Goal: Transaction & Acquisition: Purchase product/service

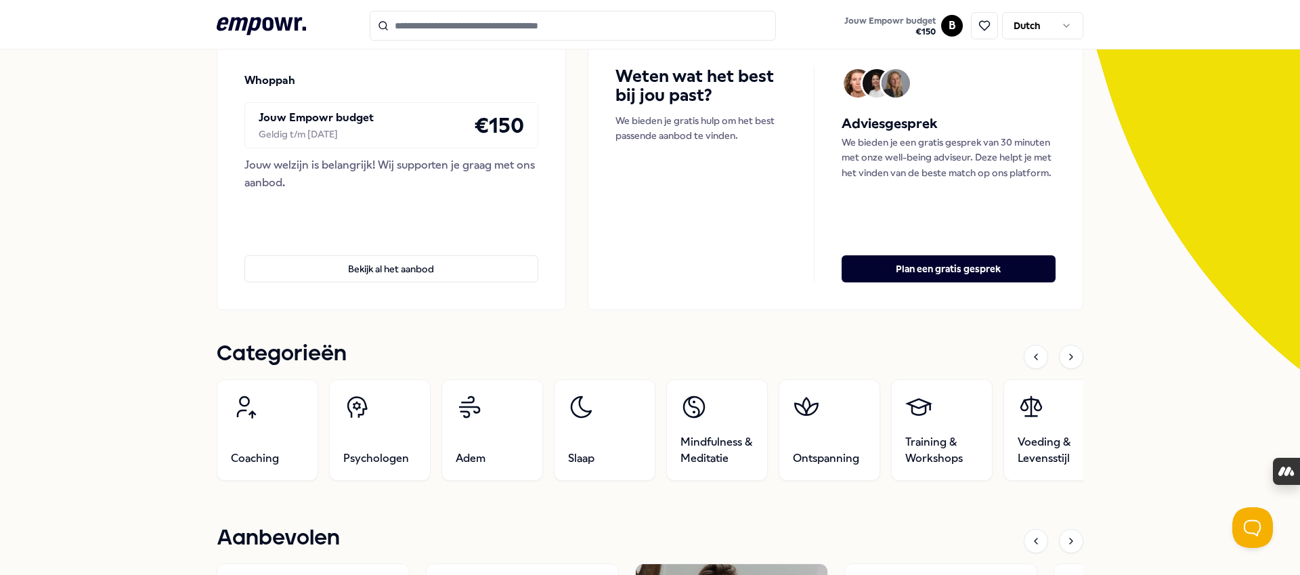
scroll to position [234, 0]
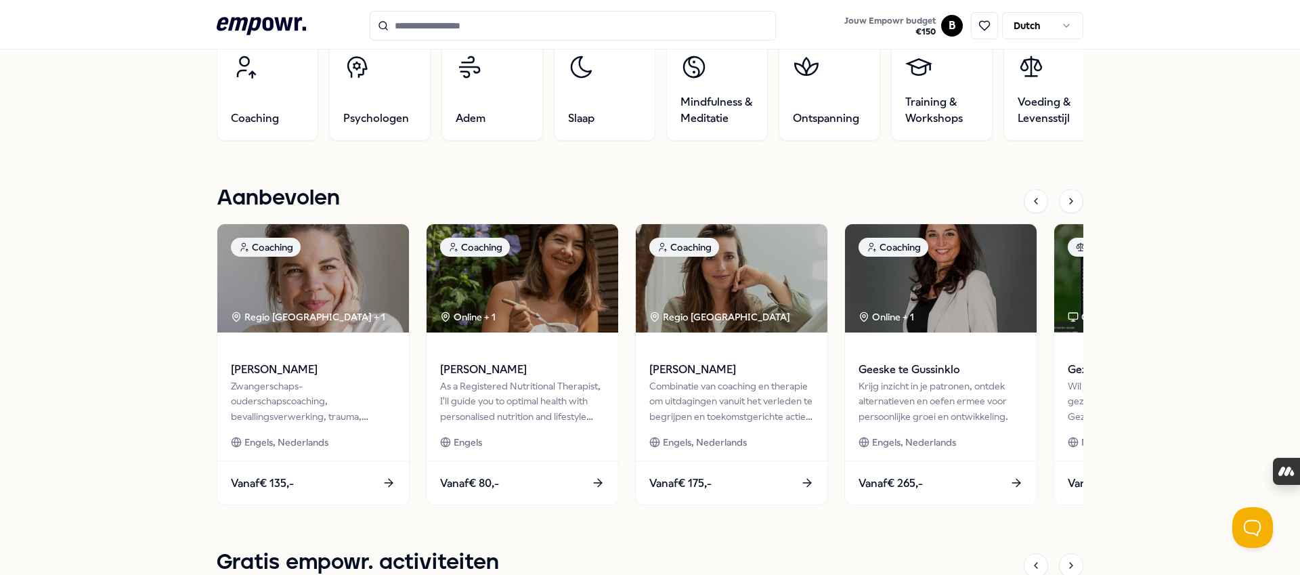
scroll to position [496, 0]
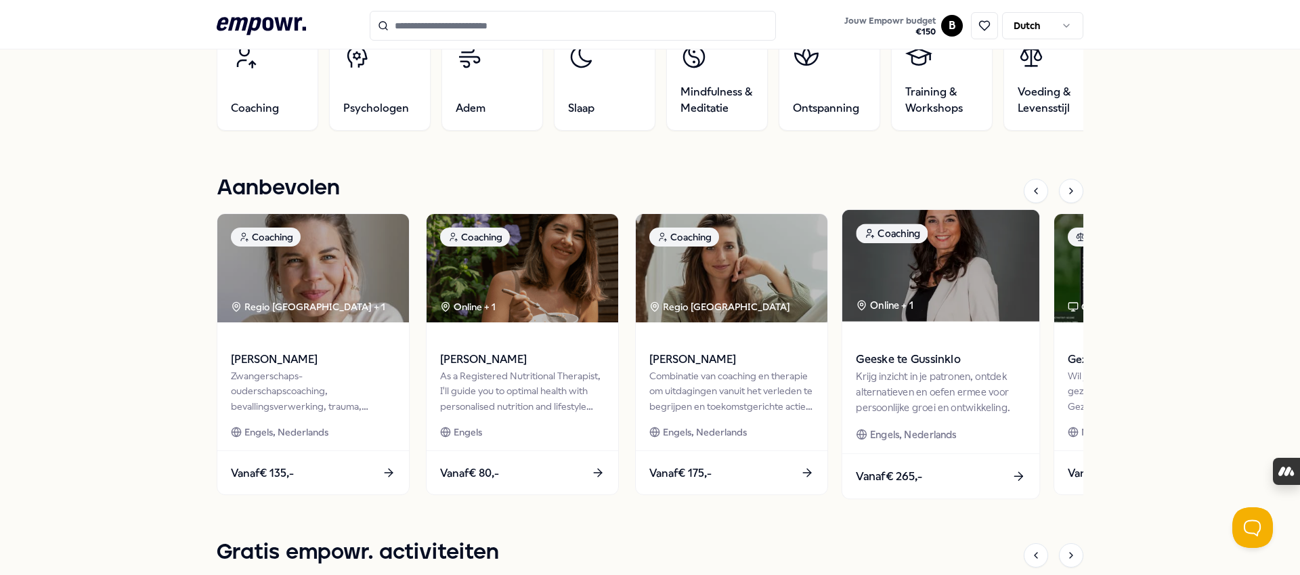
click at [937, 360] on span "Geeske te Gussinklo" at bounding box center [940, 360] width 169 height 18
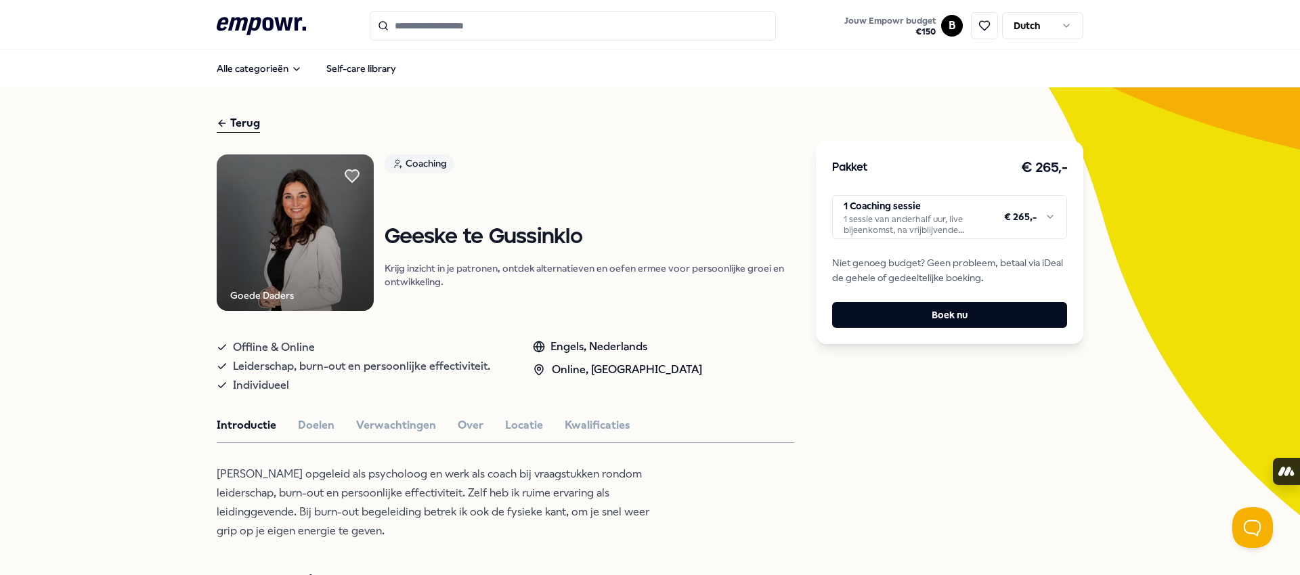
click at [305, 242] on img at bounding box center [295, 232] width 157 height 157
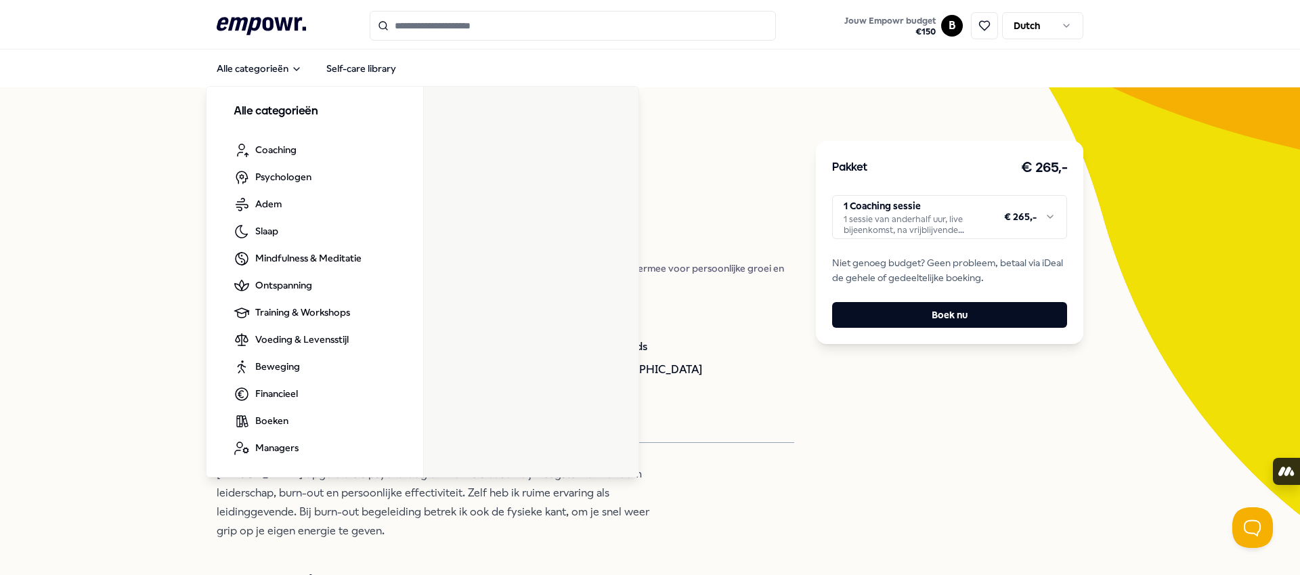
click at [265, 26] on icon at bounding box center [261, 26] width 89 height 18
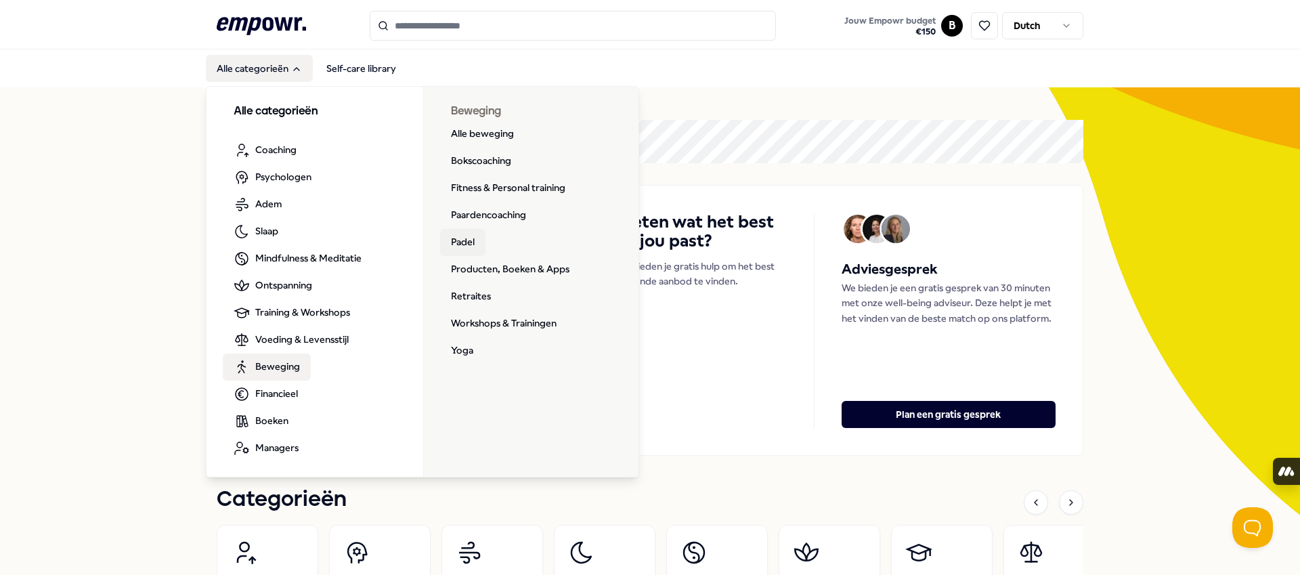
click at [471, 238] on link "Padel" at bounding box center [462, 242] width 45 height 27
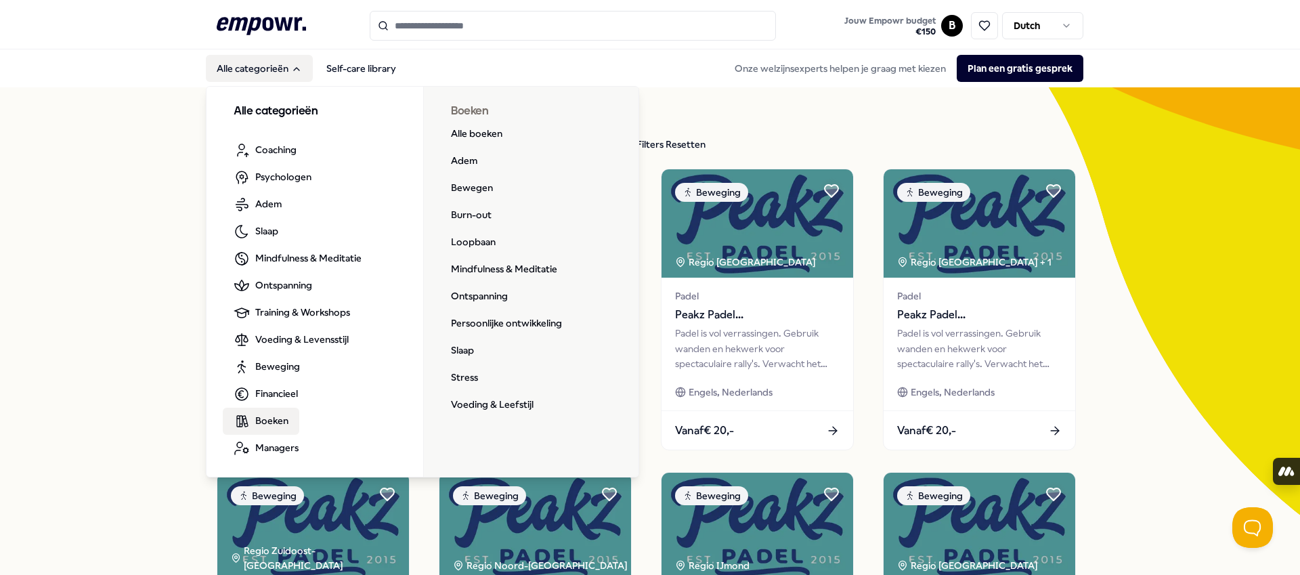
click at [276, 418] on span "Boeken" at bounding box center [271, 420] width 33 height 15
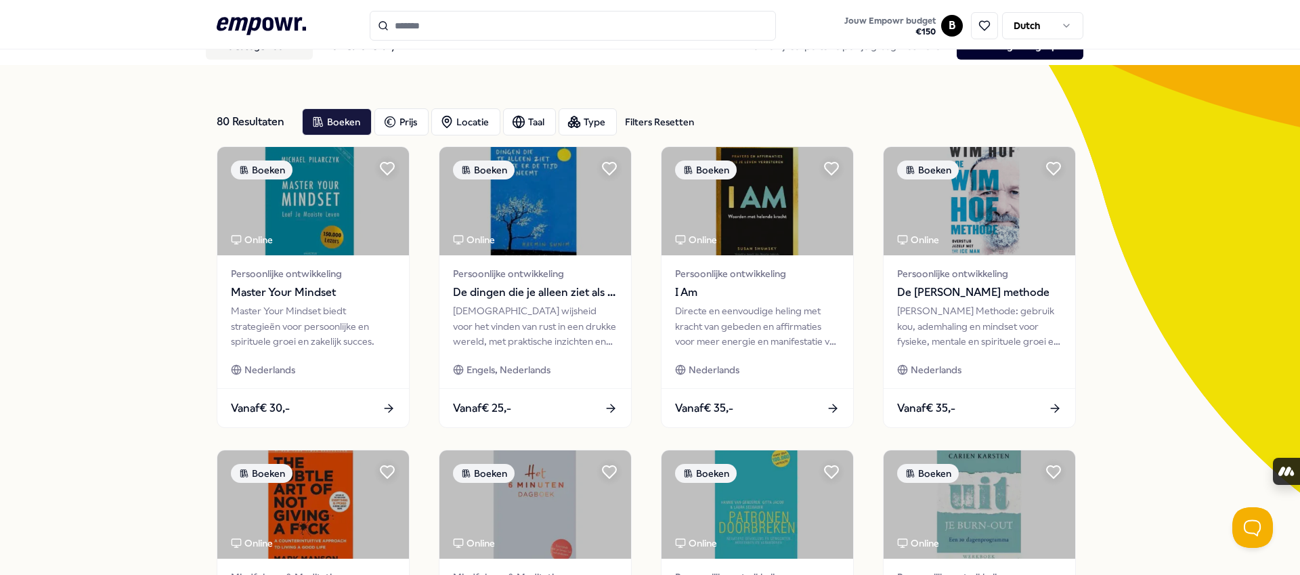
scroll to position [28, 0]
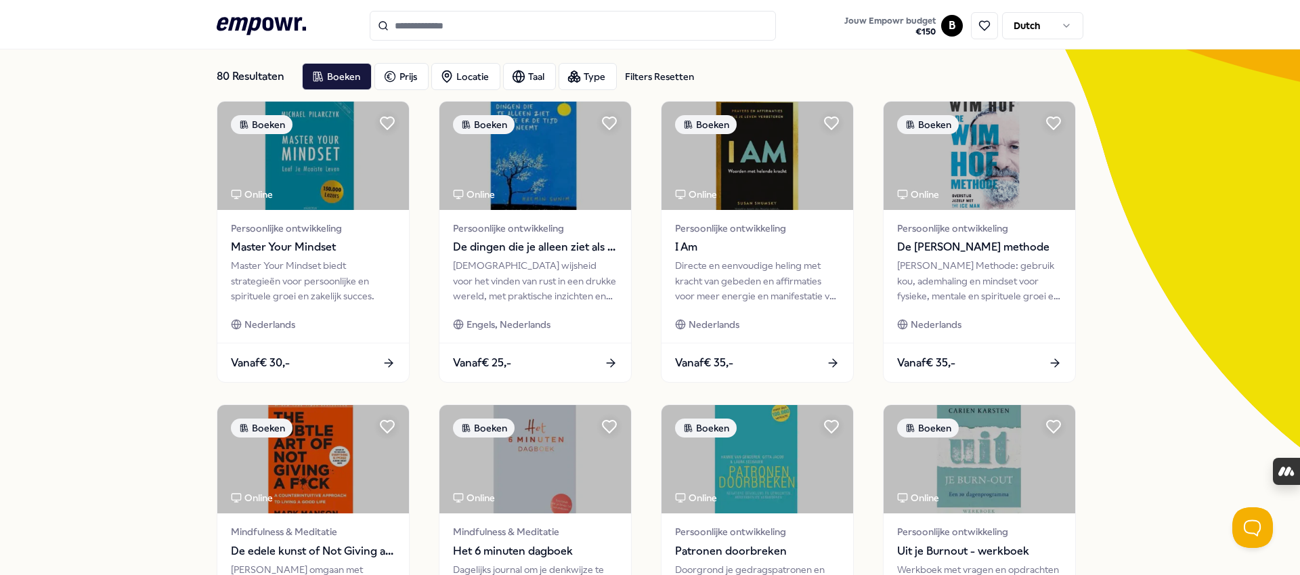
scroll to position [68, 0]
click at [176, 293] on div "80 Resultaten Filters Resetten Boeken Prijs Locatie Taal Type Filters Resetten …" at bounding box center [650, 547] width 1300 height 1057
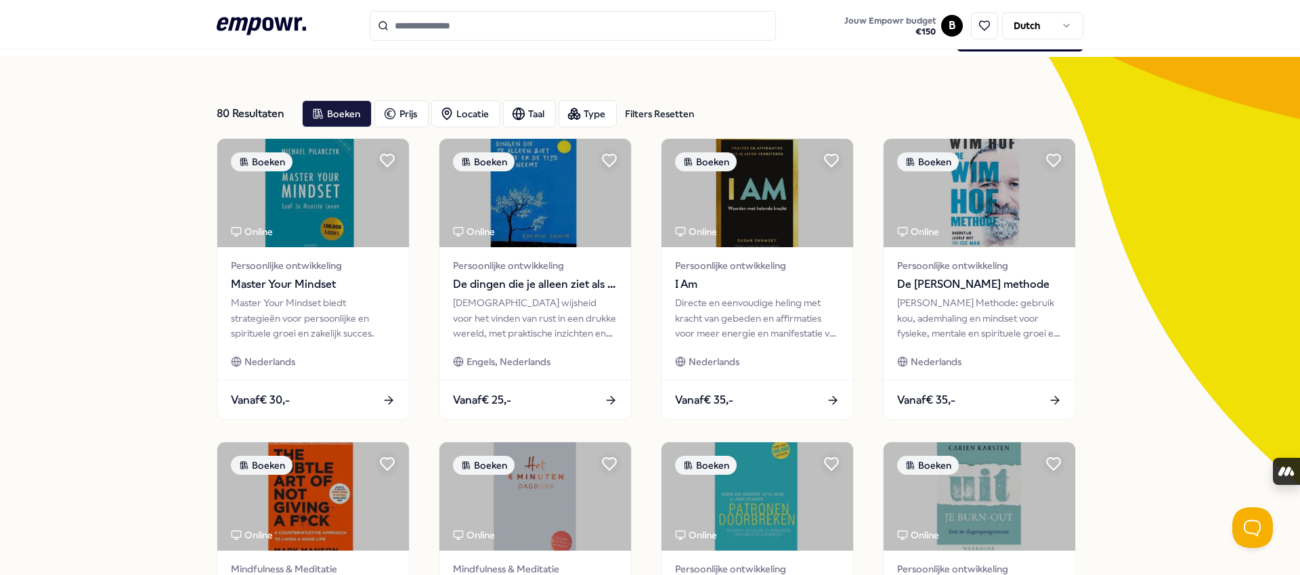
scroll to position [18, 0]
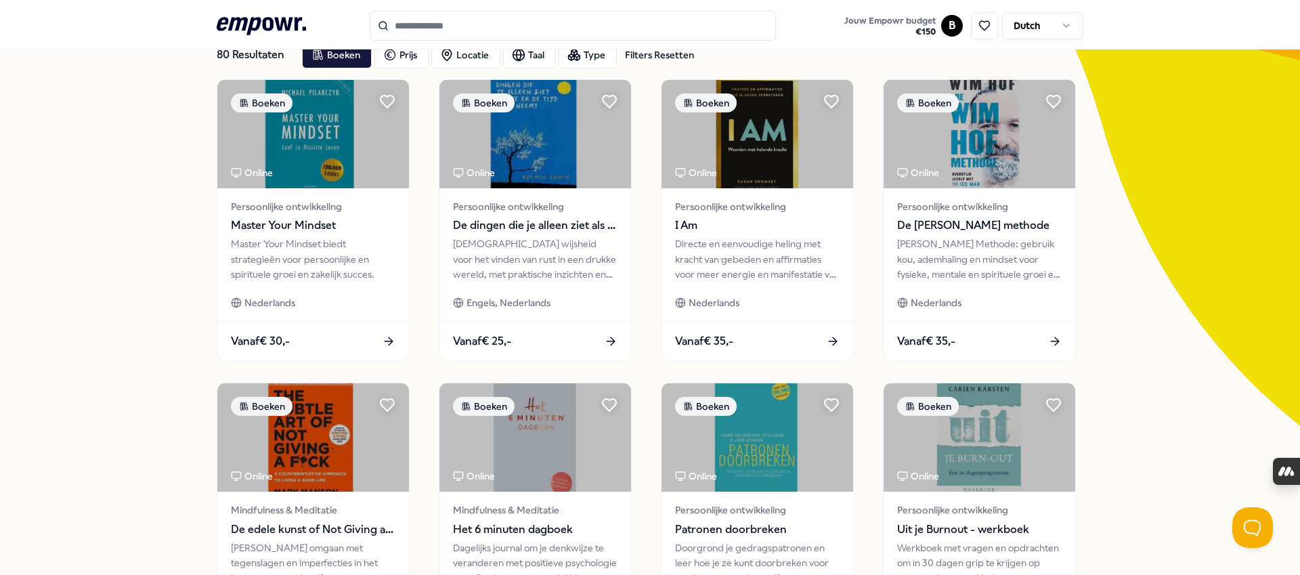
scroll to position [91, 0]
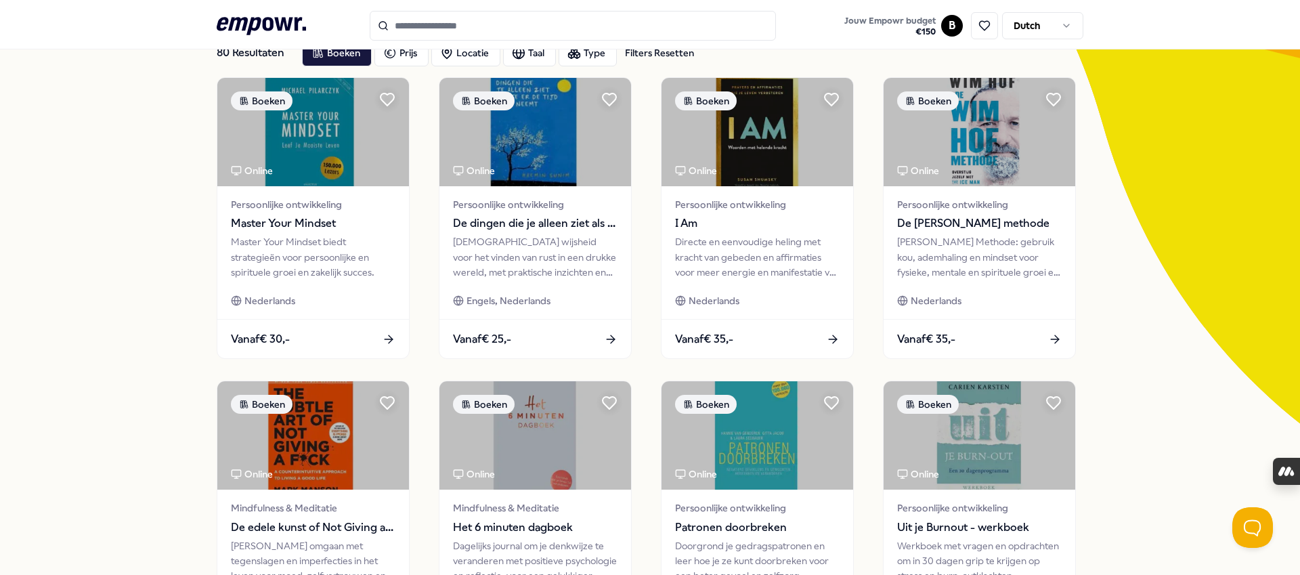
click at [176, 293] on div "80 Resultaten Filters Resetten Boeken Prijs Locatie Taal Type Filters Resetten …" at bounding box center [650, 524] width 1300 height 1057
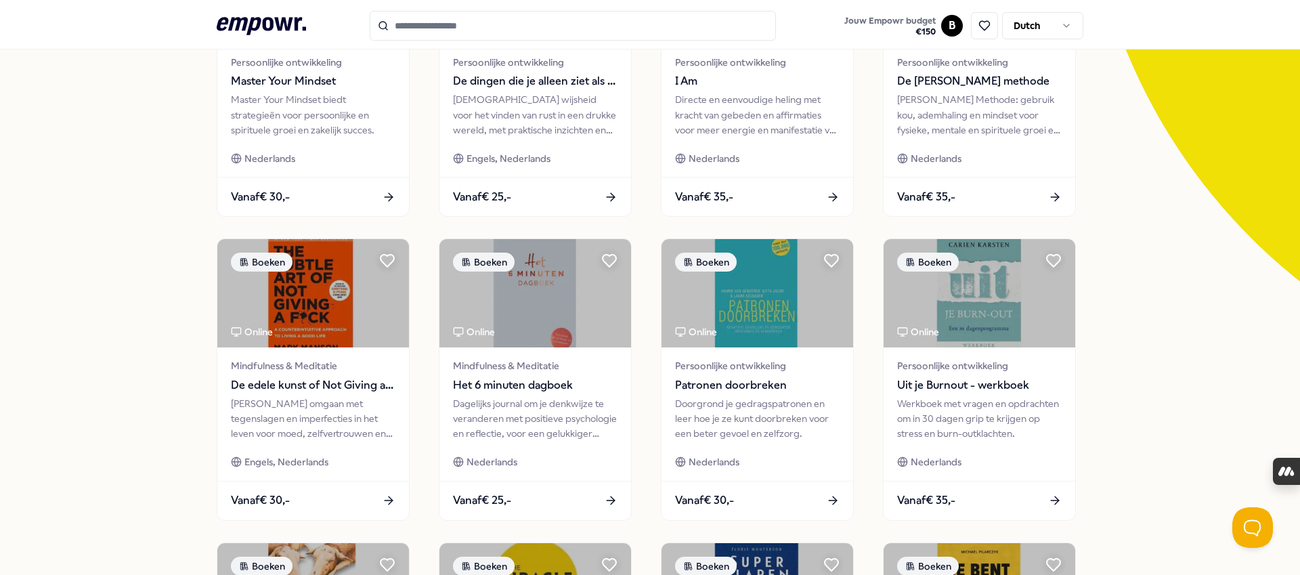
click at [176, 293] on div "80 Resultaten Filters Resetten Boeken Prijs Locatie Taal Type Filters Resetten …" at bounding box center [650, 382] width 1300 height 1057
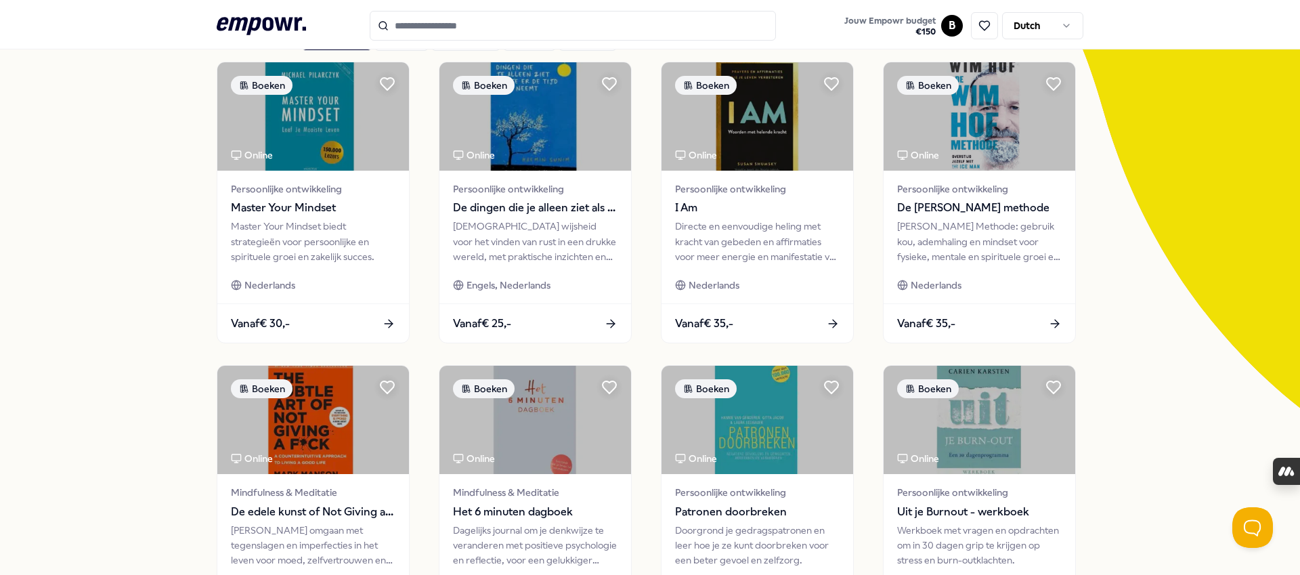
scroll to position [98, 0]
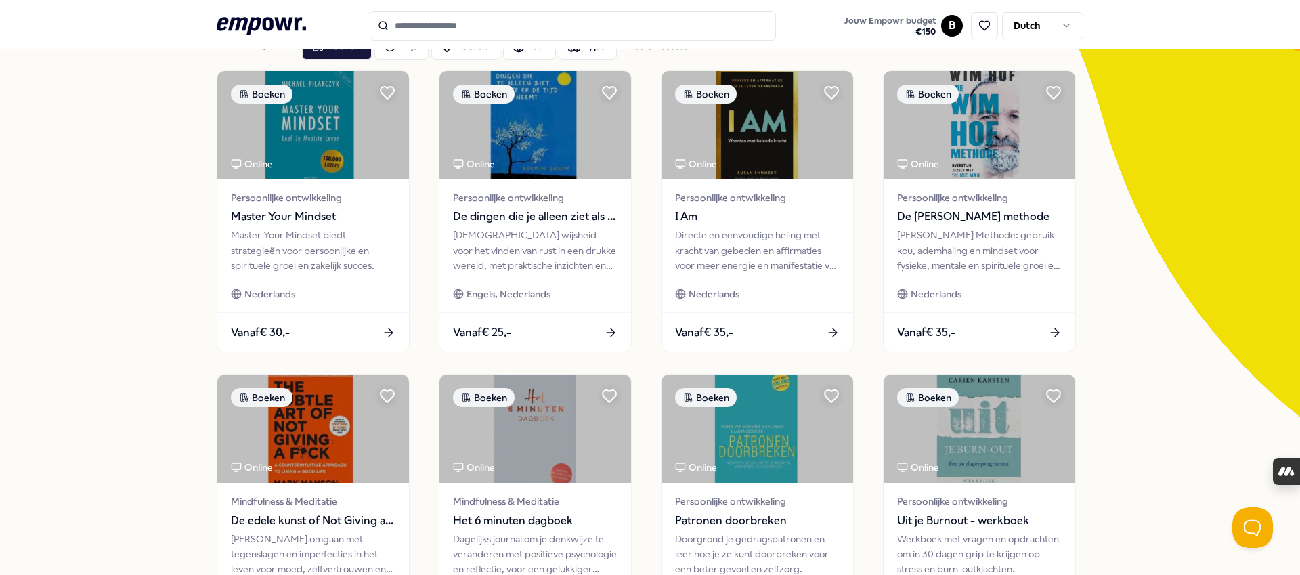
click at [177, 293] on div "80 Resultaten Filters Resetten Boeken Prijs Locatie Taal Type Filters Resetten …" at bounding box center [650, 517] width 1300 height 1057
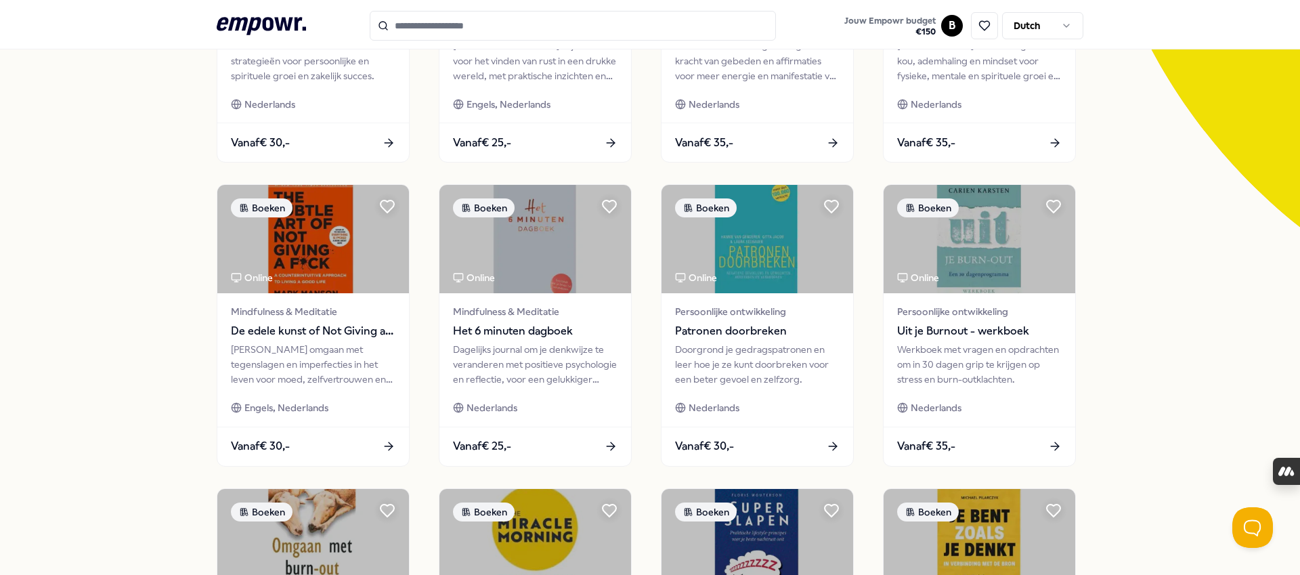
scroll to position [303, 0]
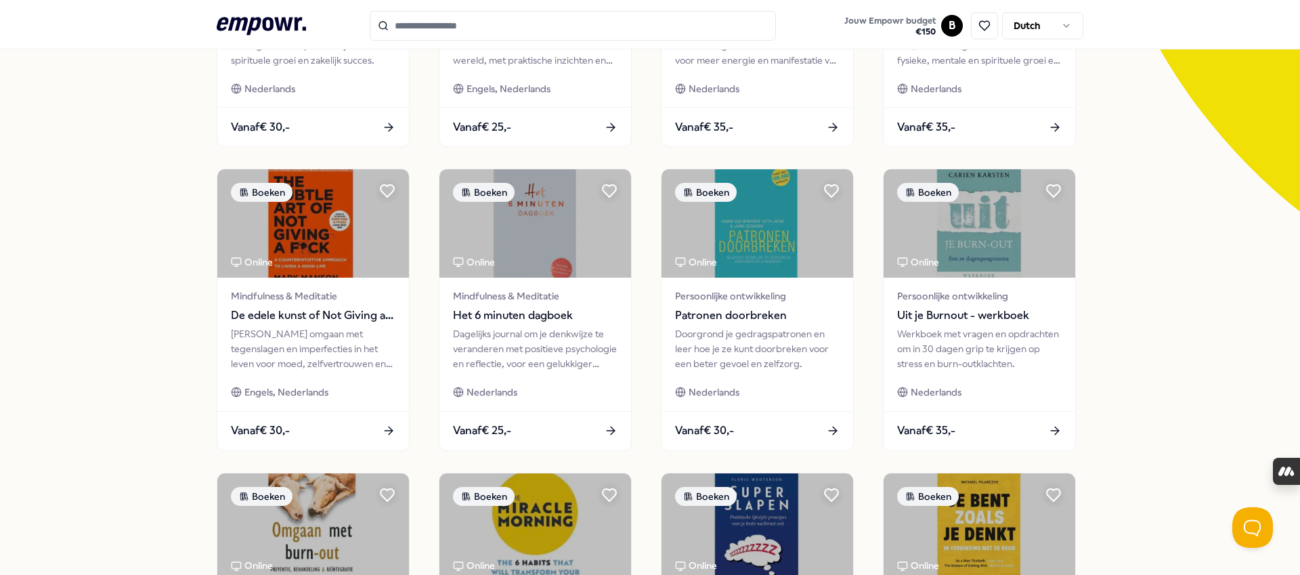
click at [178, 295] on div "80 Resultaten Filters Resetten Boeken Prijs Locatie Taal Type Filters Resetten …" at bounding box center [650, 312] width 1300 height 1057
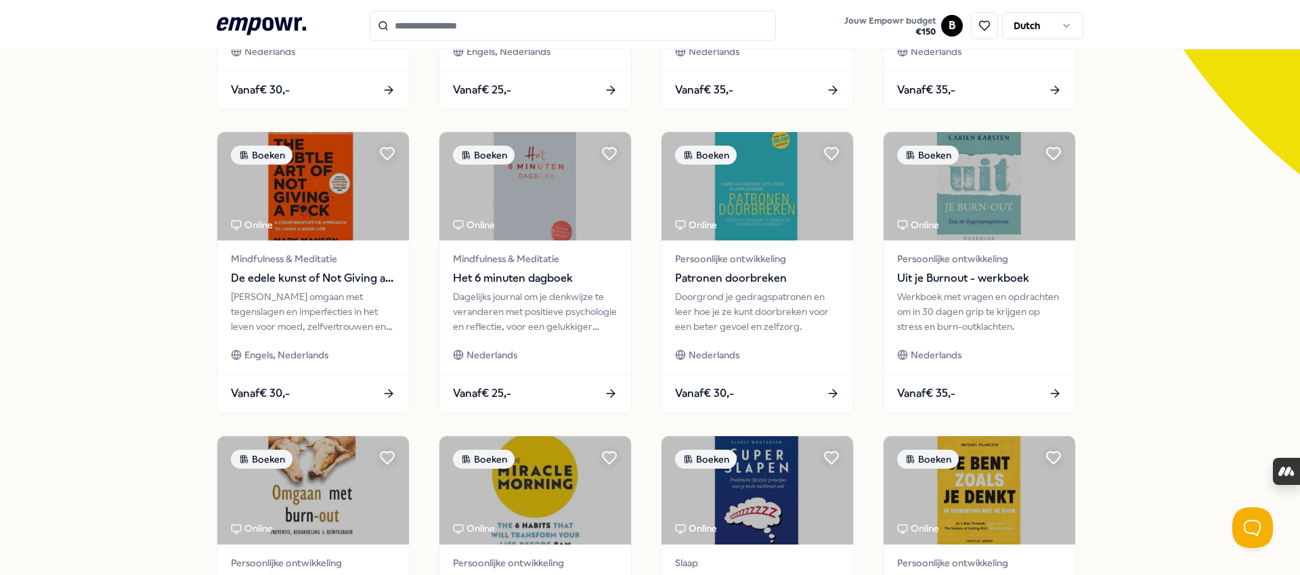
scroll to position [318, 0]
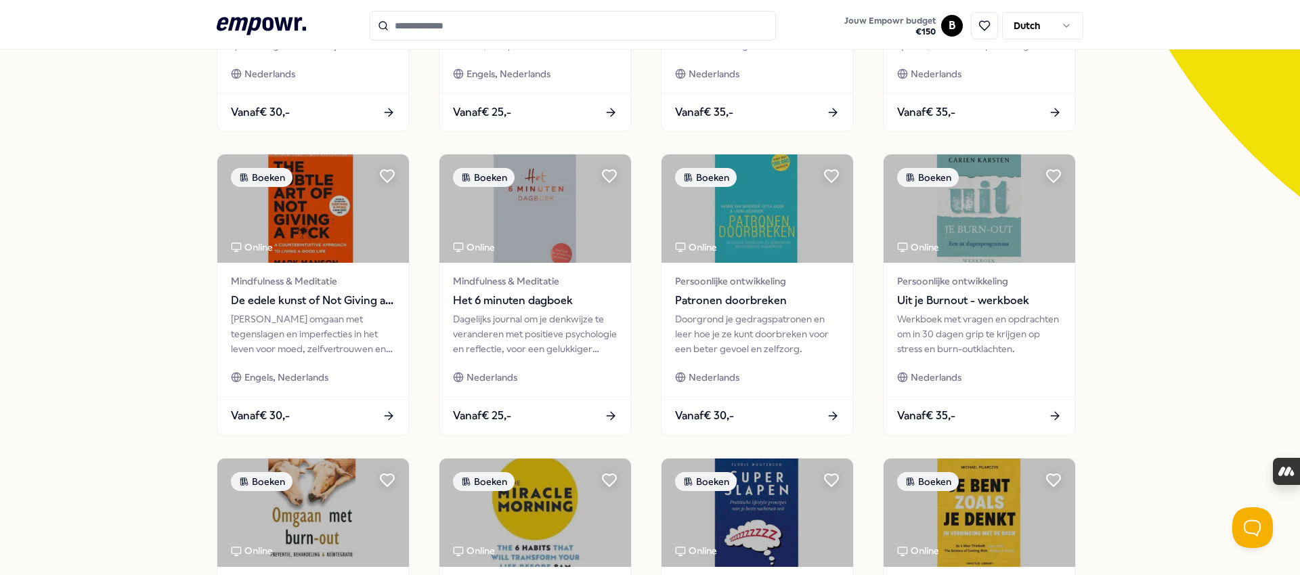
click at [178, 295] on div "80 Resultaten Filters Resetten Boeken Prijs Locatie Taal Type Filters Resetten …" at bounding box center [650, 297] width 1300 height 1057
click at [177, 297] on div "80 Resultaten Filters Resetten Boeken Prijs Locatie Taal Type Filters Resetten …" at bounding box center [650, 297] width 1300 height 1057
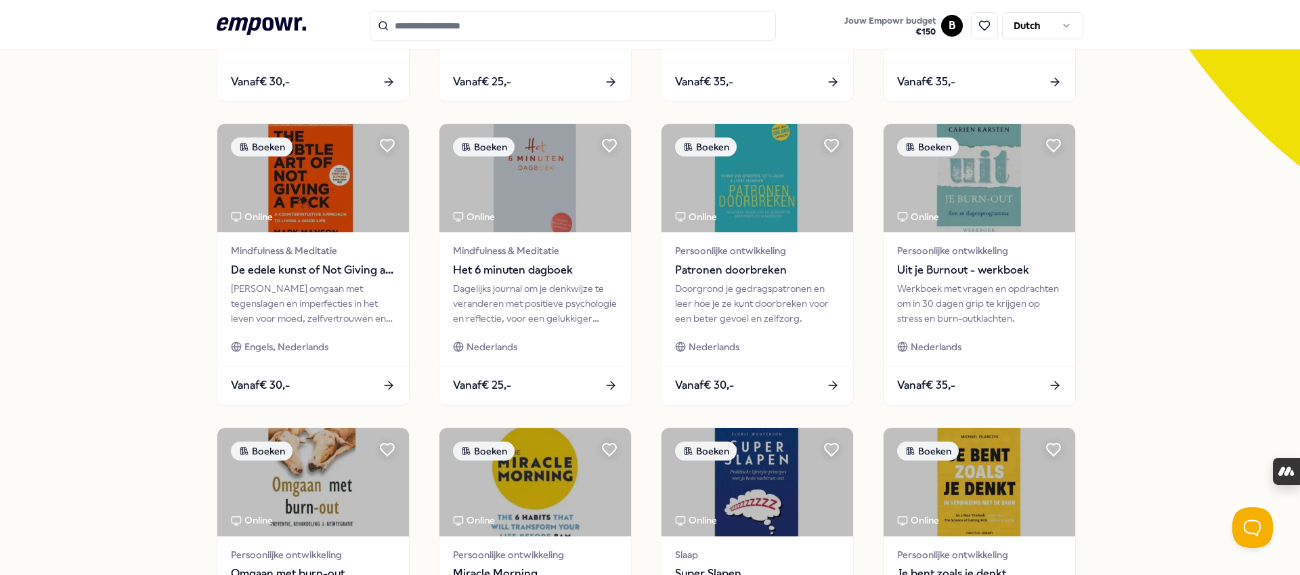
scroll to position [359, 0]
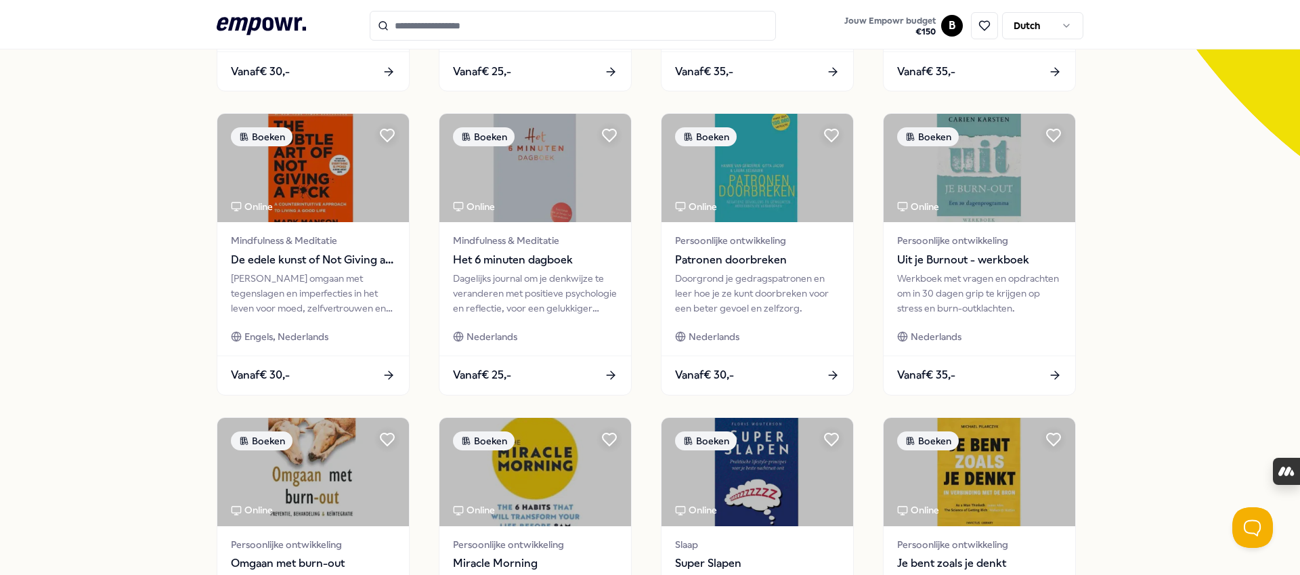
click at [177, 297] on div "80 Resultaten Filters Resetten Boeken Prijs Locatie Taal Type Filters Resetten …" at bounding box center [650, 256] width 1300 height 1057
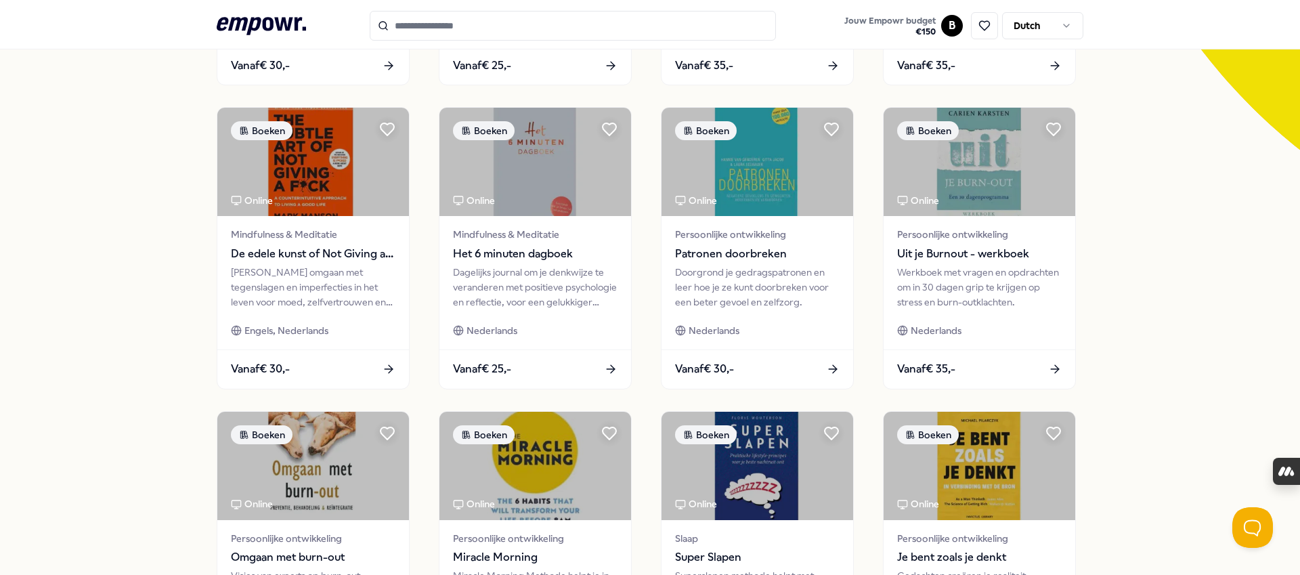
scroll to position [366, 0]
click at [179, 293] on div "80 Resultaten Filters Resetten Boeken Prijs Locatie Taal Type Filters Resetten …" at bounding box center [650, 250] width 1300 height 1057
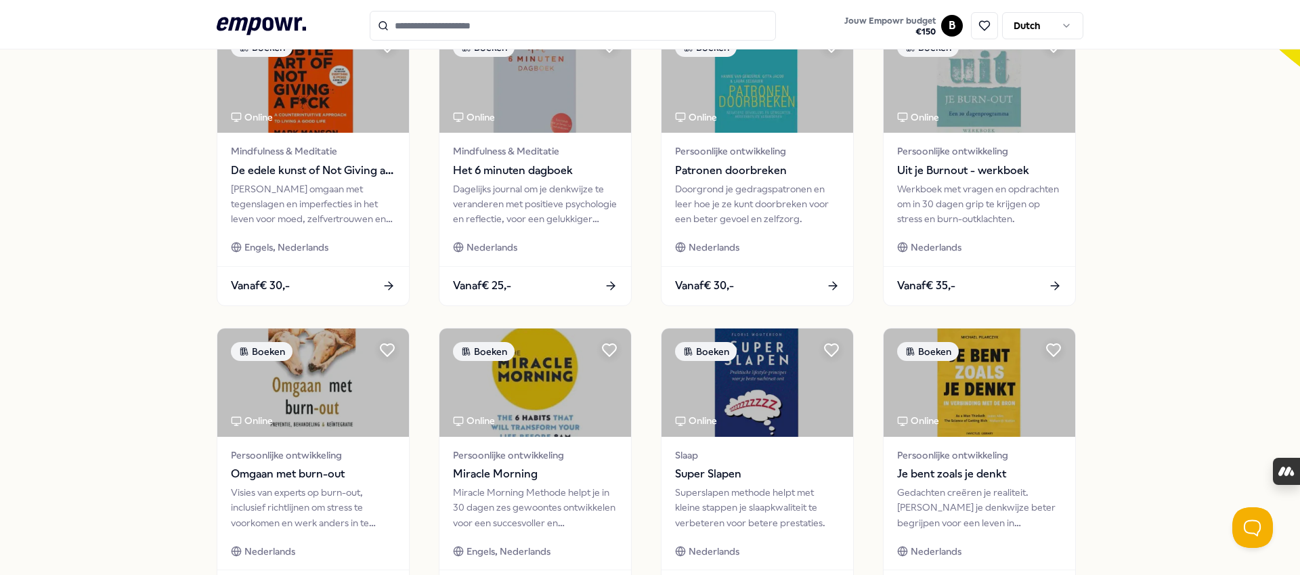
scroll to position [453, 0]
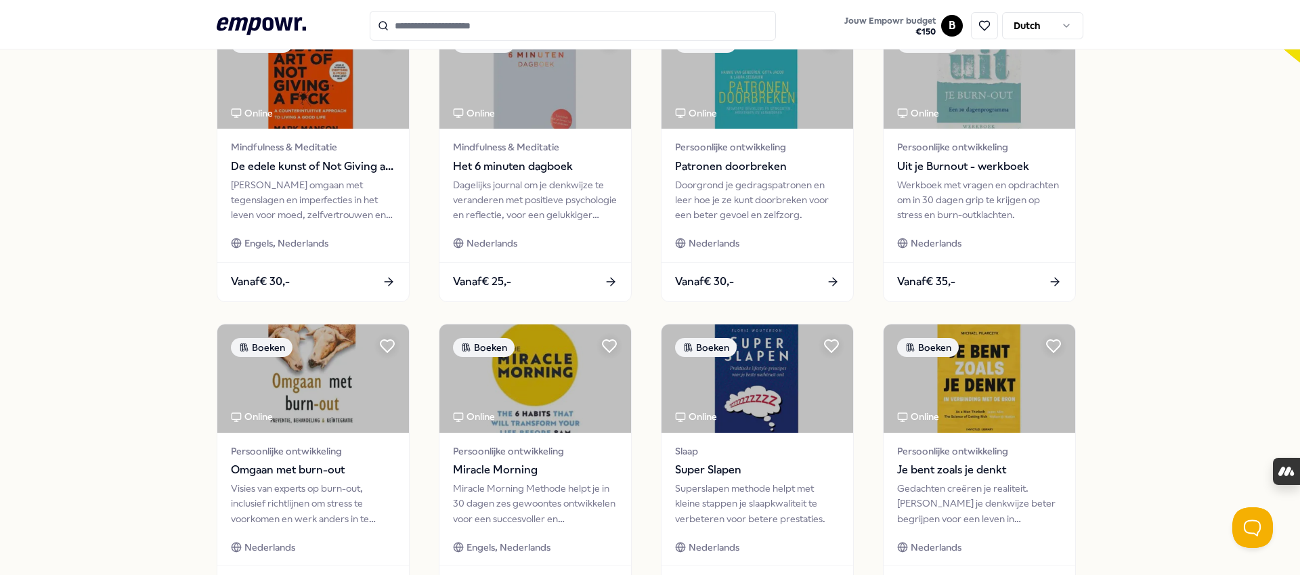
click at [179, 293] on div "80 Resultaten Filters Resetten Boeken Prijs Locatie Taal Type Filters Resetten …" at bounding box center [650, 163] width 1300 height 1057
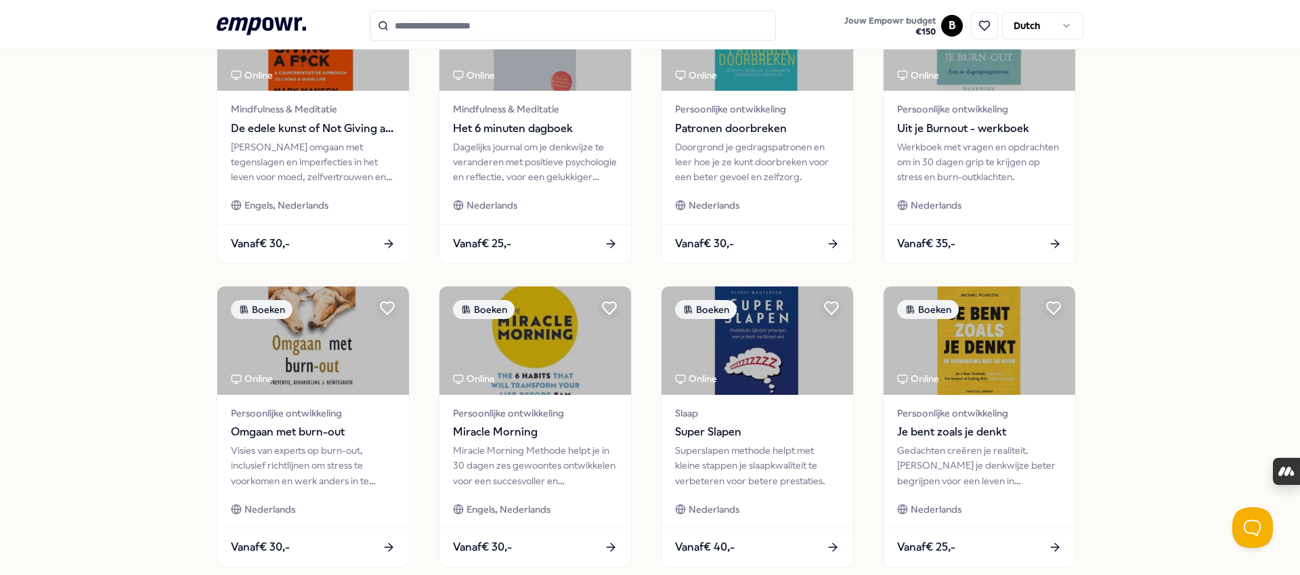
click at [1145, 321] on div "80 Resultaten Filters Resetten Boeken Prijs Locatie Taal Type Filters Resetten …" at bounding box center [650, 125] width 1300 height 1057
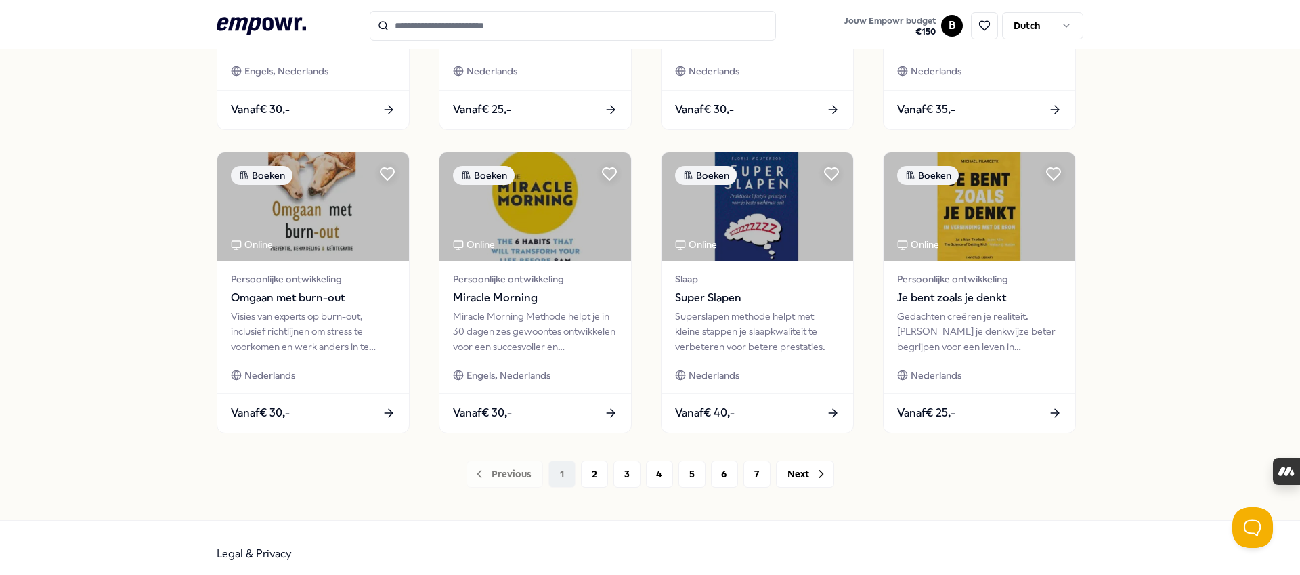
scroll to position [626, 0]
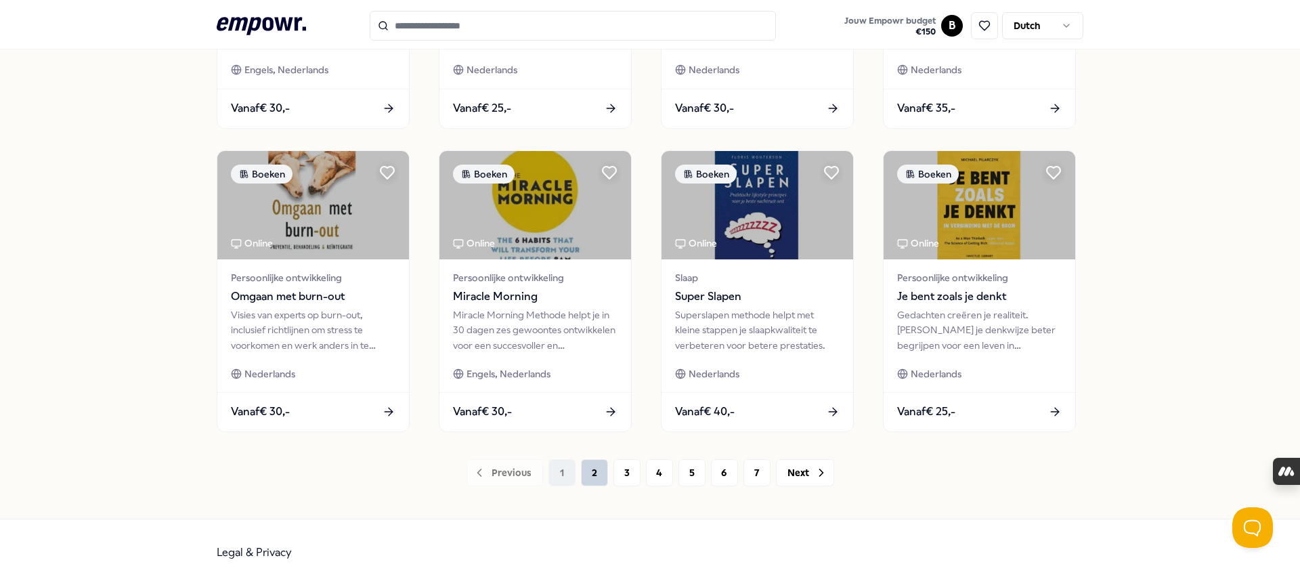
click at [597, 467] on button "2" at bounding box center [594, 472] width 27 height 27
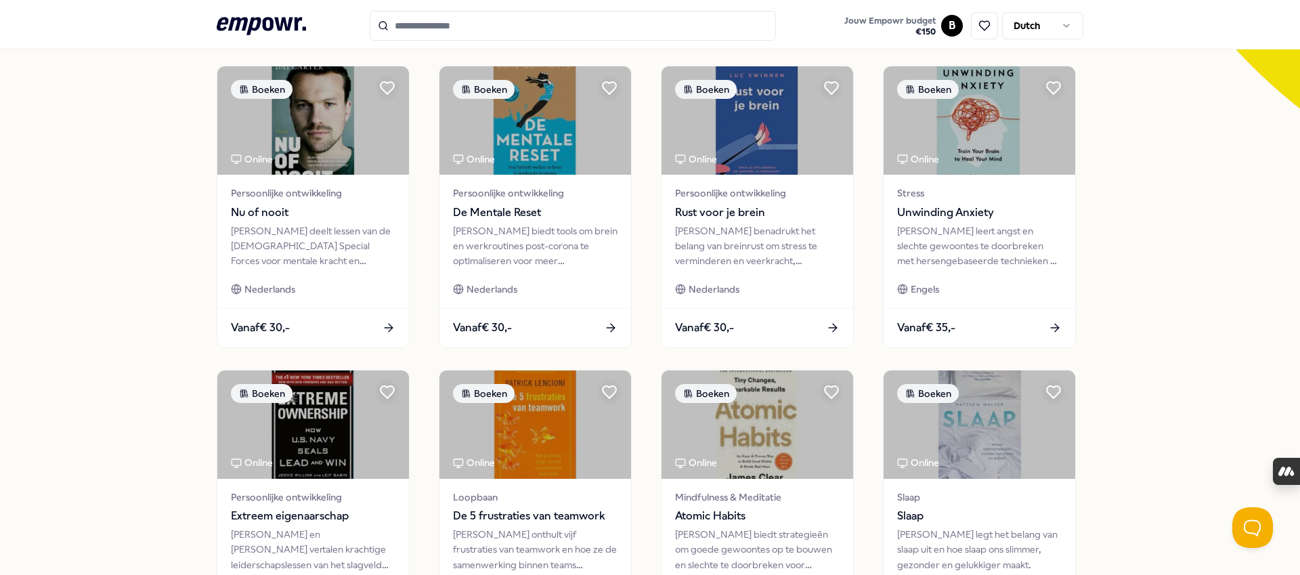
scroll to position [636, 0]
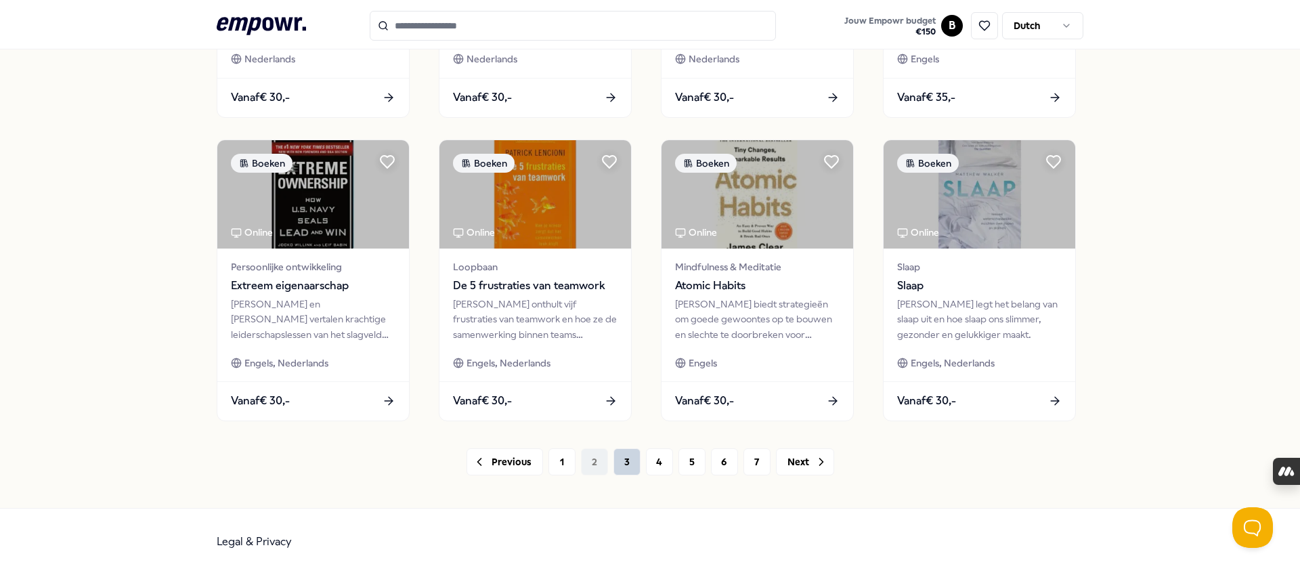
click at [618, 460] on button "3" at bounding box center [626, 461] width 27 height 27
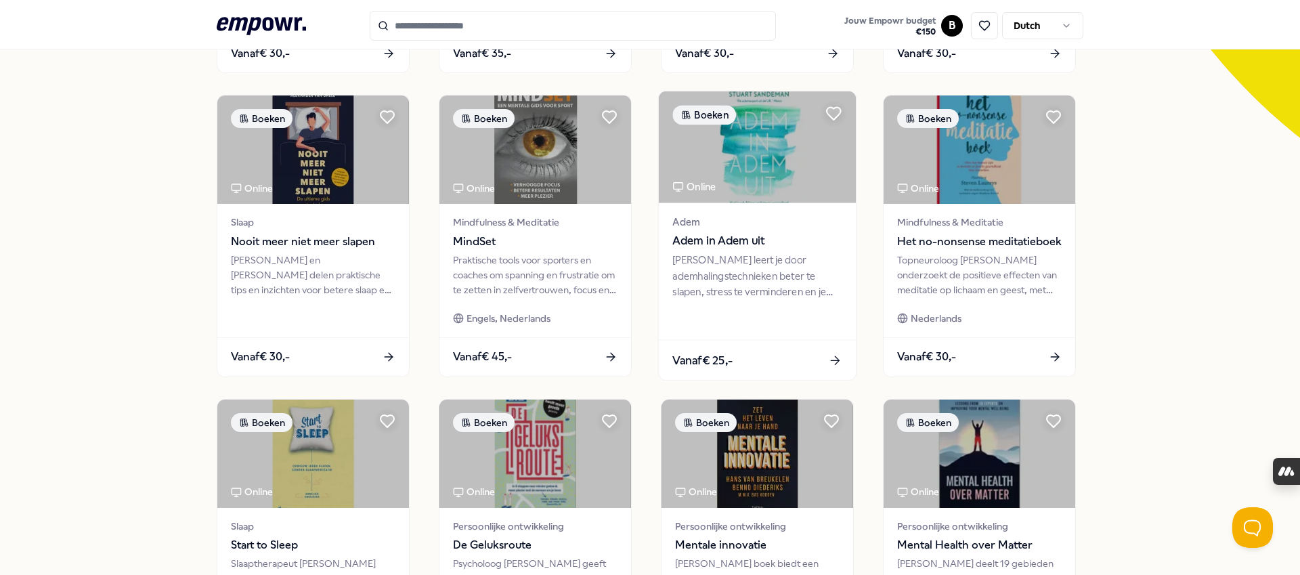
scroll to position [636, 0]
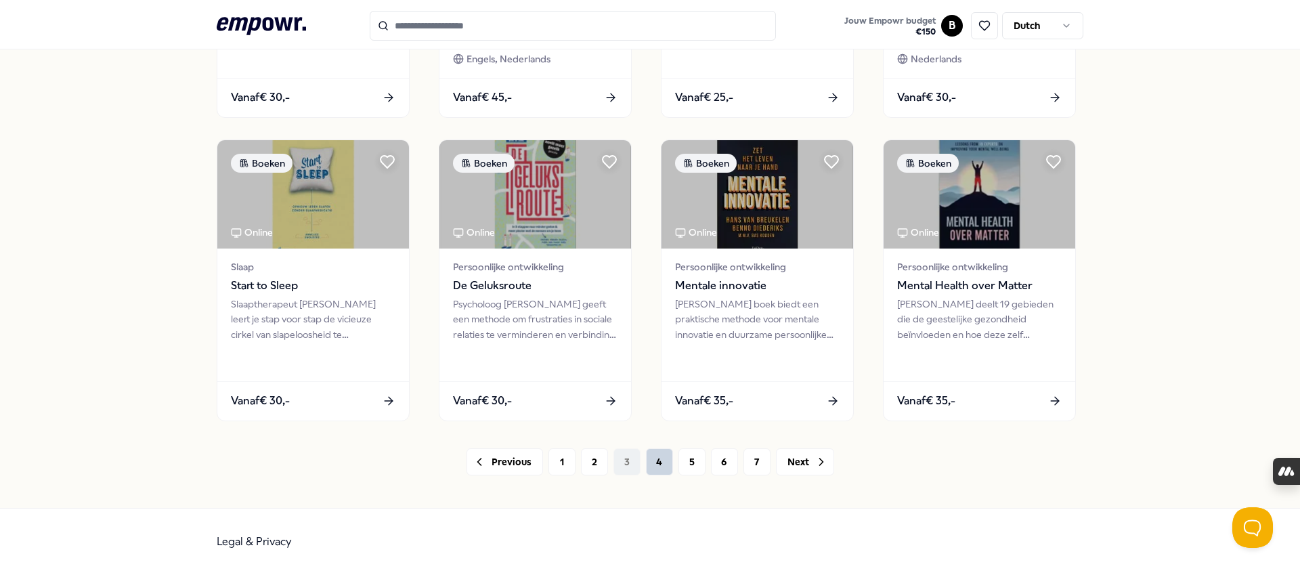
click at [654, 460] on button "4" at bounding box center [659, 461] width 27 height 27
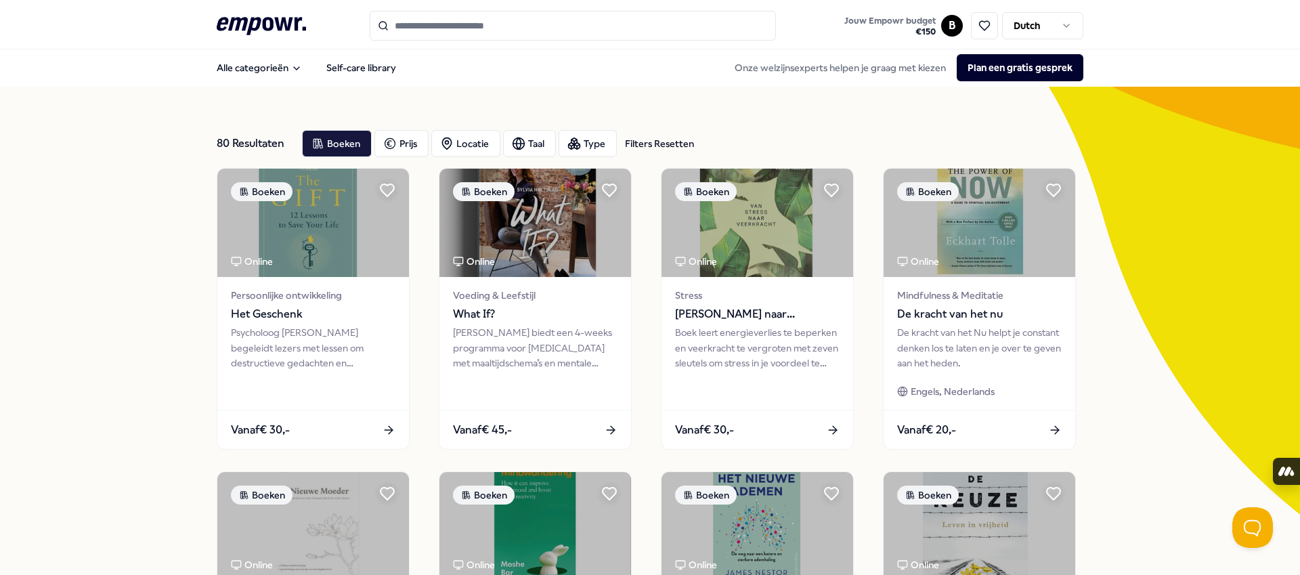
scroll to position [636, 0]
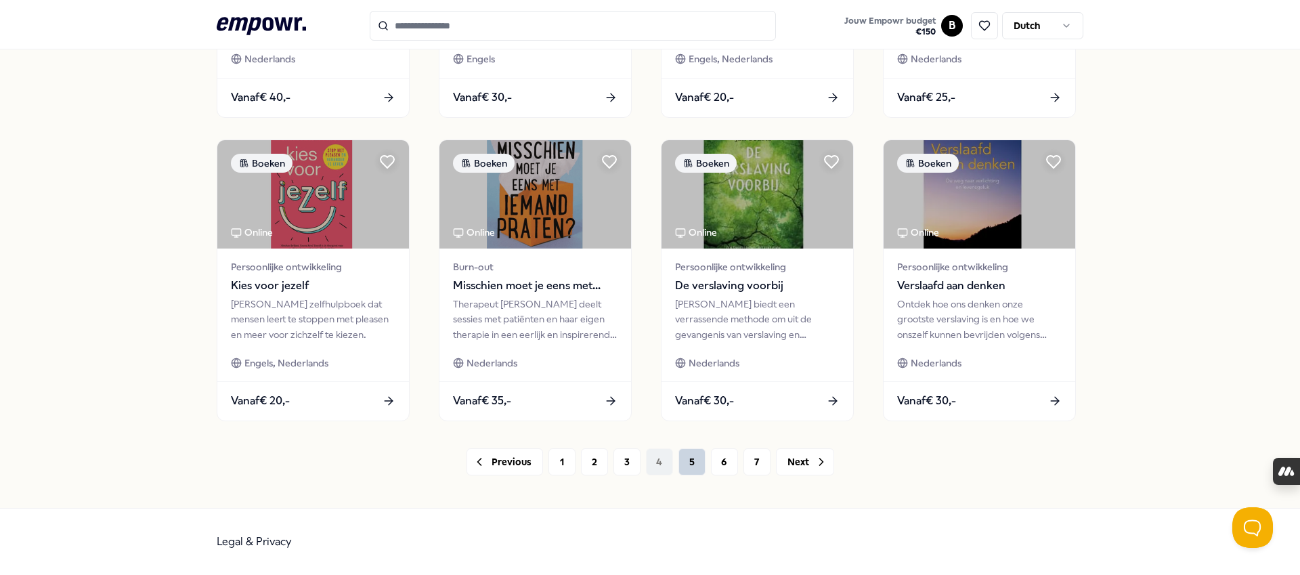
click at [688, 465] on button "5" at bounding box center [691, 461] width 27 height 27
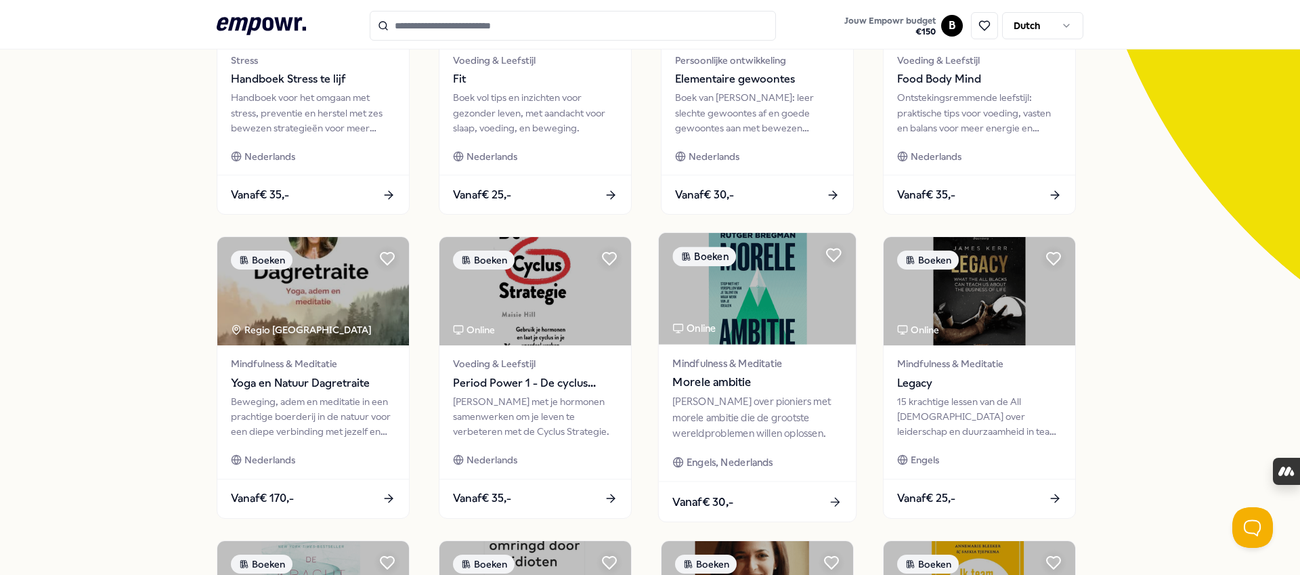
scroll to position [222, 0]
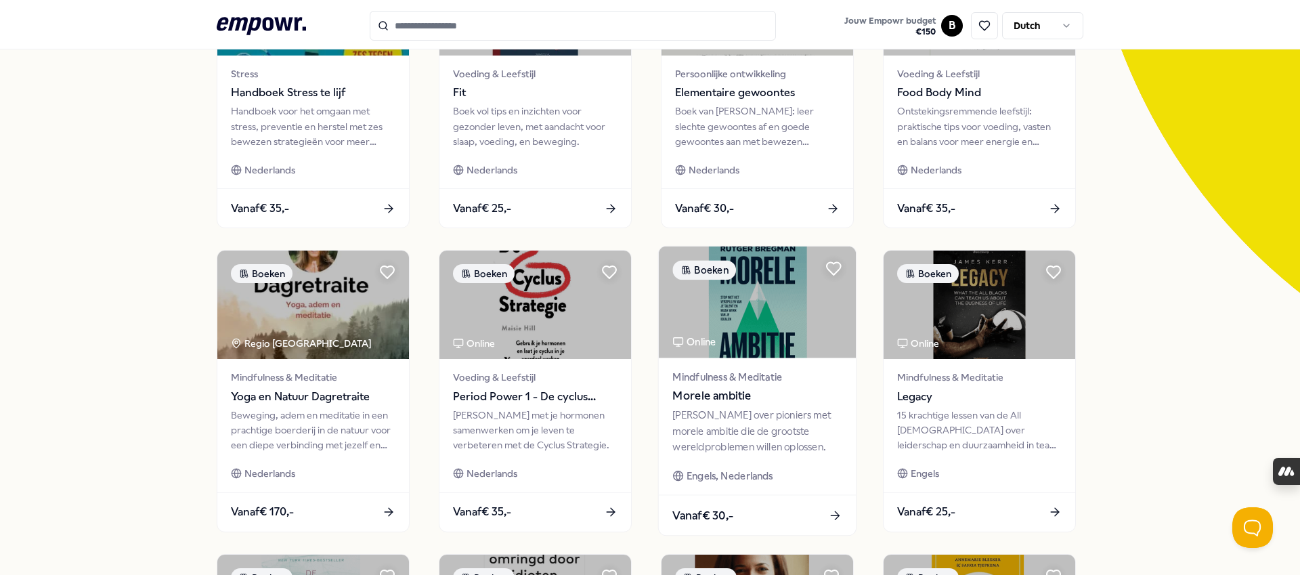
click at [803, 369] on span "Mindfulness & Meditatie" at bounding box center [756, 377] width 169 height 16
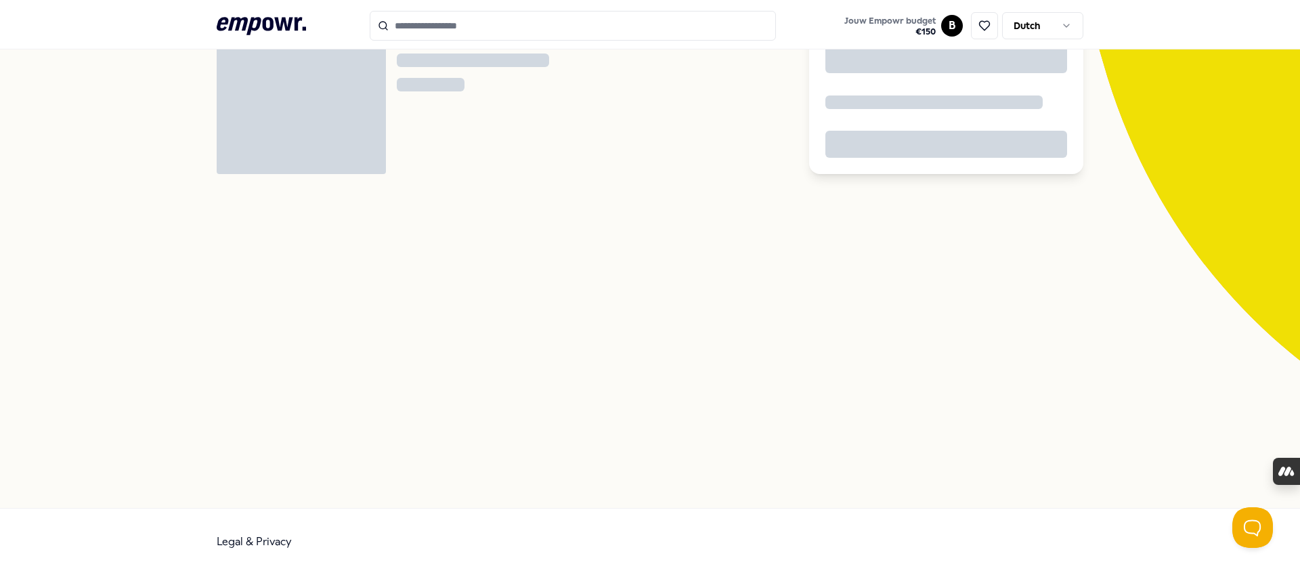
scroll to position [87, 0]
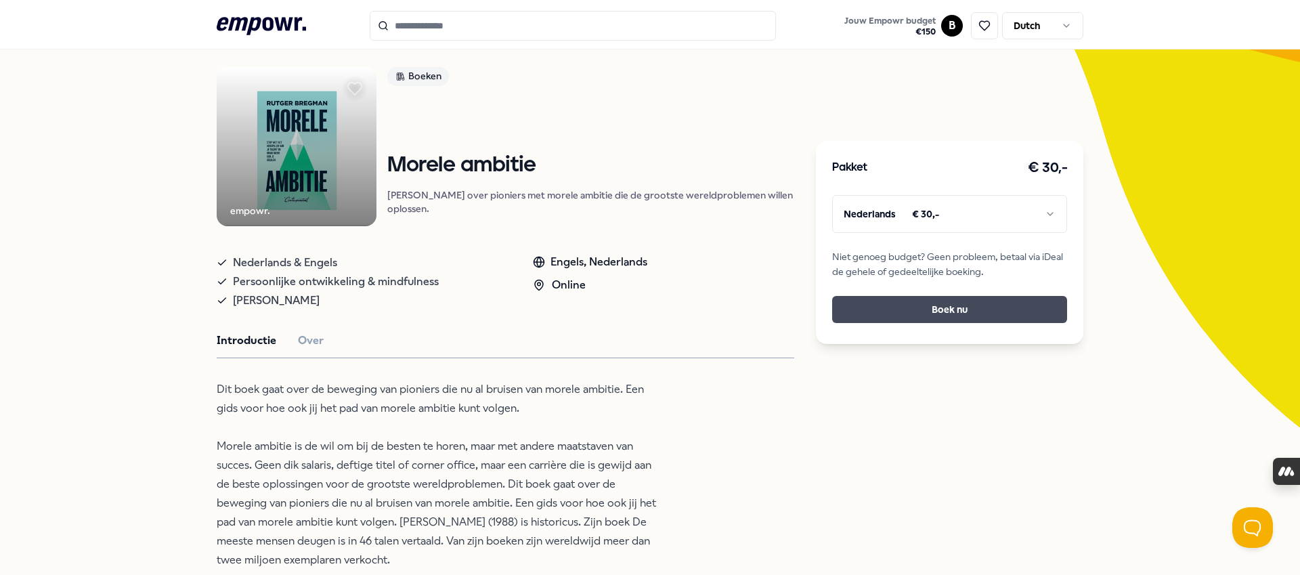
click at [953, 311] on button "Boek nu" at bounding box center [949, 309] width 235 height 27
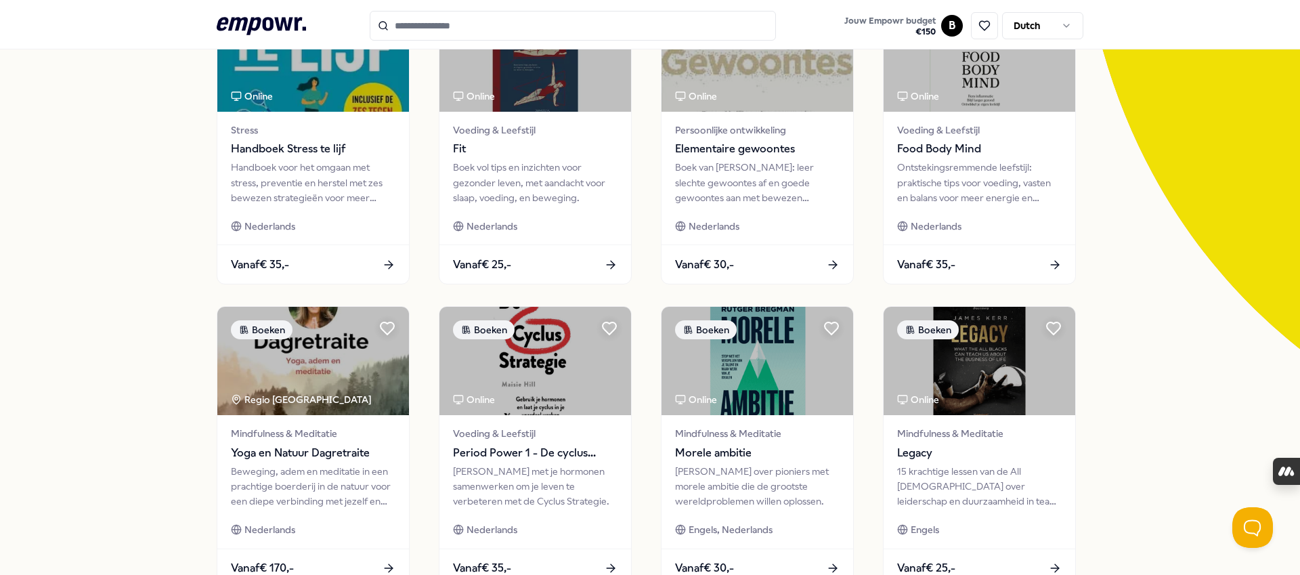
scroll to position [184, 0]
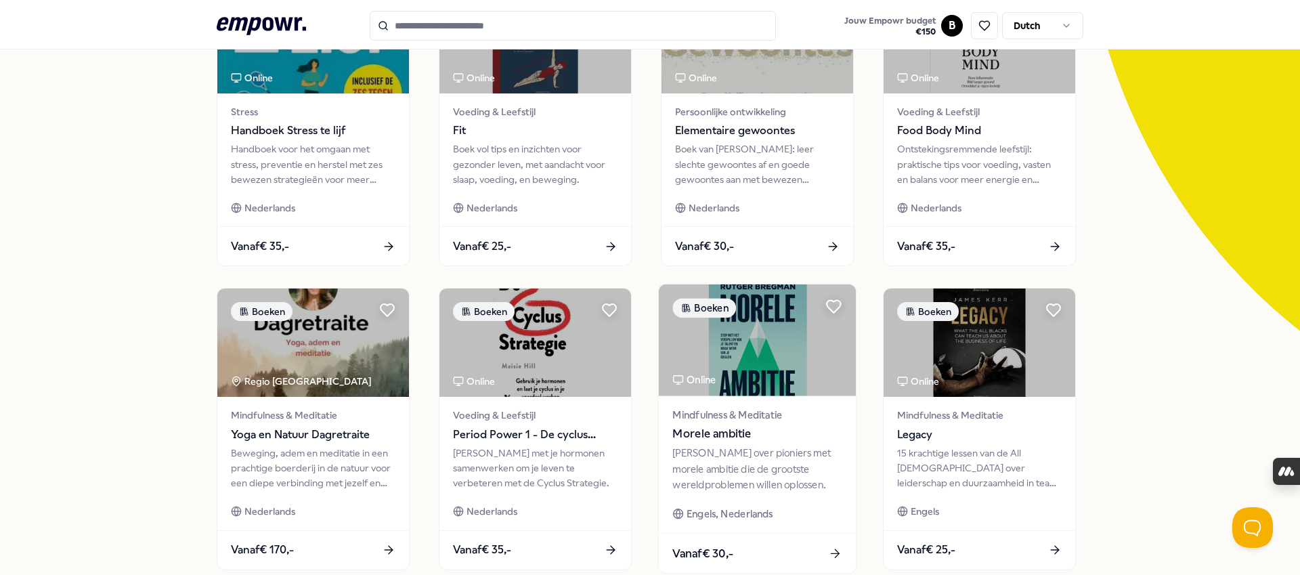
click at [767, 348] on img at bounding box center [757, 340] width 197 height 112
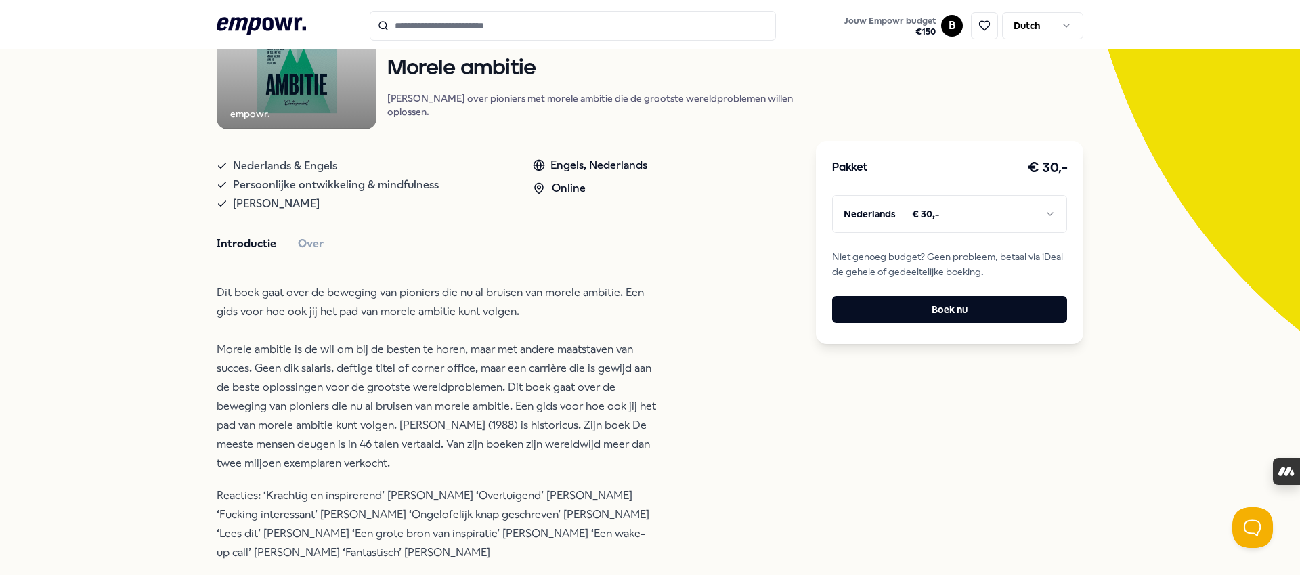
scroll to position [87, 0]
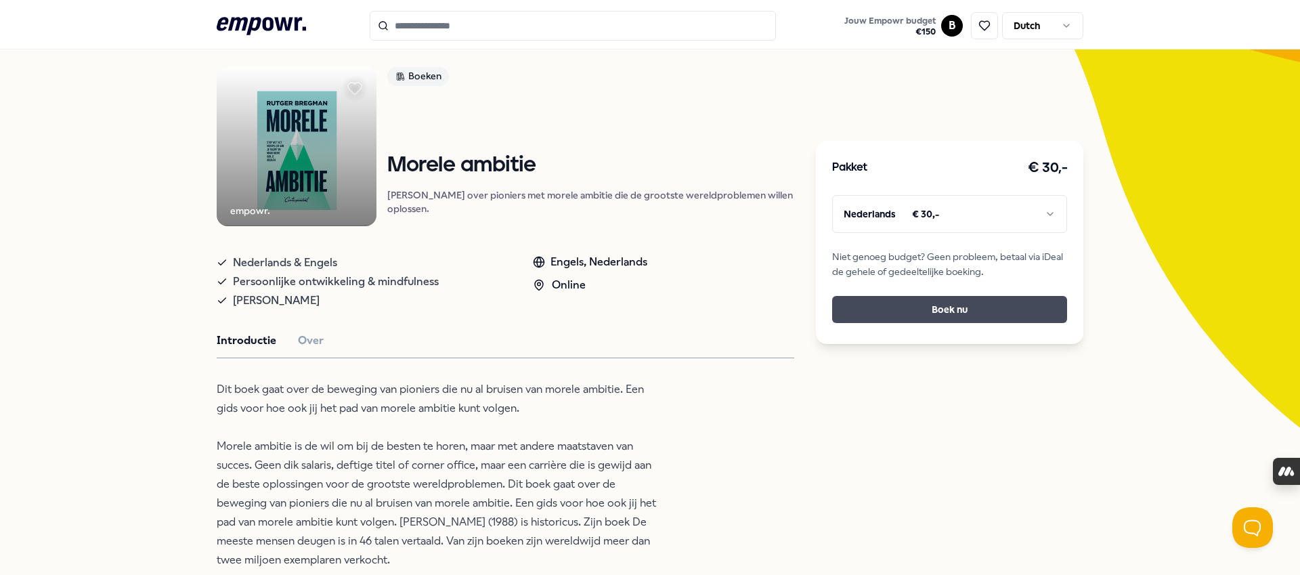
click at [959, 307] on button "Boek nu" at bounding box center [949, 309] width 235 height 27
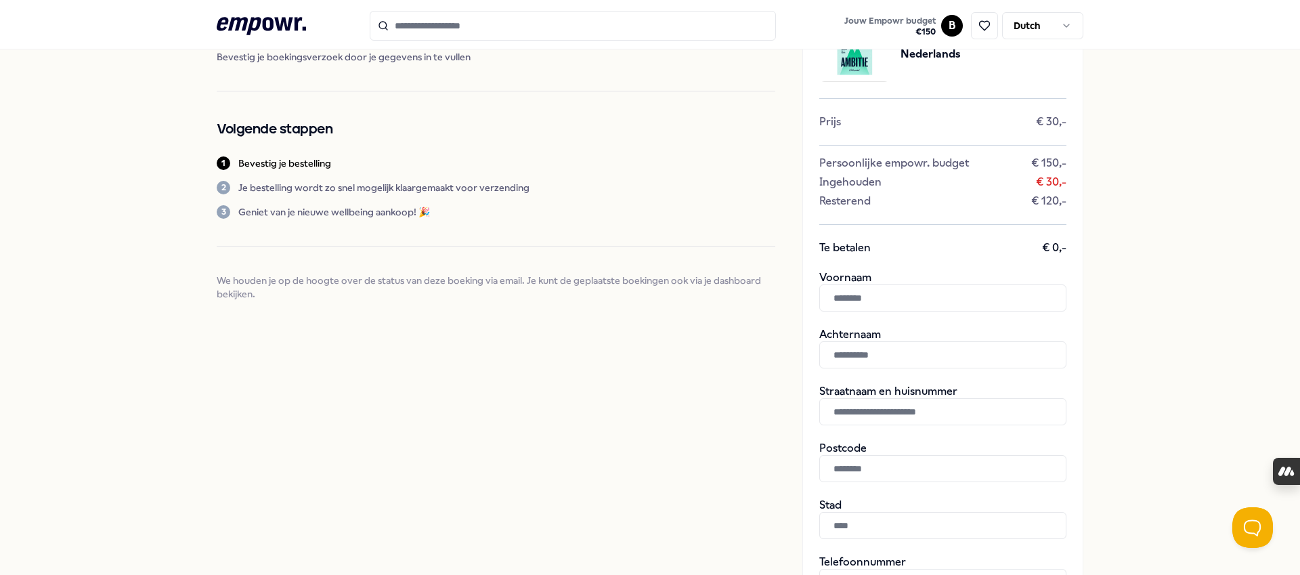
scroll to position [49, 0]
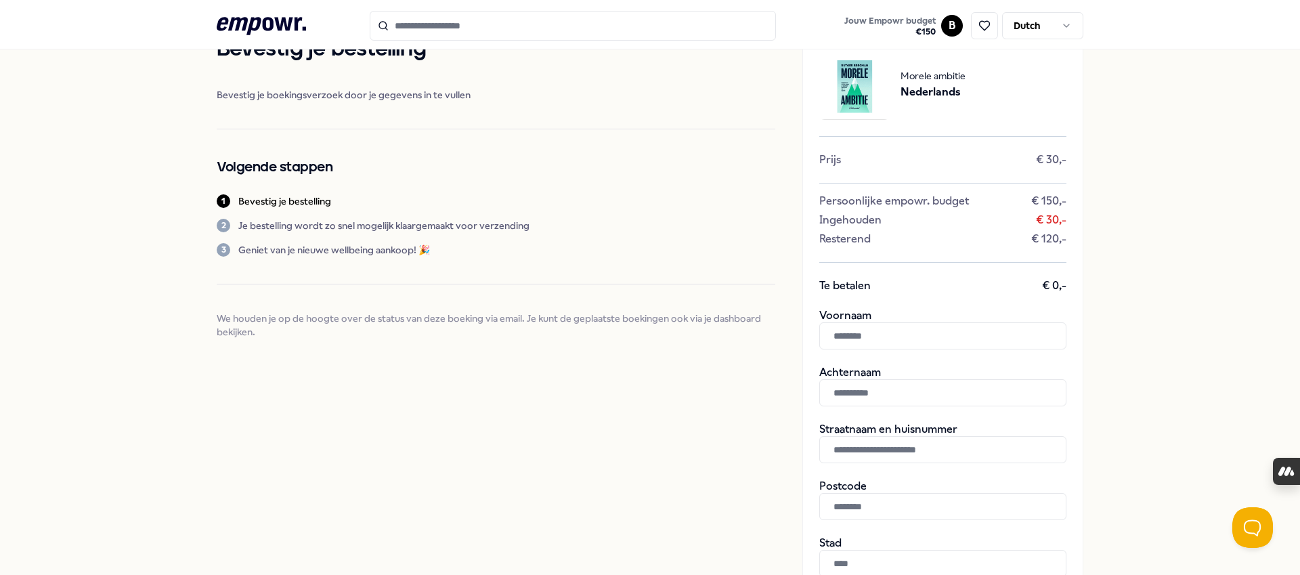
click at [906, 342] on input "text" at bounding box center [942, 335] width 247 height 27
type input "***"
type input "******"
type input "**********"
type input "*******"
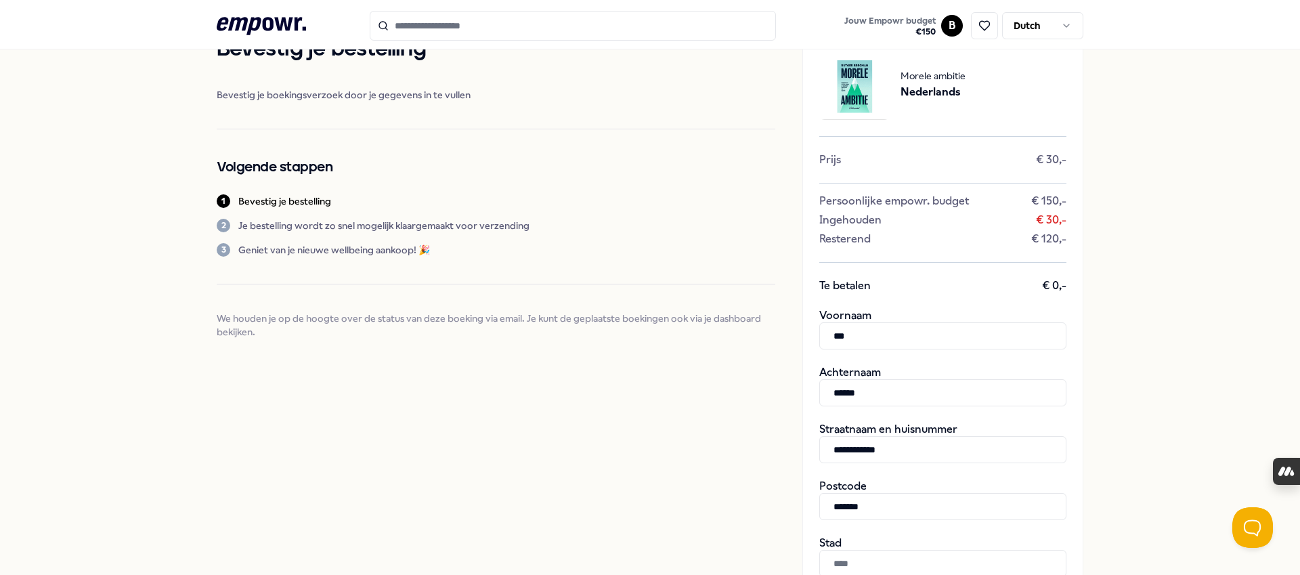
type input "********"
click at [1137, 333] on div "**********" at bounding box center [650, 479] width 1300 height 959
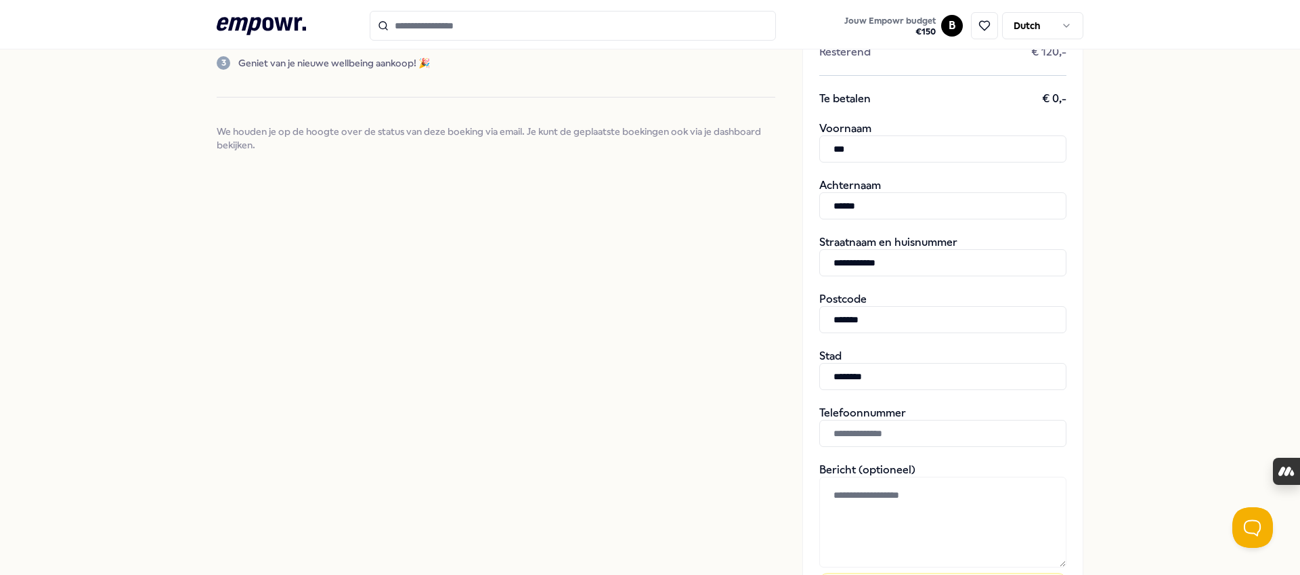
scroll to position [271, 0]
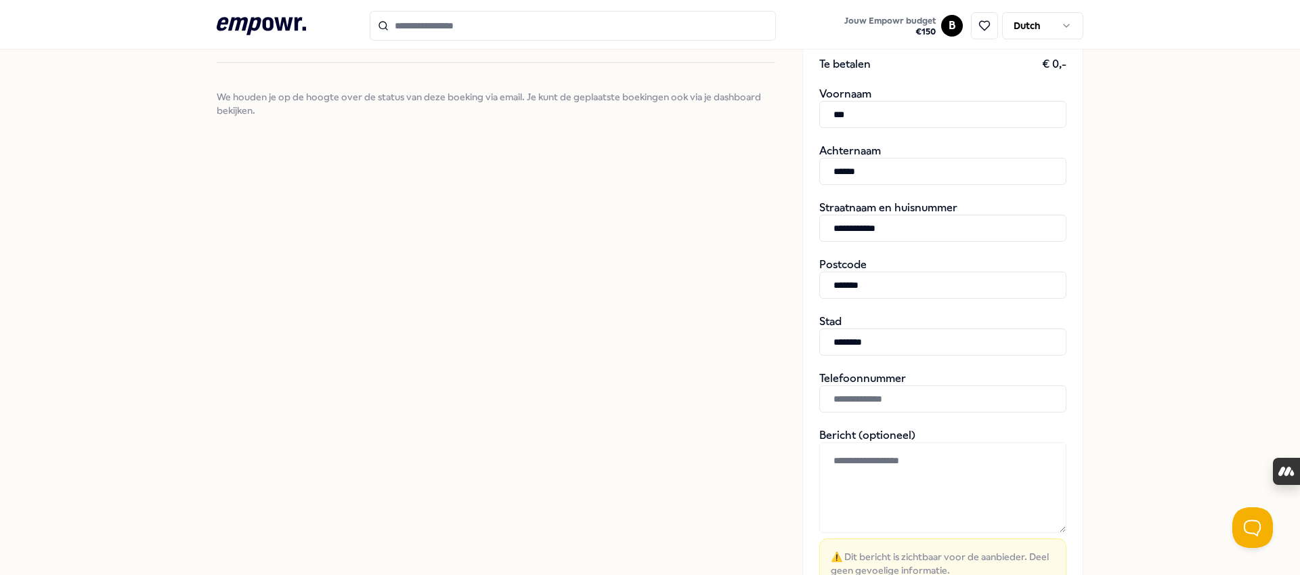
click at [940, 403] on input "text" at bounding box center [942, 398] width 247 height 27
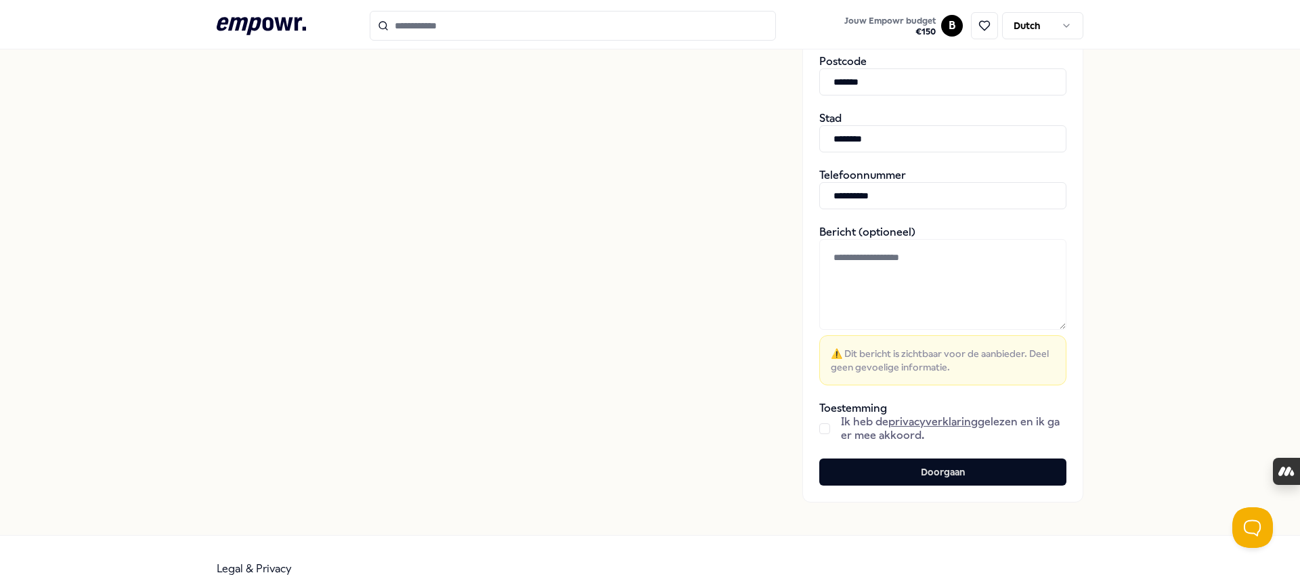
scroll to position [487, 0]
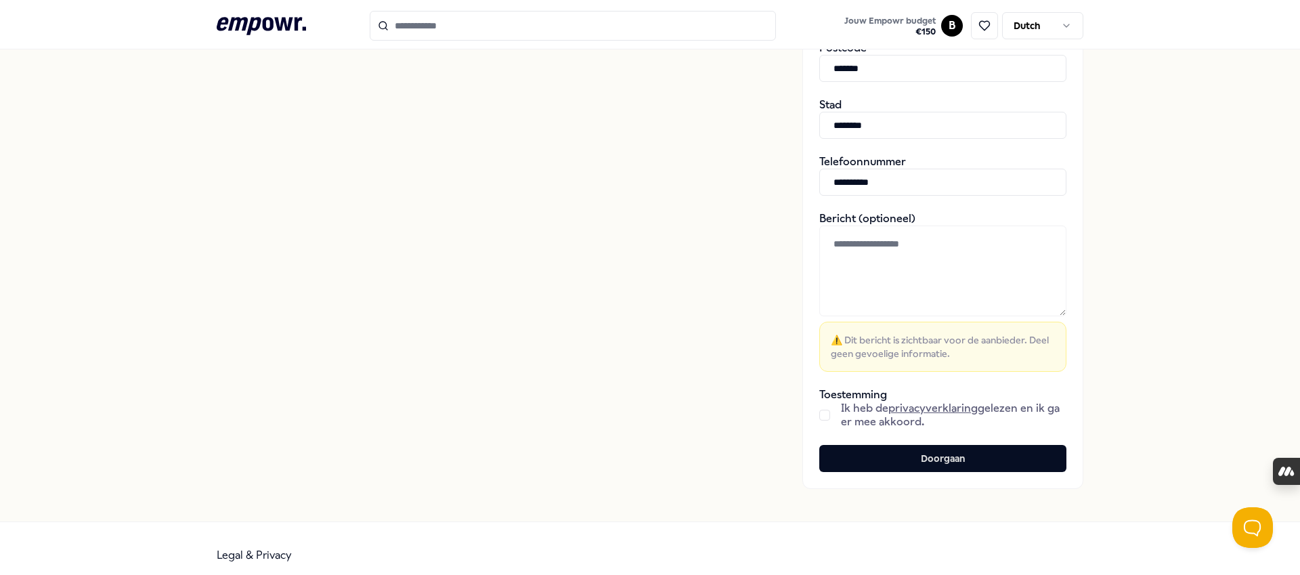
type input "**********"
click at [1156, 346] on div "**********" at bounding box center [650, 41] width 1300 height 959
click at [927, 270] on textarea at bounding box center [942, 270] width 247 height 91
click at [824, 414] on button "button" at bounding box center [824, 415] width 11 height 11
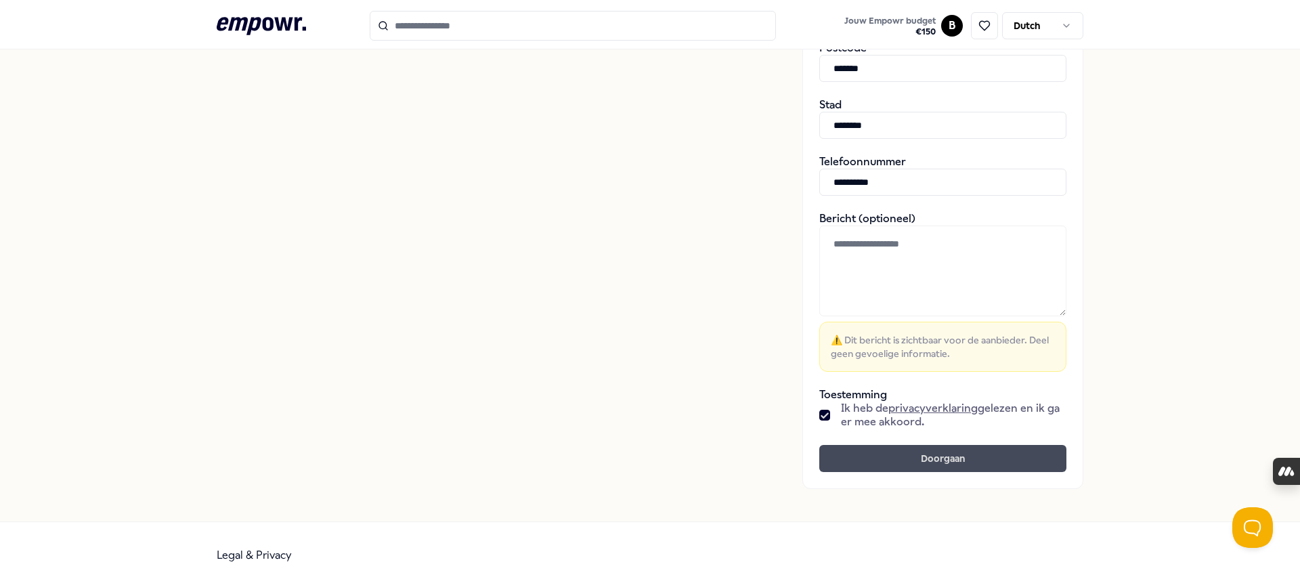
click at [948, 464] on button "Doorgaan" at bounding box center [942, 458] width 247 height 27
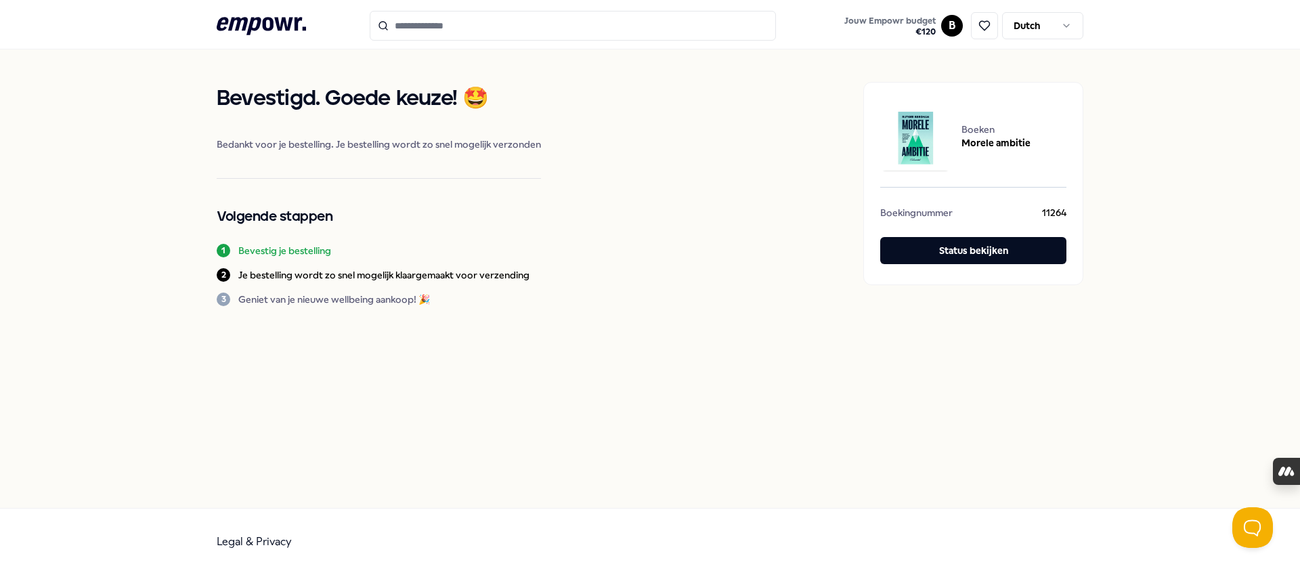
click at [411, 275] on p "Je bestelling wordt zo snel mogelijk klaargemaakt voor verzending" at bounding box center [383, 275] width 291 height 14
click at [411, 276] on p "Je bestelling wordt zo snel mogelijk klaargemaakt voor verzending" at bounding box center [383, 275] width 291 height 14
click at [567, 272] on div "Bevestigd. Goede keuze! 🤩 Bedankt voor je bestelling. Je bestelling wordt zo sn…" at bounding box center [650, 193] width 867 height 289
click at [261, 25] on icon ".empowr-logo_svg__cls-1{fill:#03032f}" at bounding box center [261, 26] width 89 height 25
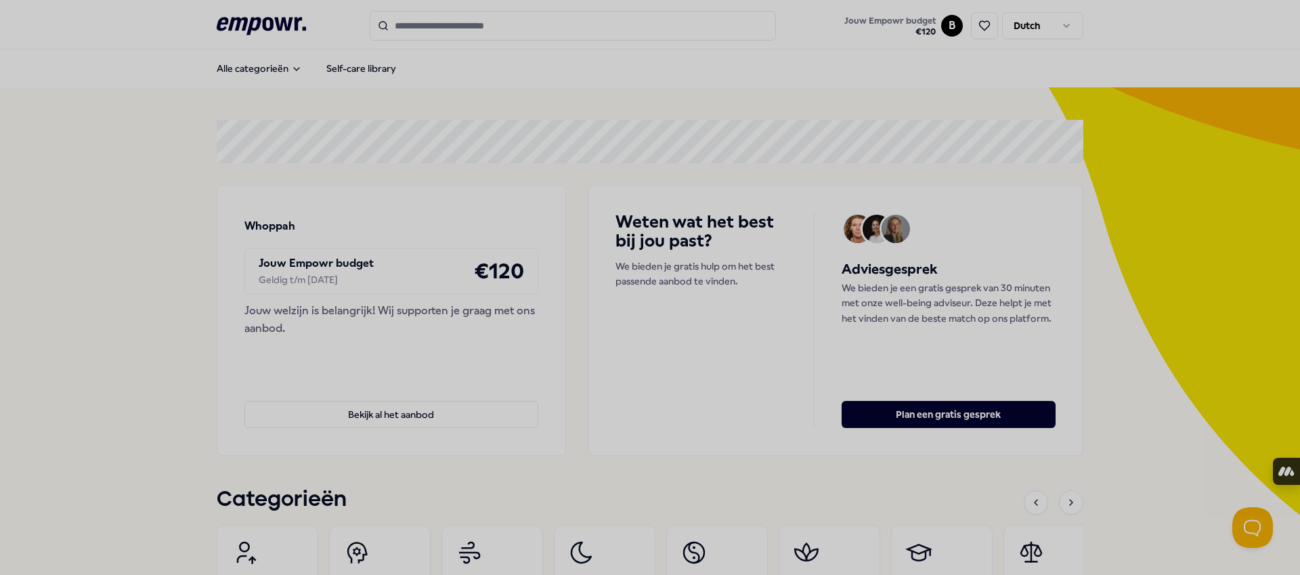
click at [273, 70] on div at bounding box center [650, 287] width 1300 height 575
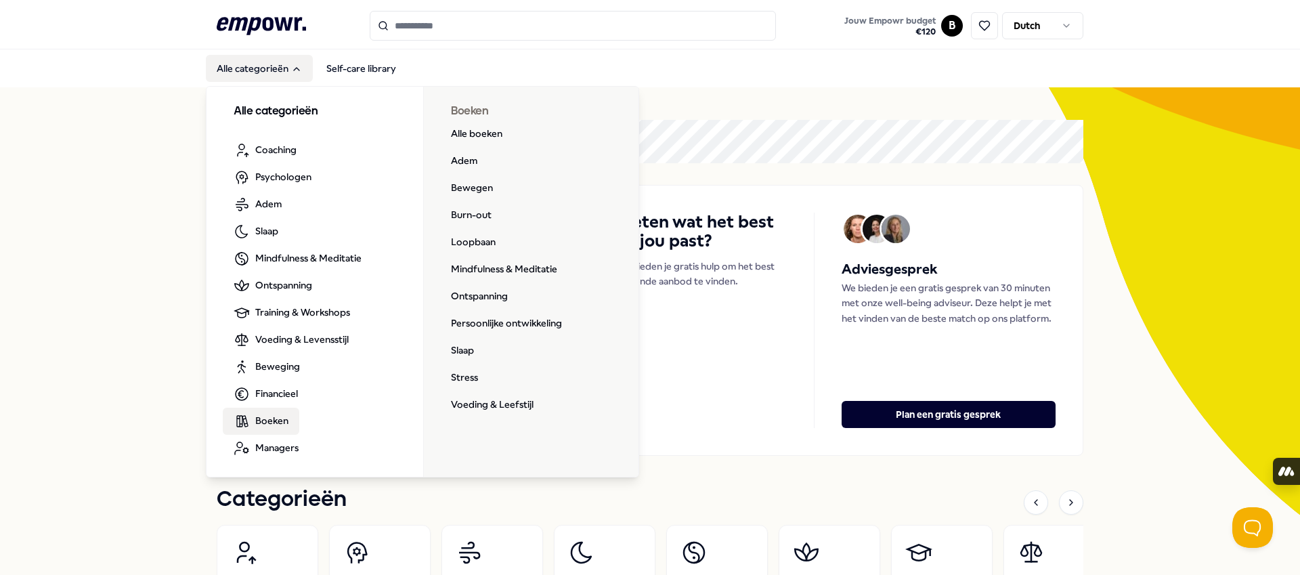
click at [272, 418] on span "Boeken" at bounding box center [271, 420] width 33 height 15
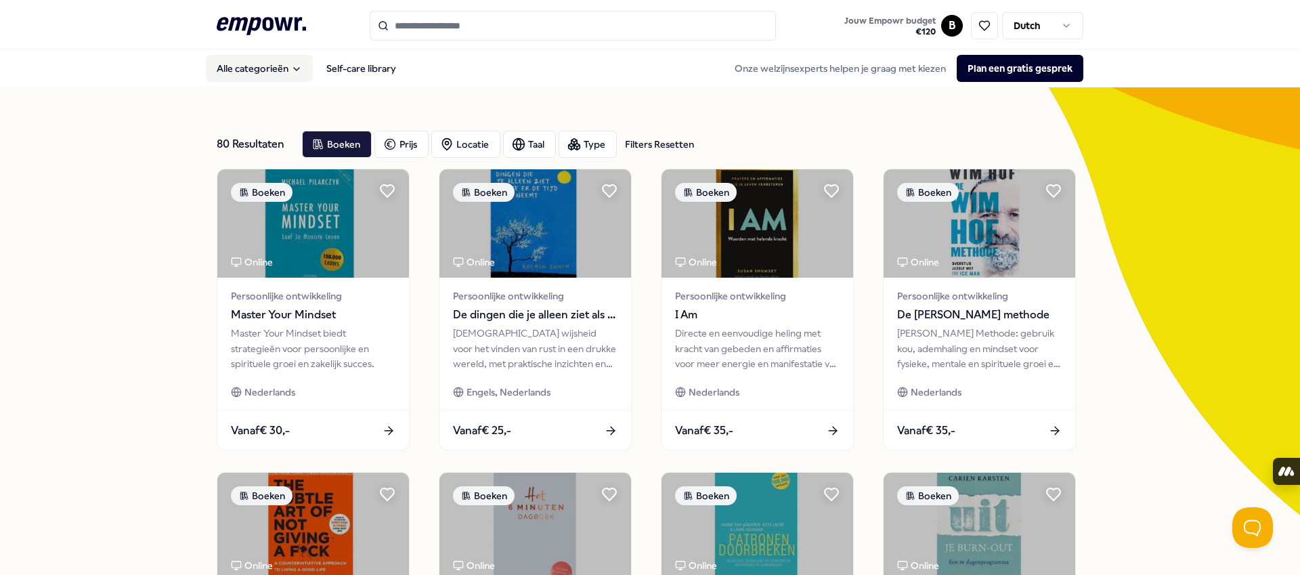
scroll to position [636, 0]
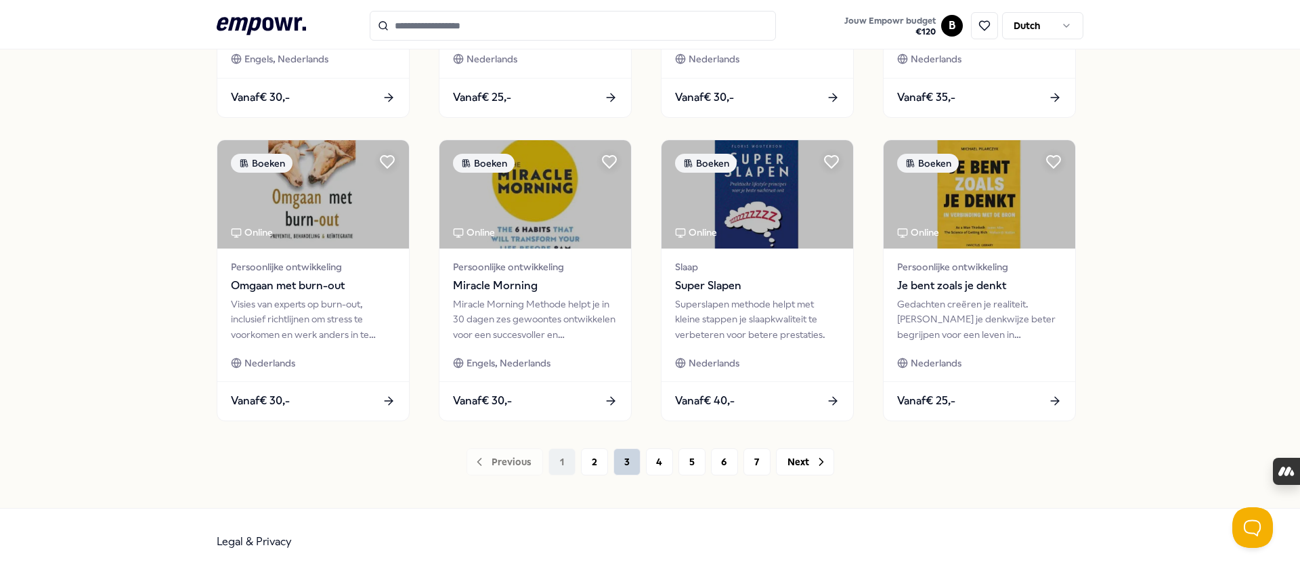
click at [630, 461] on button "3" at bounding box center [626, 461] width 27 height 27
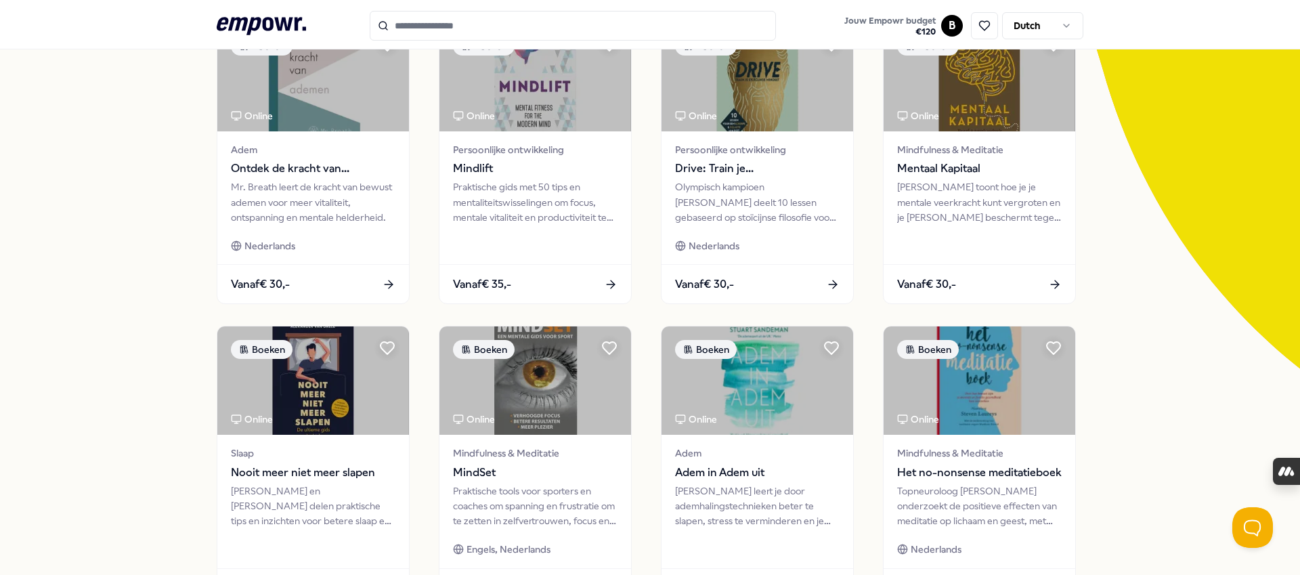
scroll to position [636, 0]
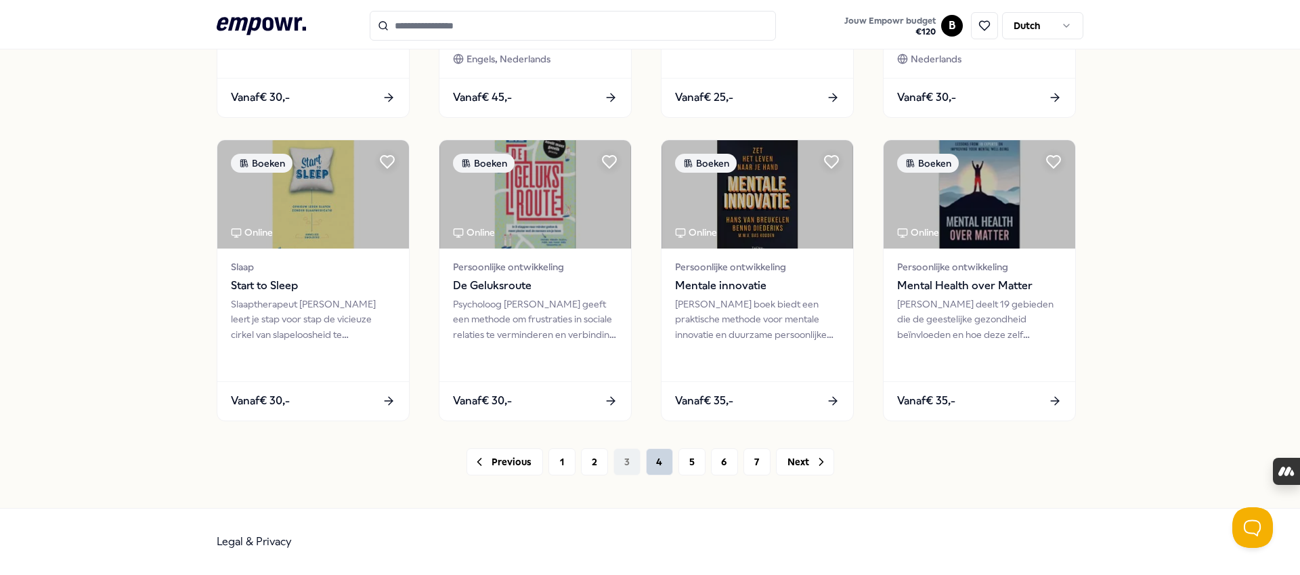
click at [659, 463] on button "4" at bounding box center [659, 461] width 27 height 27
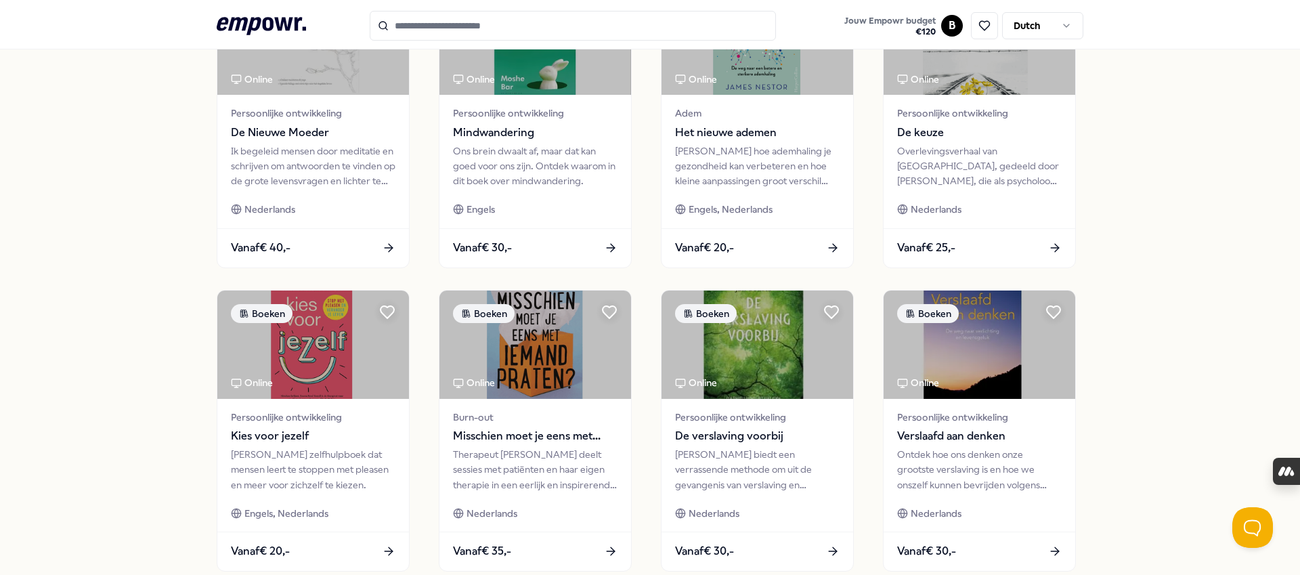
scroll to position [636, 0]
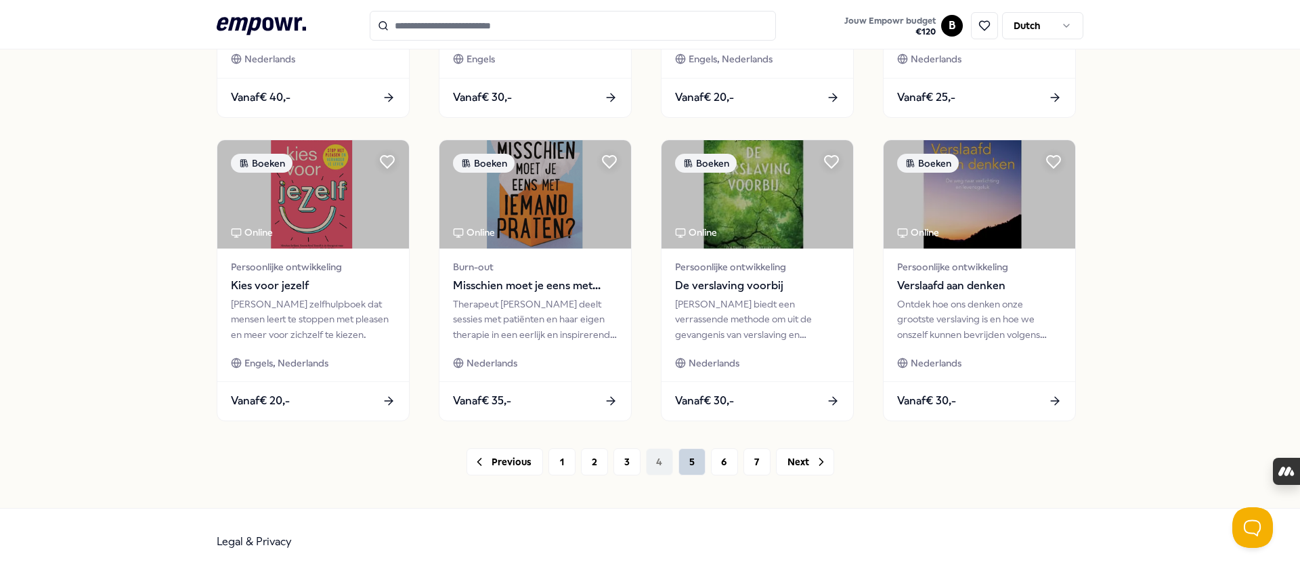
click at [694, 464] on button "5" at bounding box center [691, 461] width 27 height 27
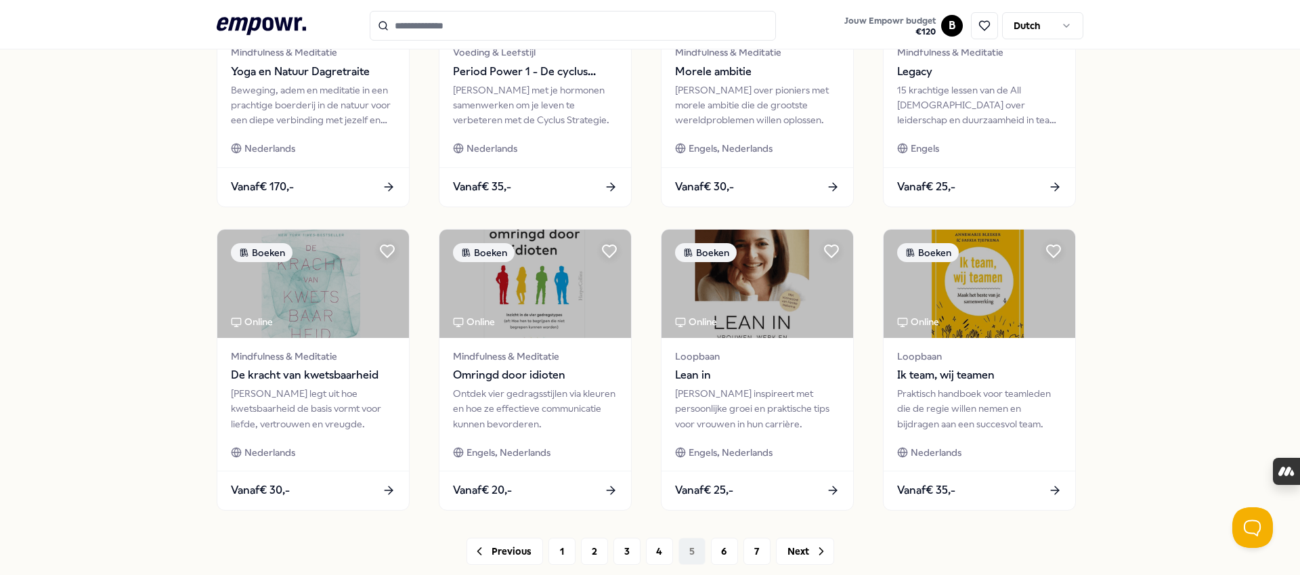
scroll to position [552, 0]
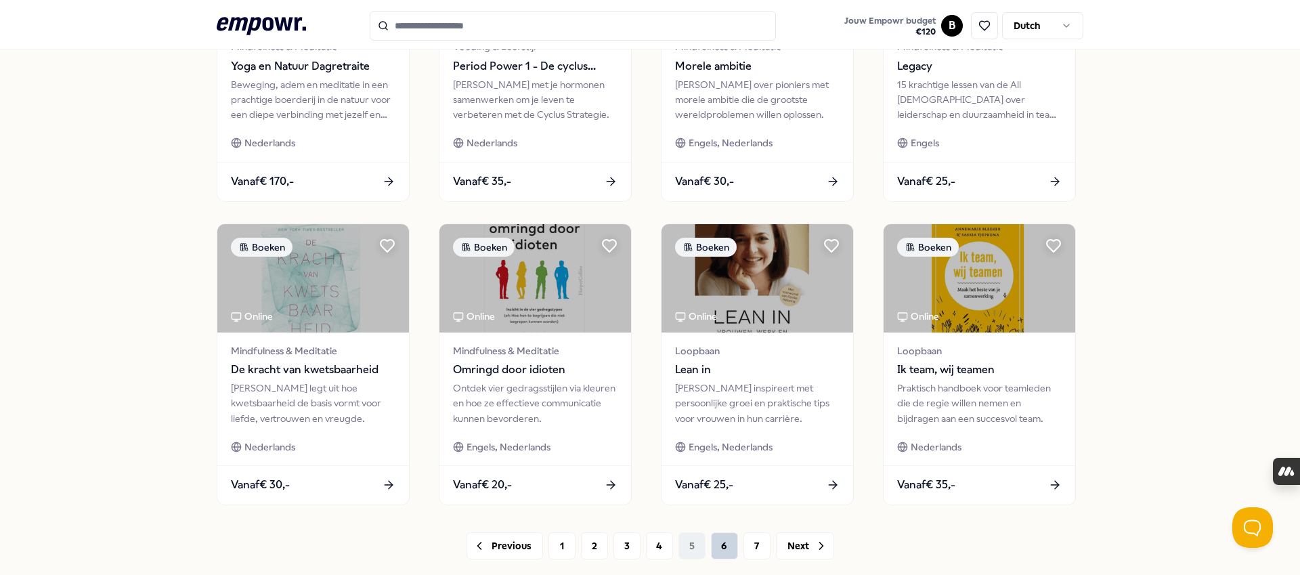
click at [728, 548] on button "6" at bounding box center [724, 545] width 27 height 27
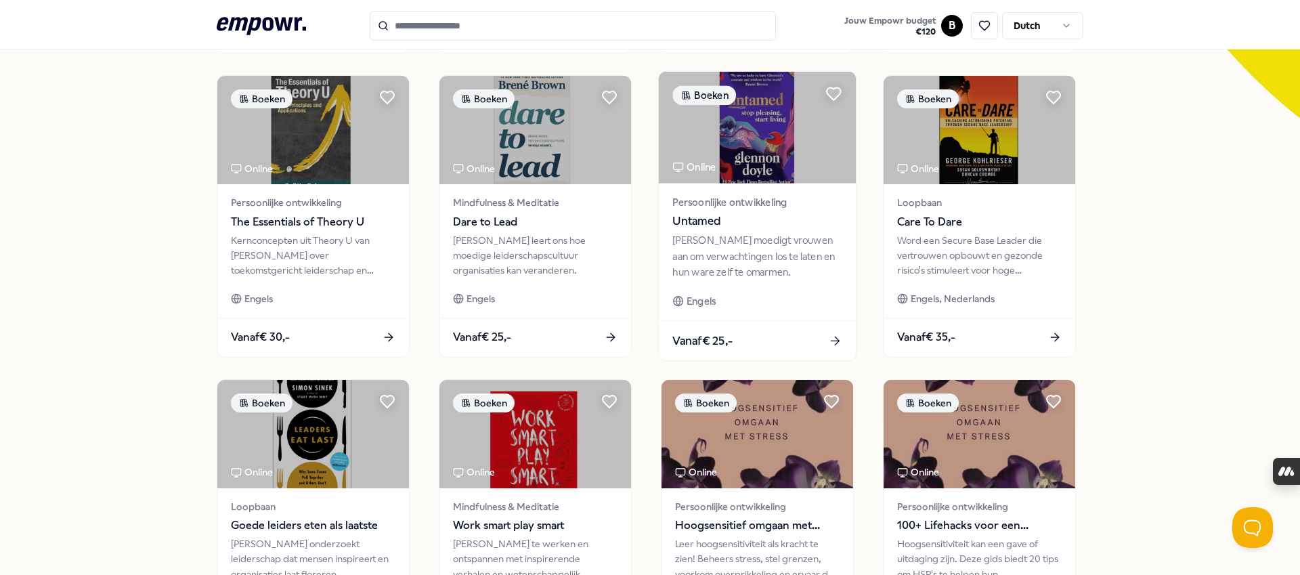
scroll to position [636, 0]
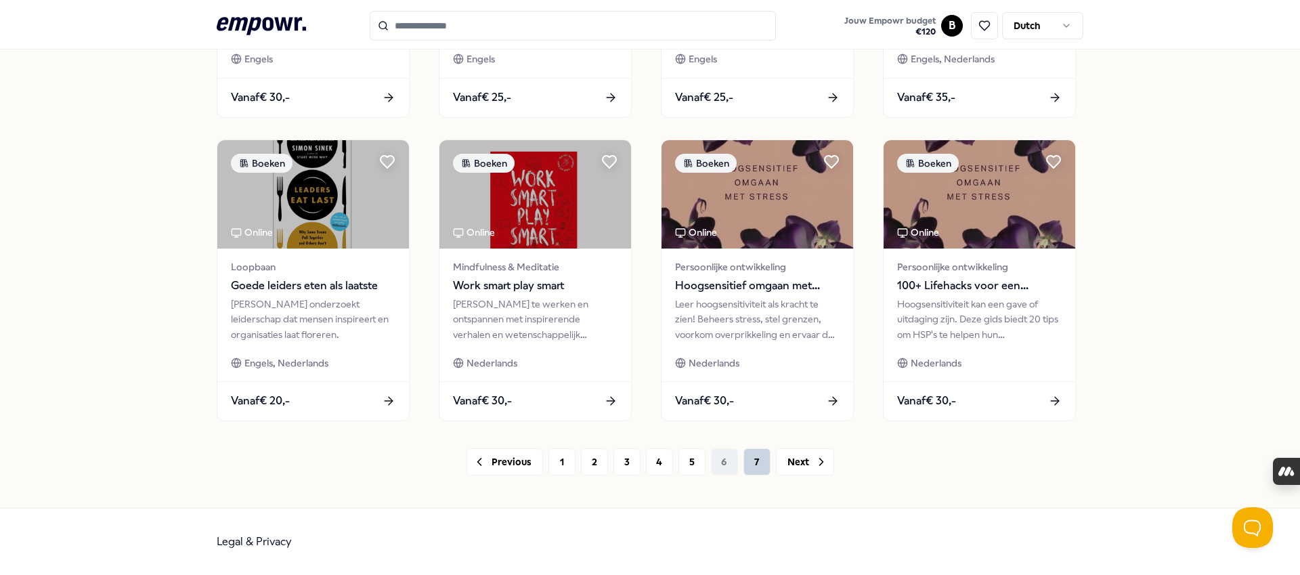
click at [752, 462] on button "7" at bounding box center [756, 461] width 27 height 27
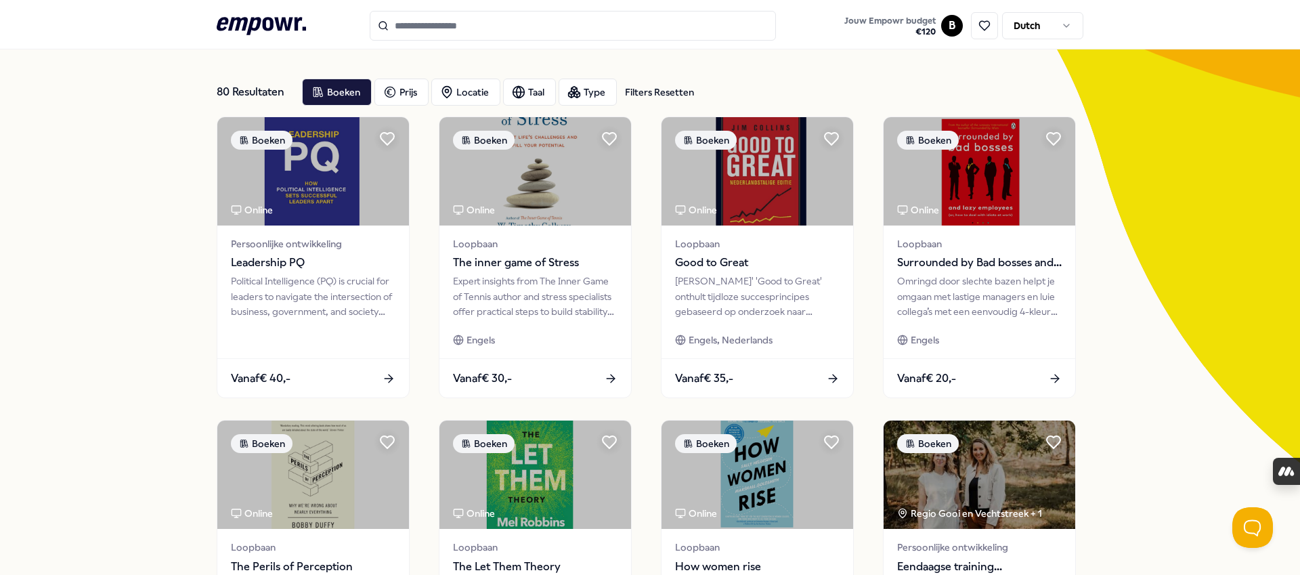
scroll to position [53, 0]
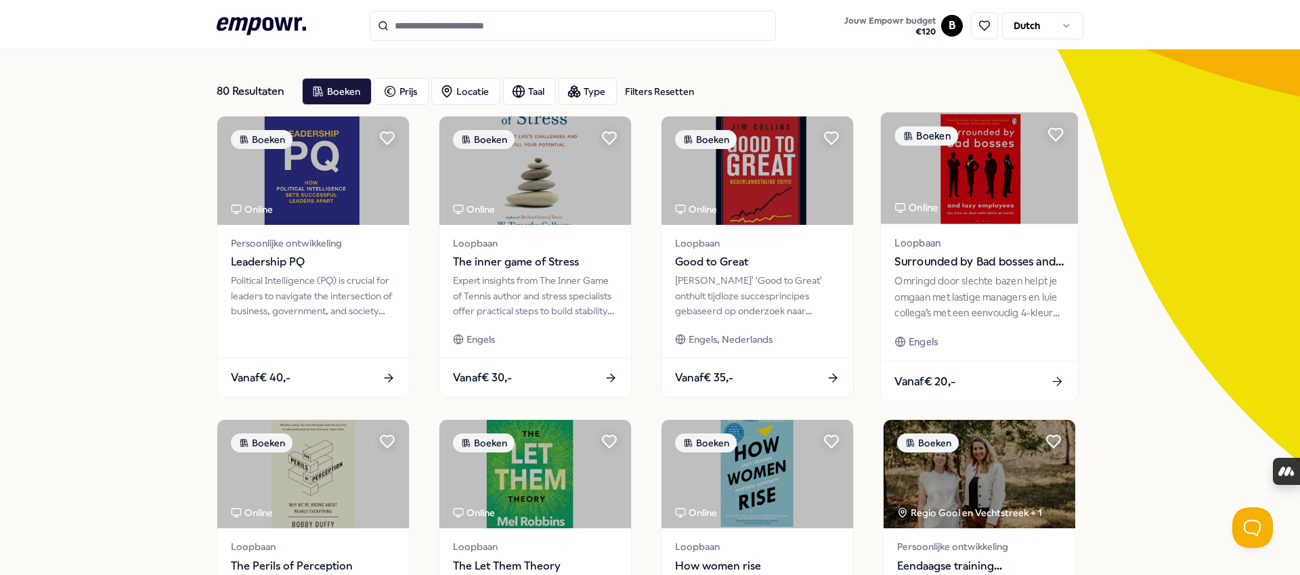
click at [1005, 204] on img at bounding box center [979, 168] width 197 height 112
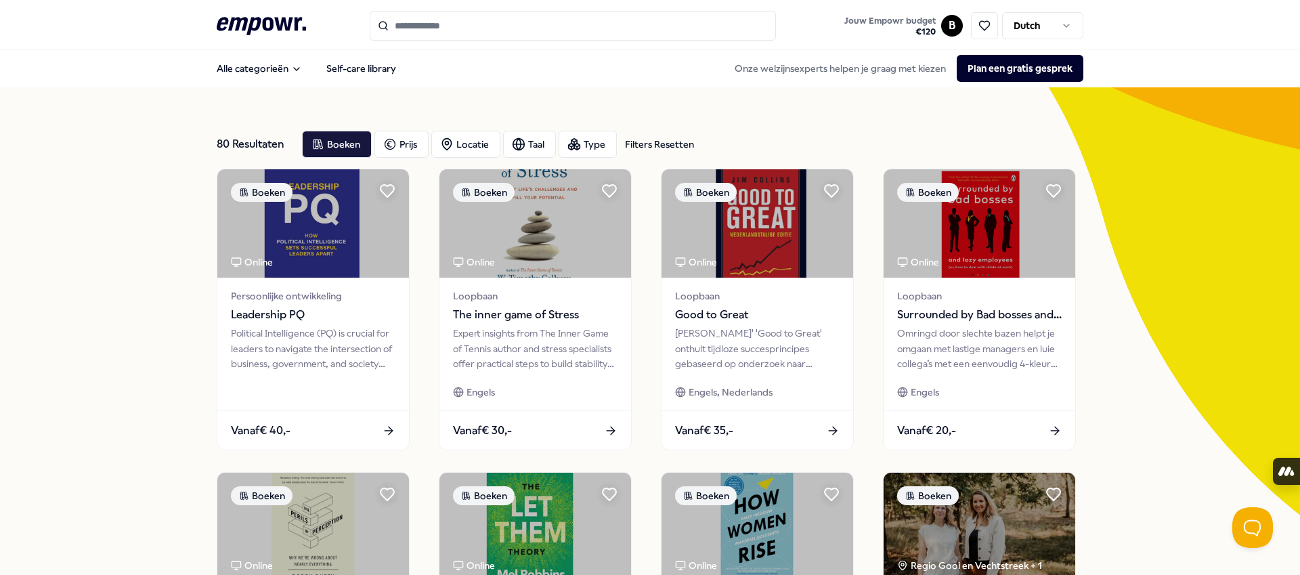
click at [1096, 332] on div "80 Resultaten Filters Resetten Boeken Prijs Locatie Taal Type Filters Resetten …" at bounding box center [650, 464] width 1300 height 754
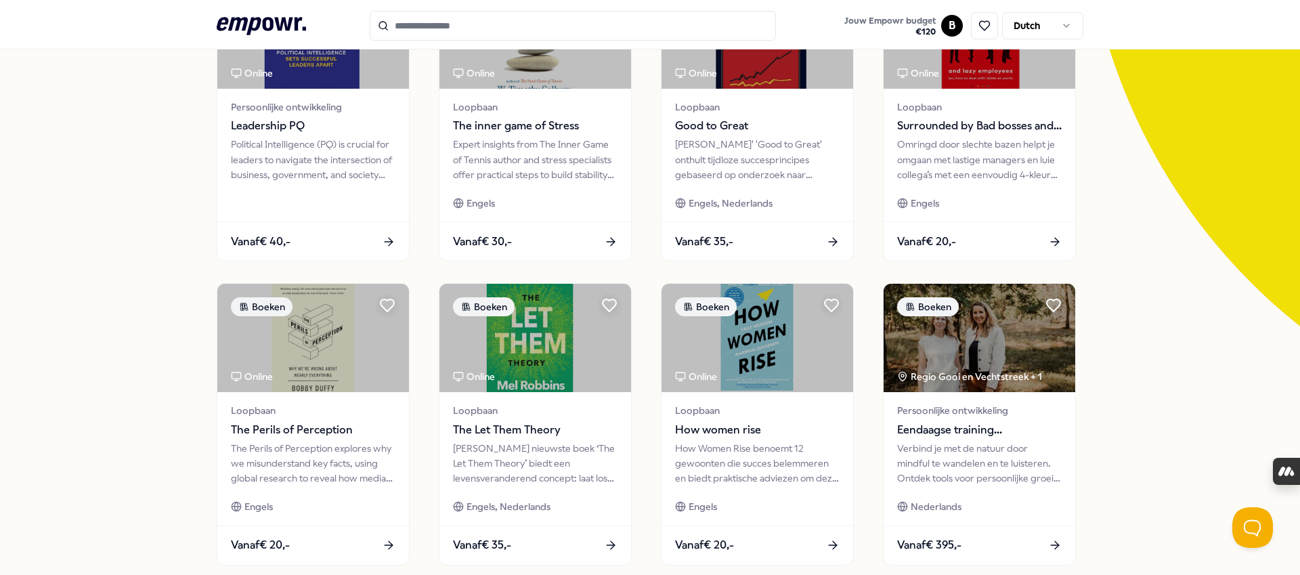
click at [1094, 332] on div "80 Resultaten Filters Resetten Boeken Prijs Locatie Taal Type Filters Resetten …" at bounding box center [650, 275] width 1300 height 754
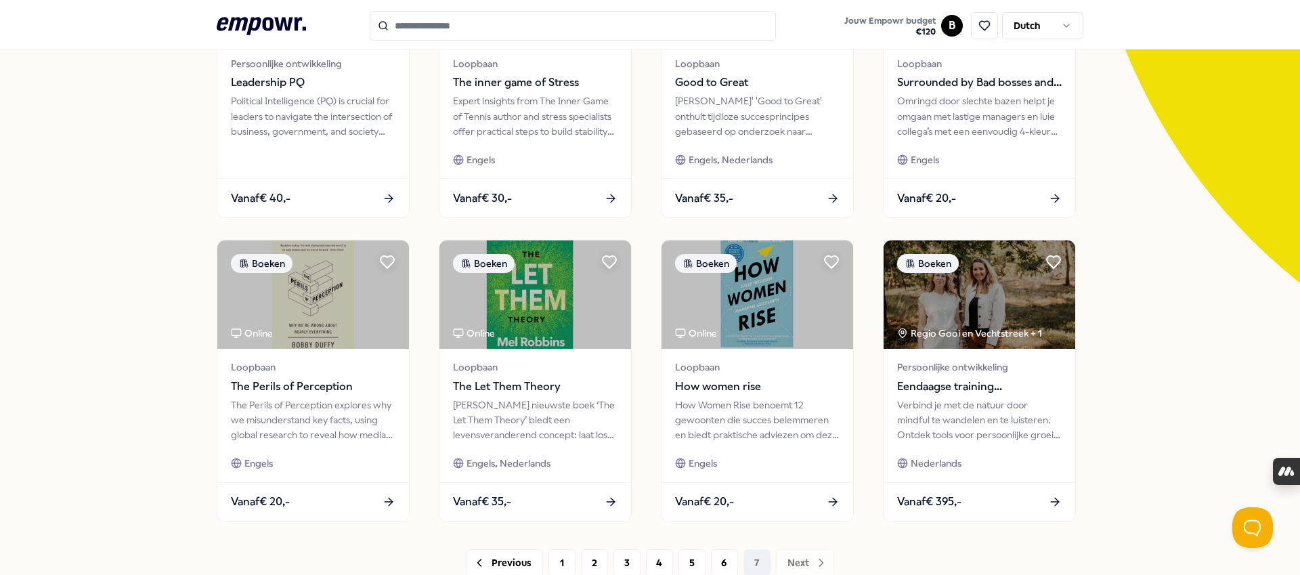
scroll to position [253, 0]
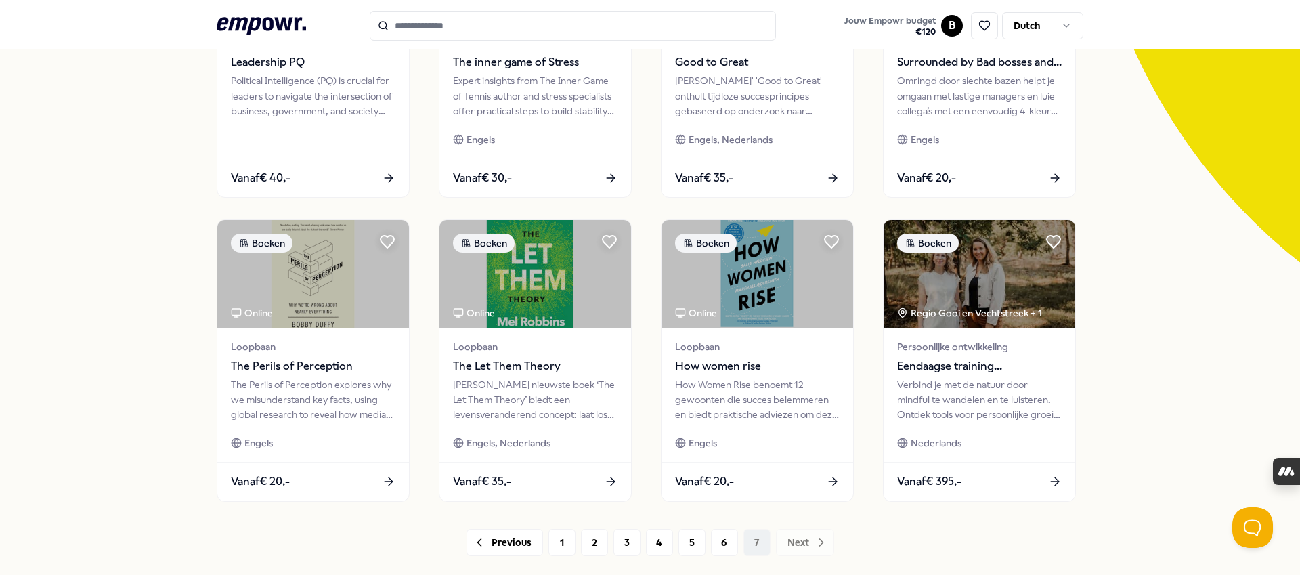
click at [103, 337] on div "80 Resultaten Filters Resetten Boeken Prijs Locatie Taal Type Filters Resetten …" at bounding box center [650, 212] width 1300 height 754
click at [790, 291] on img at bounding box center [757, 272] width 197 height 112
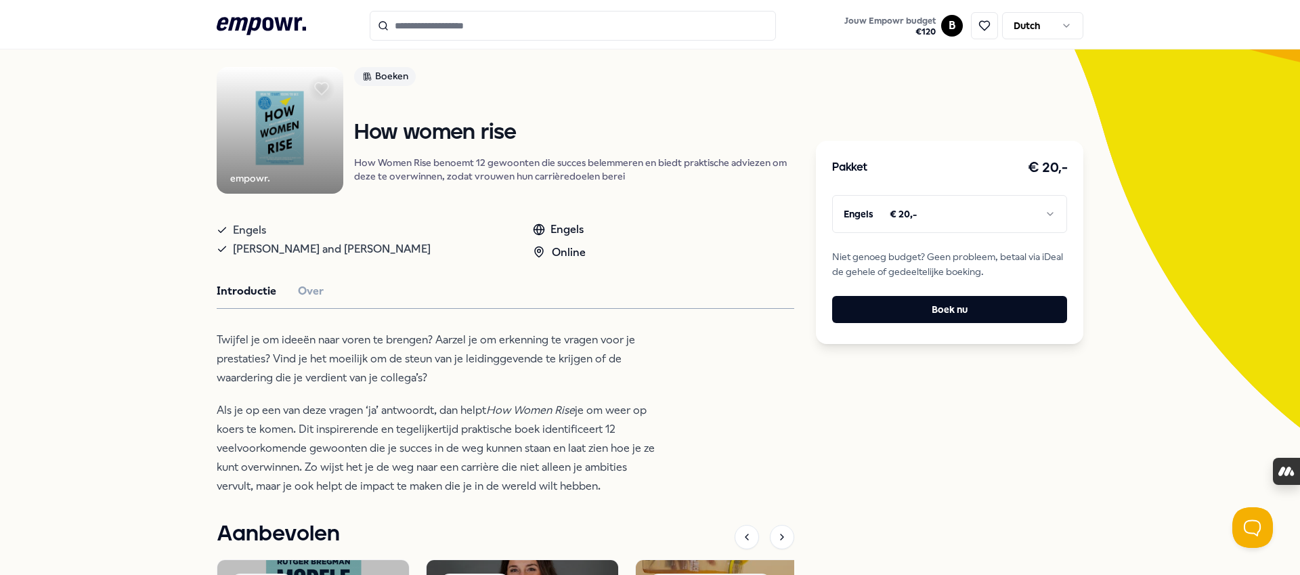
click at [130, 219] on div "Terug empowr. Boeken How women rise How Women Rise benoemt 12 gewoonten die suc…" at bounding box center [650, 441] width 1300 height 882
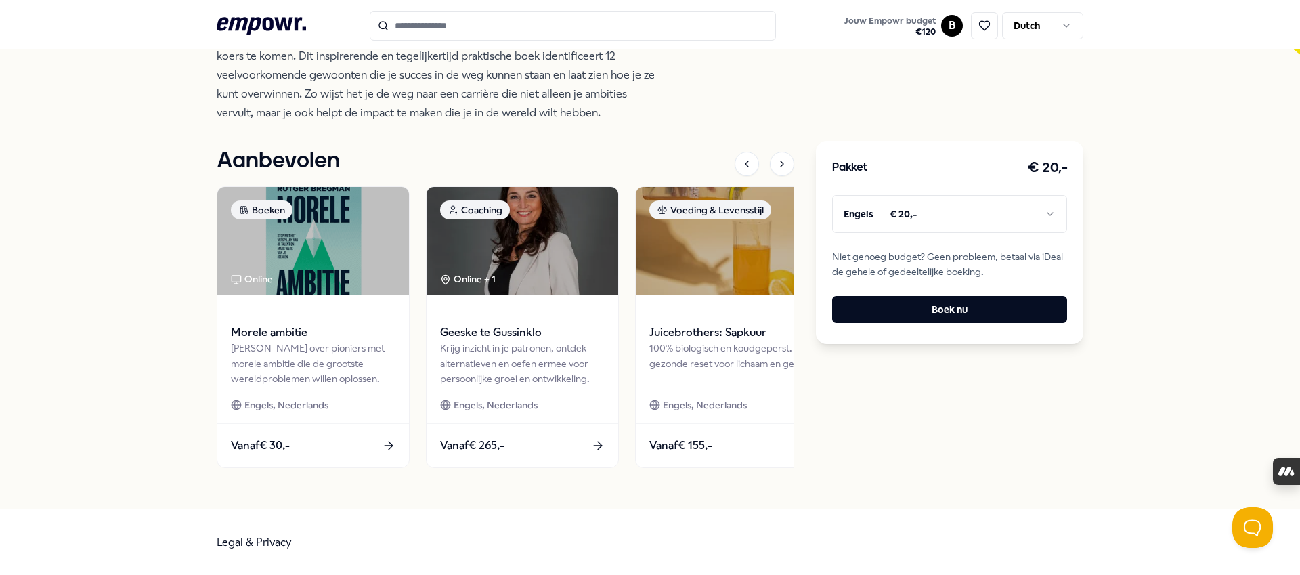
scroll to position [0, 0]
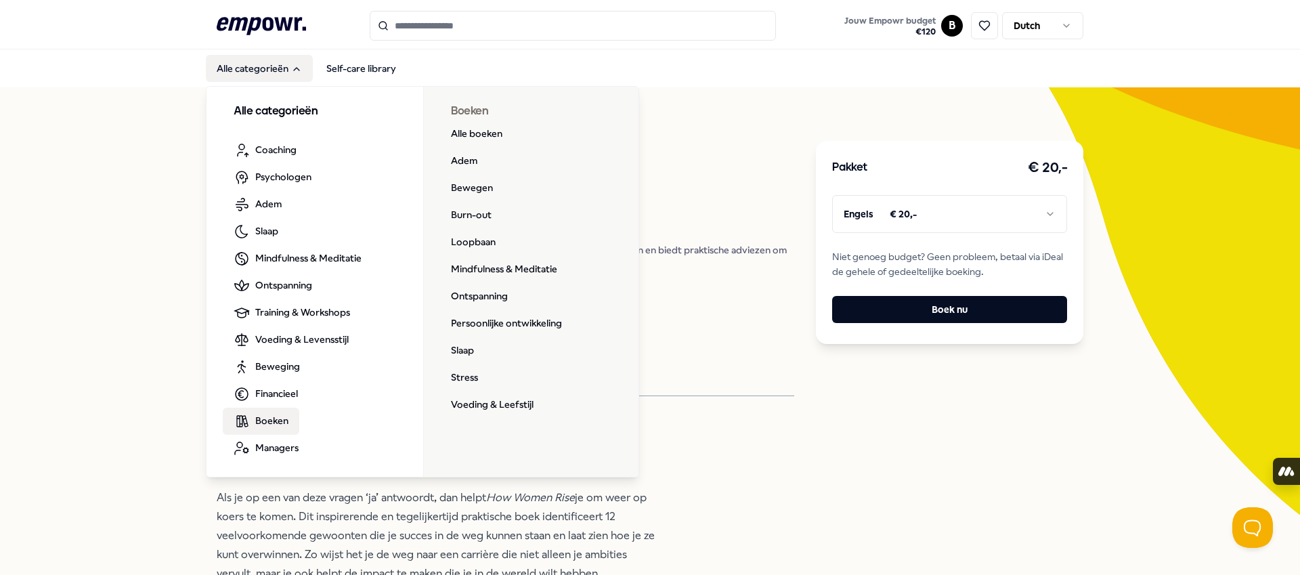
click at [277, 419] on span "Boeken" at bounding box center [271, 420] width 33 height 15
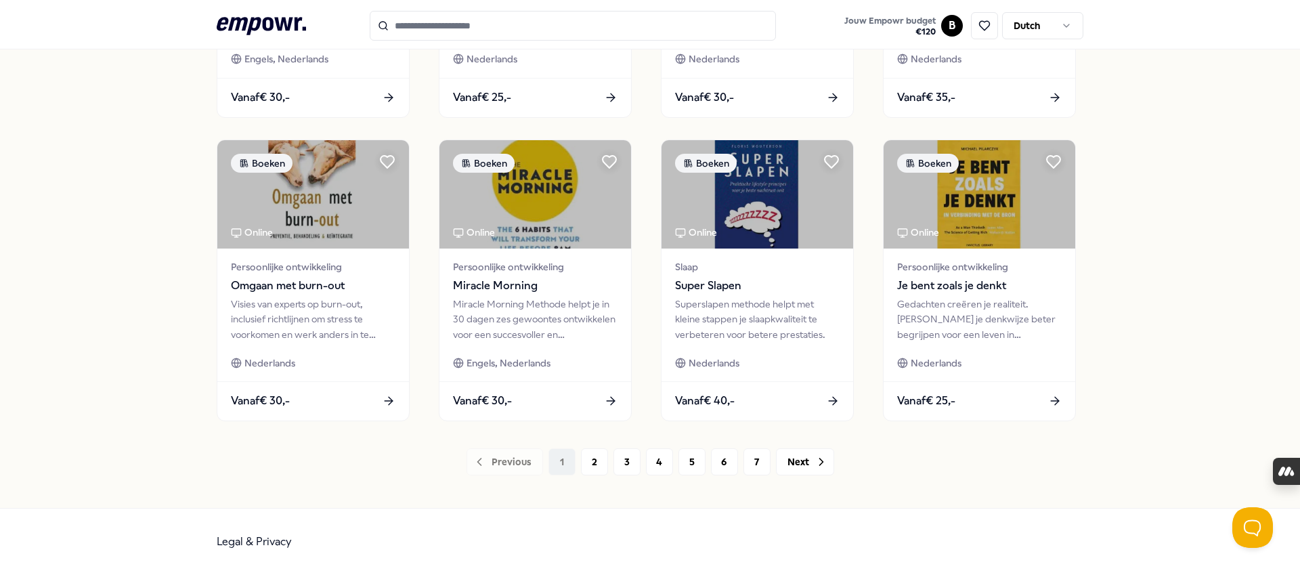
scroll to position [636, 0]
click at [624, 470] on button "3" at bounding box center [626, 462] width 27 height 27
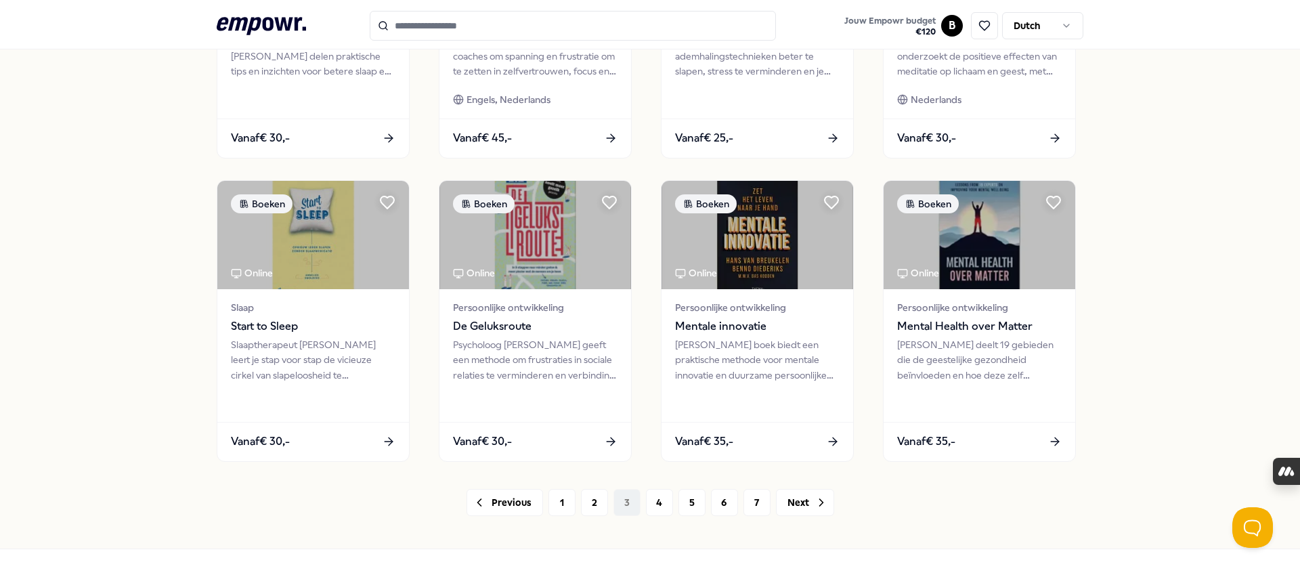
scroll to position [636, 0]
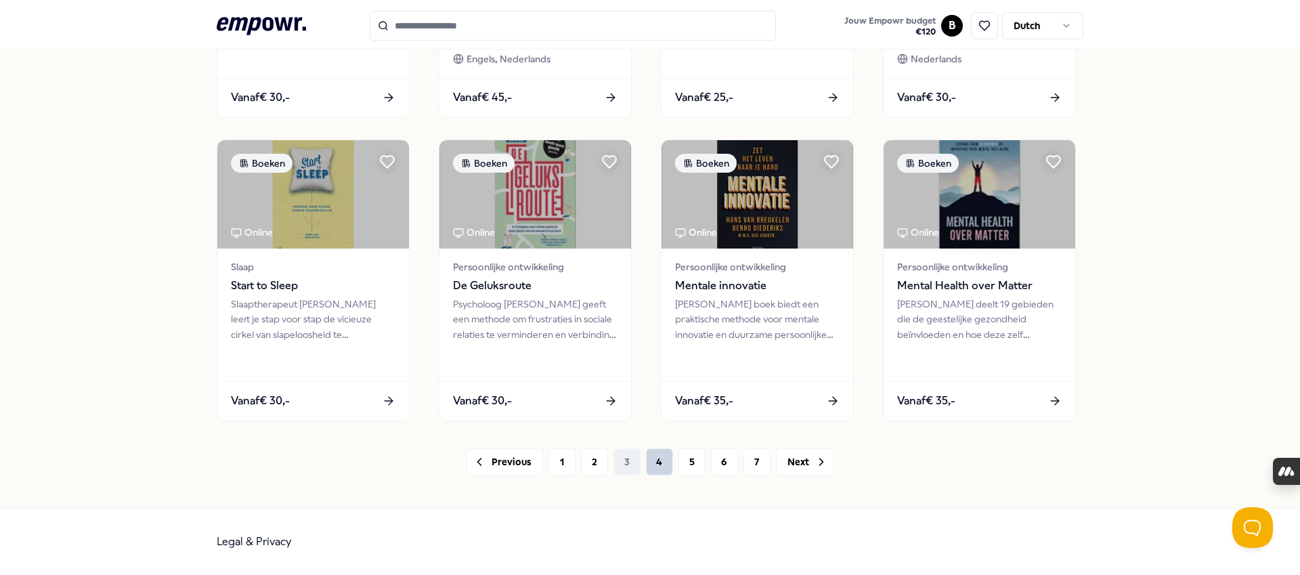
click at [664, 456] on button "4" at bounding box center [659, 461] width 27 height 27
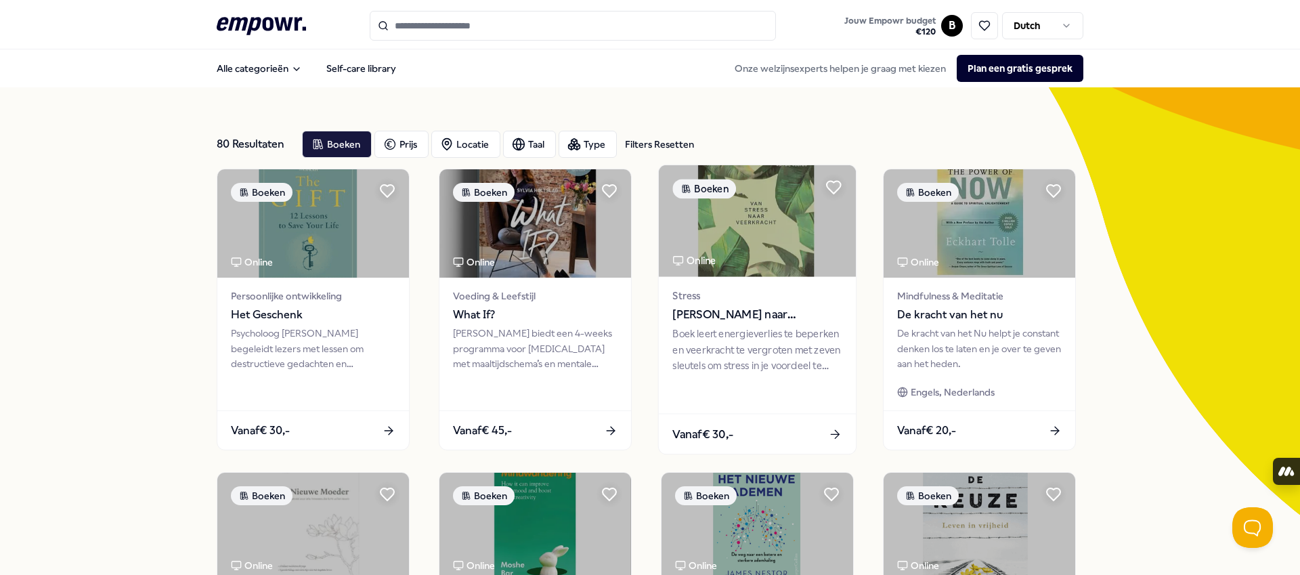
click at [800, 256] on img at bounding box center [757, 221] width 197 height 112
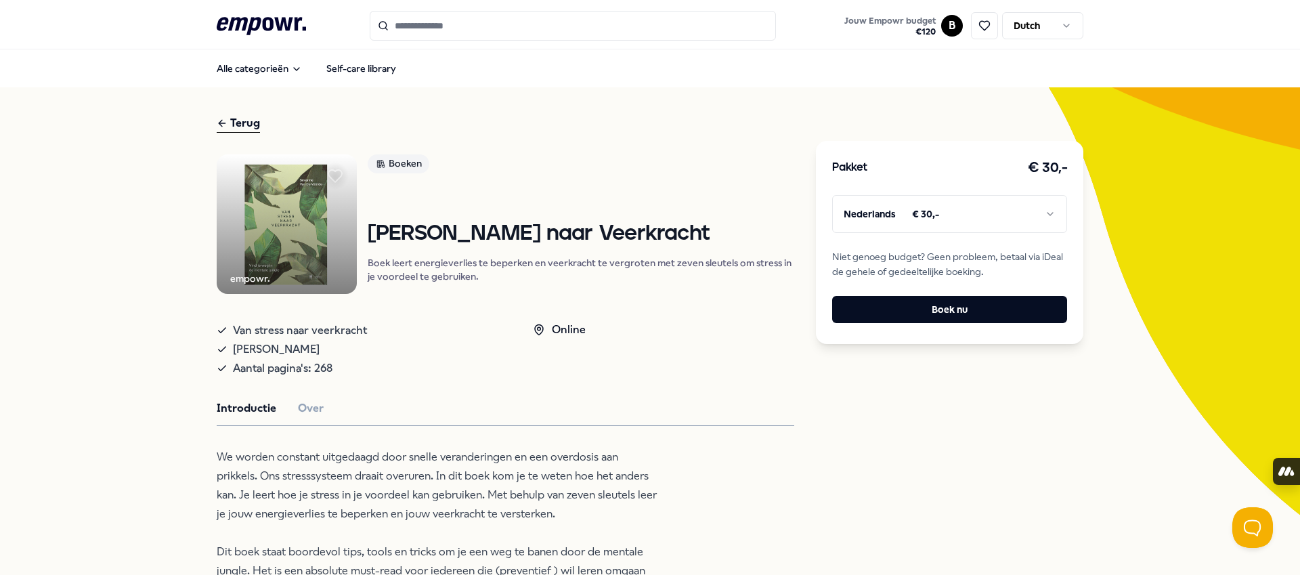
drag, startPoint x: 312, startPoint y: 410, endPoint x: 274, endPoint y: 412, distance: 38.6
click at [311, 410] on button "Over" at bounding box center [311, 408] width 26 height 18
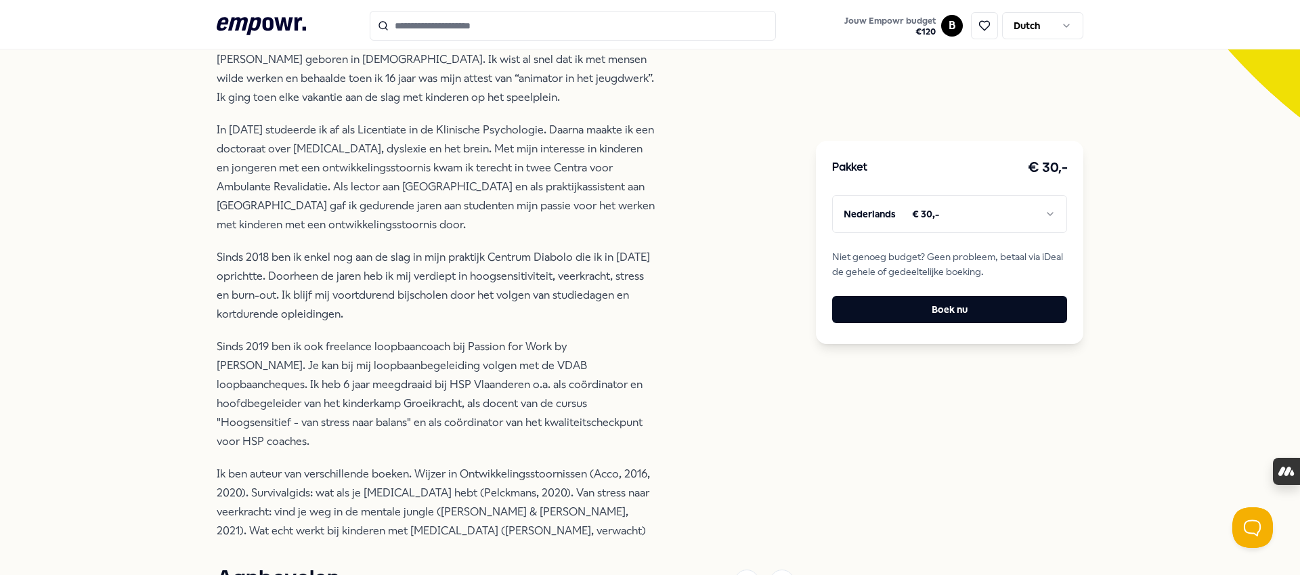
scroll to position [403, 0]
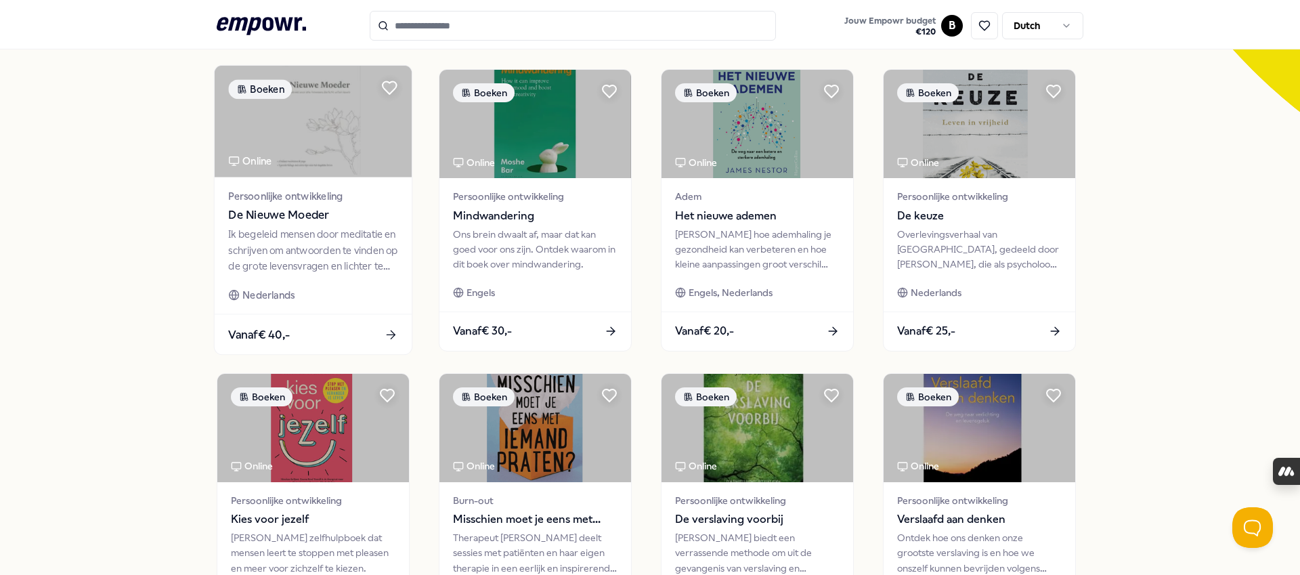
scroll to position [636, 0]
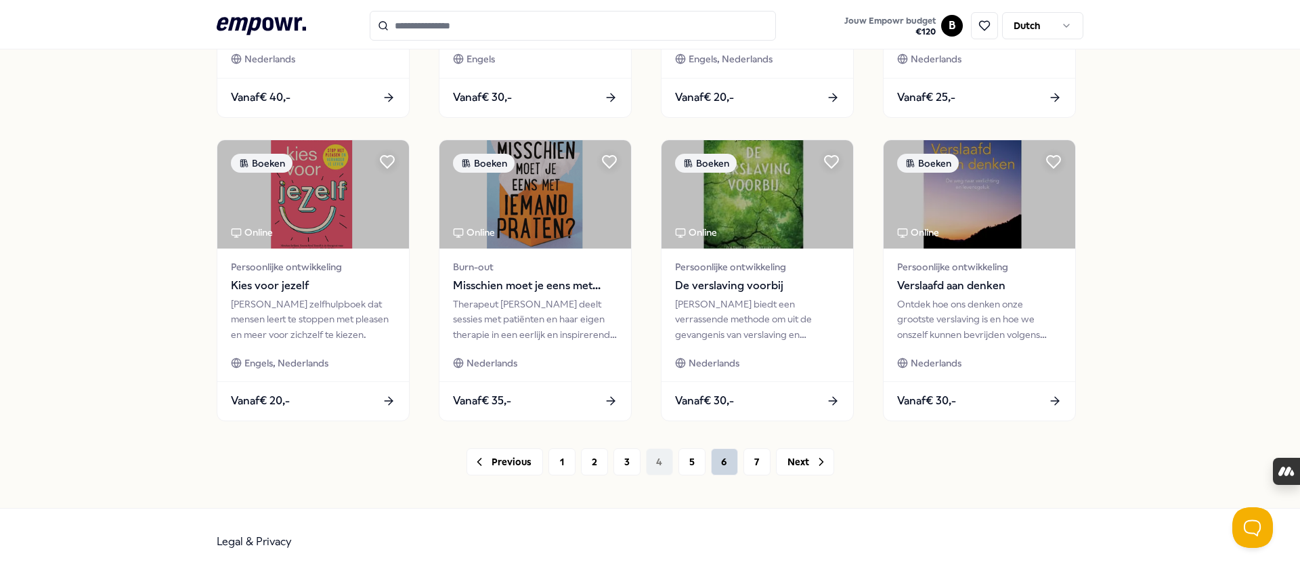
click at [720, 469] on button "6" at bounding box center [724, 461] width 27 height 27
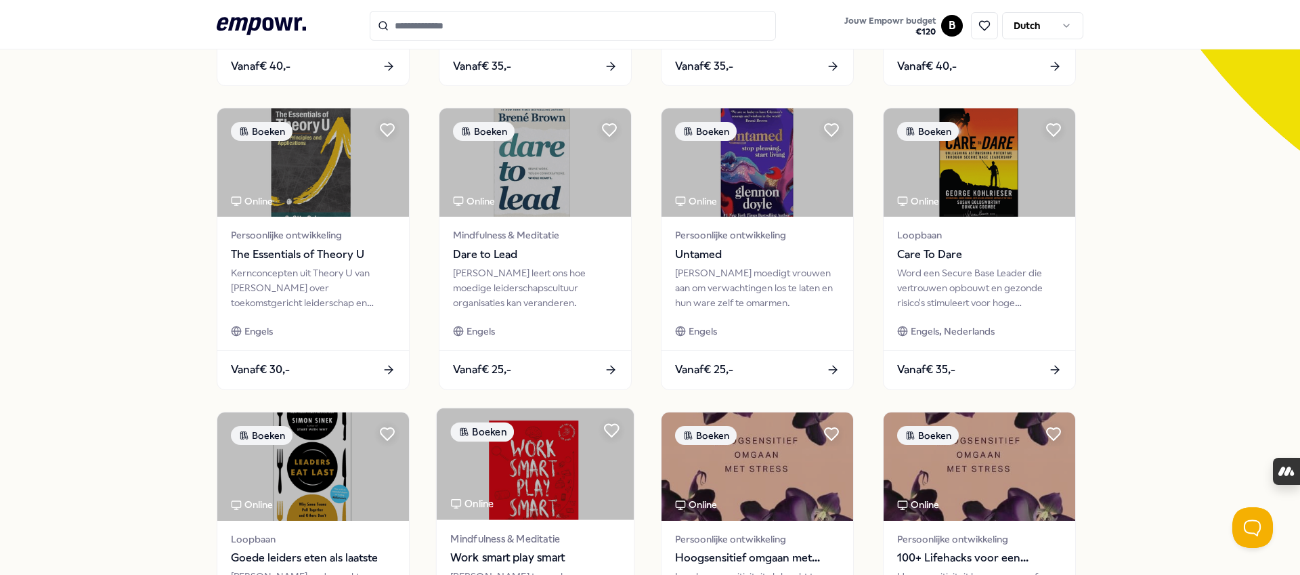
scroll to position [353, 0]
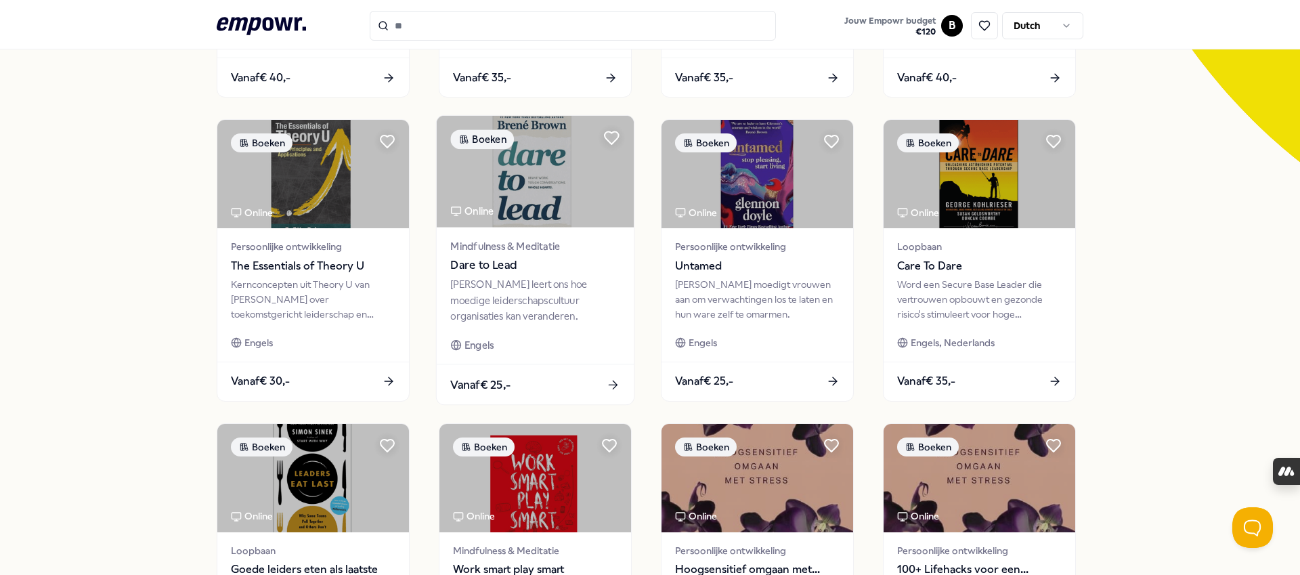
click at [558, 215] on img at bounding box center [535, 172] width 197 height 112
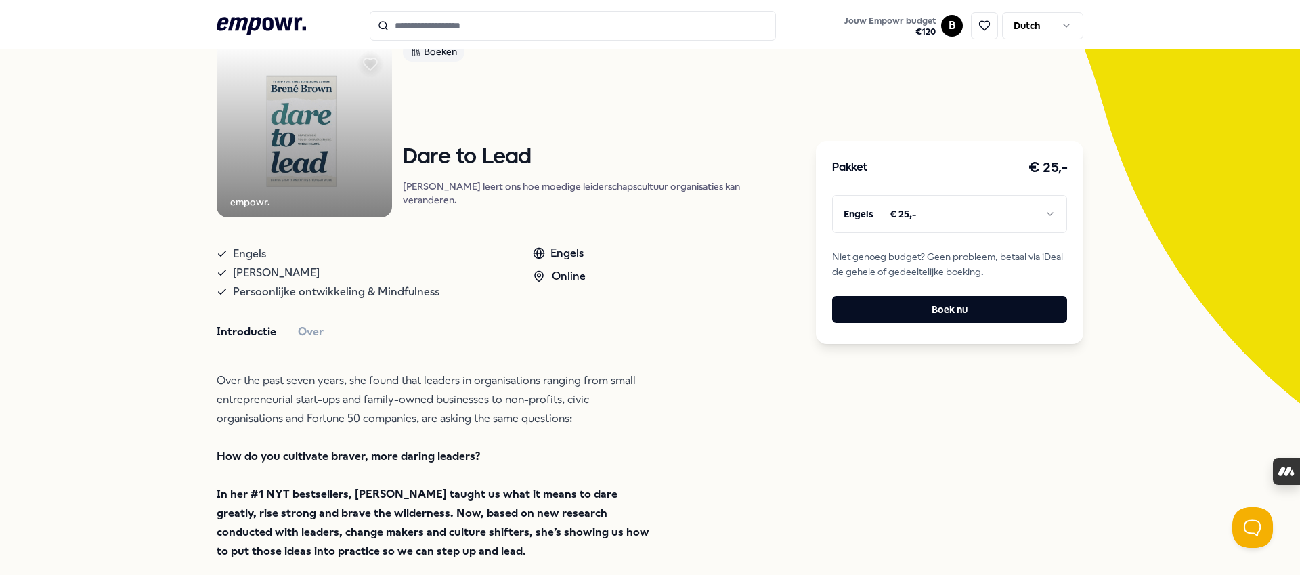
scroll to position [112, 0]
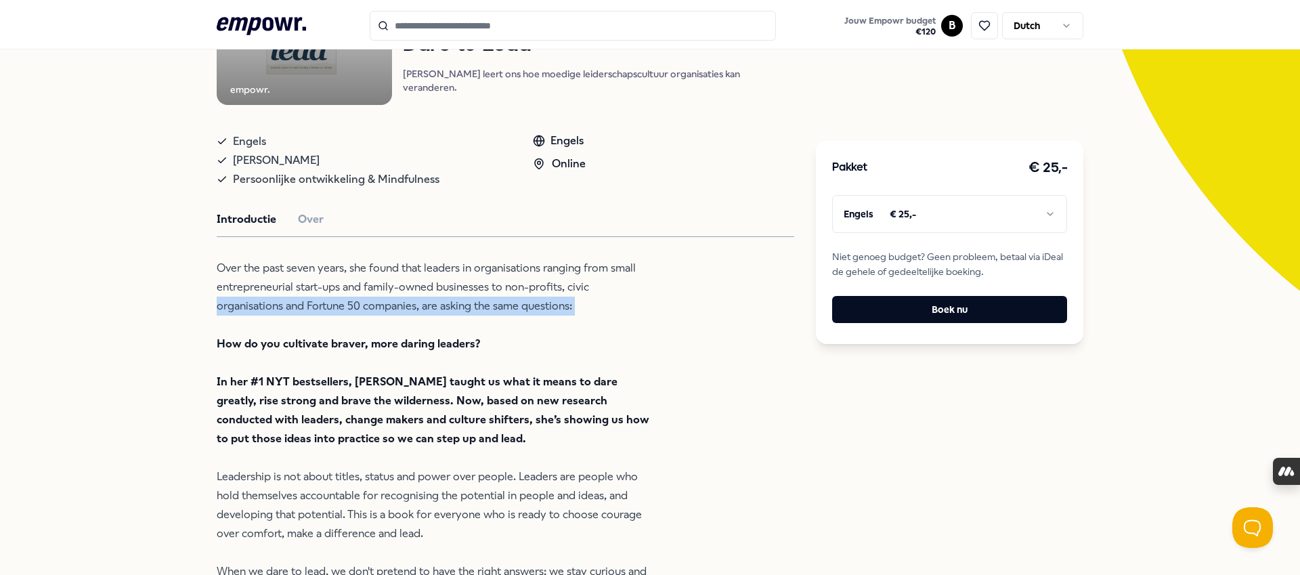
scroll to position [225, 0]
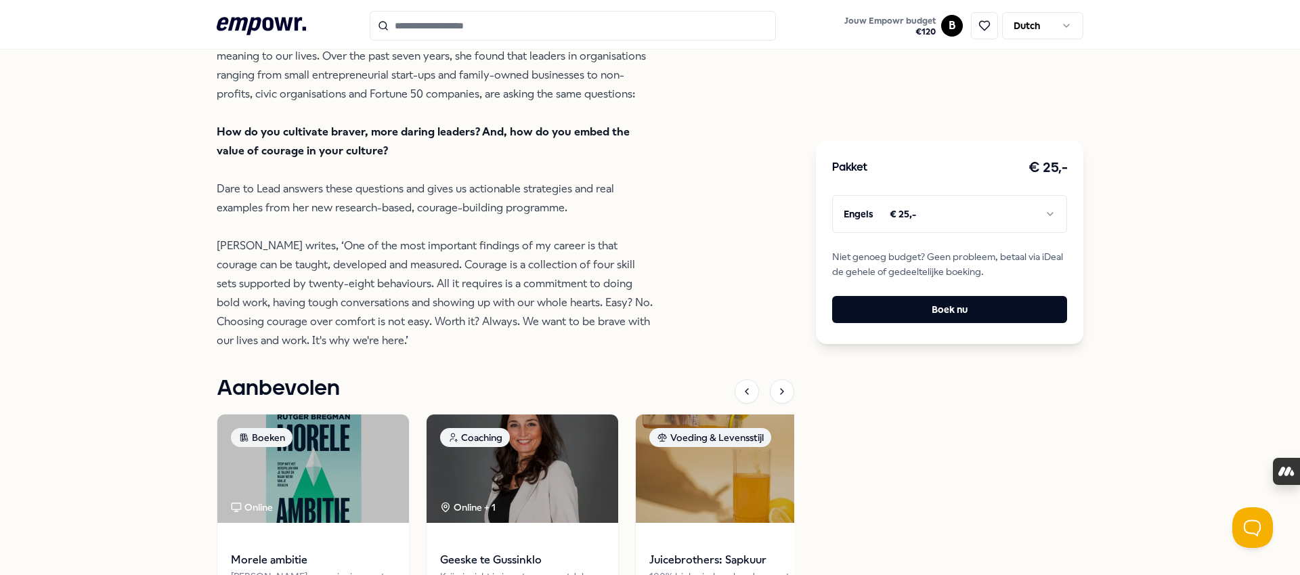
scroll to position [0, 0]
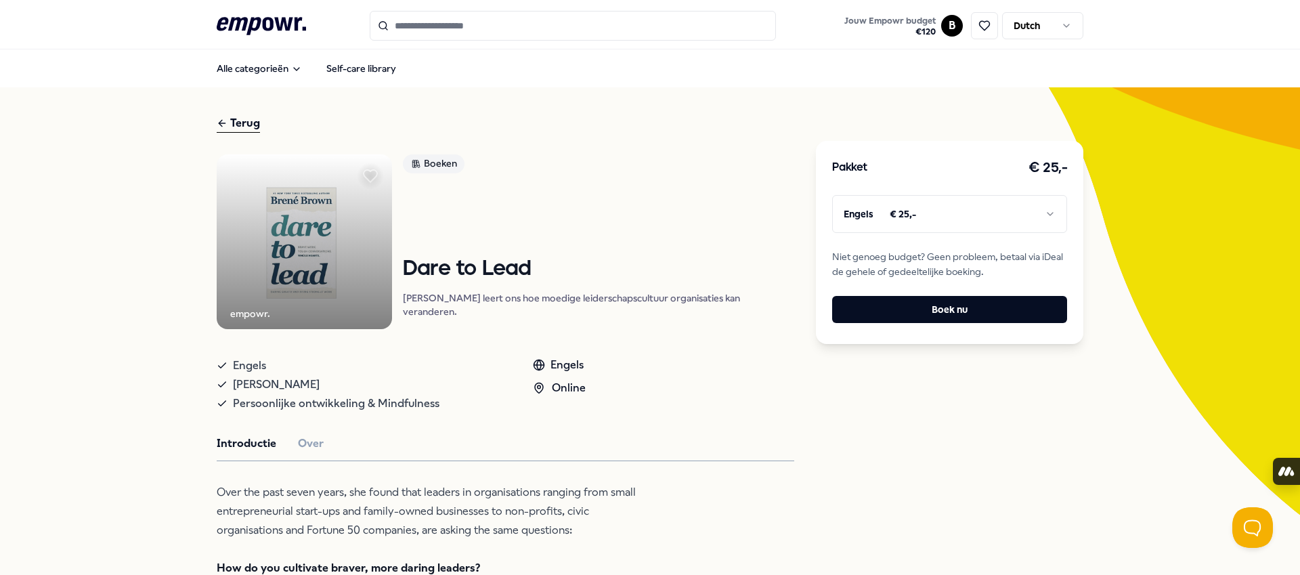
click at [332, 239] on img at bounding box center [304, 241] width 175 height 175
click at [613, 313] on p "Brené Brown leert ons hoe moedige leiderschapscultuur organisaties kan verander…" at bounding box center [598, 304] width 391 height 27
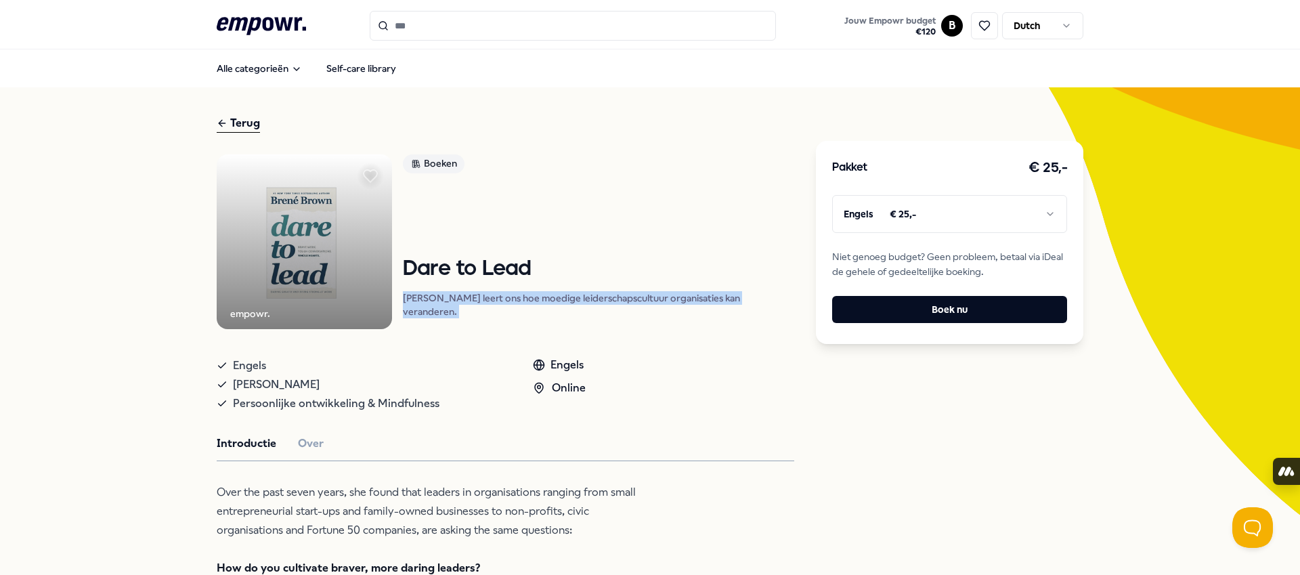
drag, startPoint x: 613, startPoint y: 313, endPoint x: 739, endPoint y: 343, distance: 128.6
click at [614, 313] on p "Brené Brown leert ons hoe moedige leiderschapscultuur organisaties kan verander…" at bounding box center [598, 304] width 391 height 27
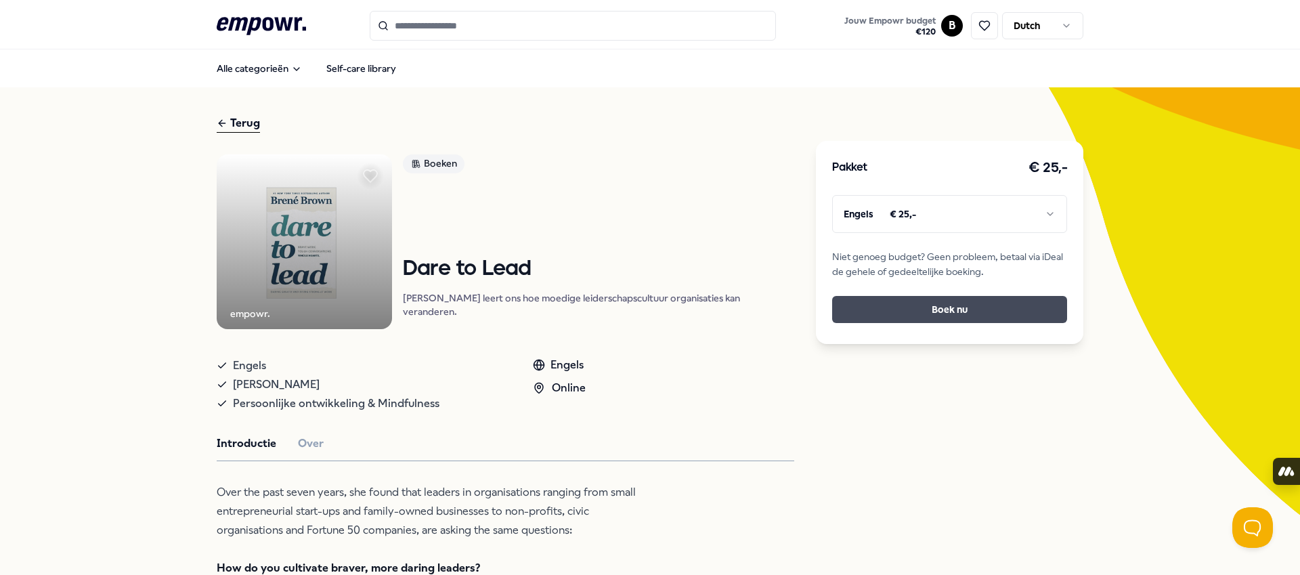
click at [982, 313] on button "Boek nu" at bounding box center [949, 309] width 235 height 27
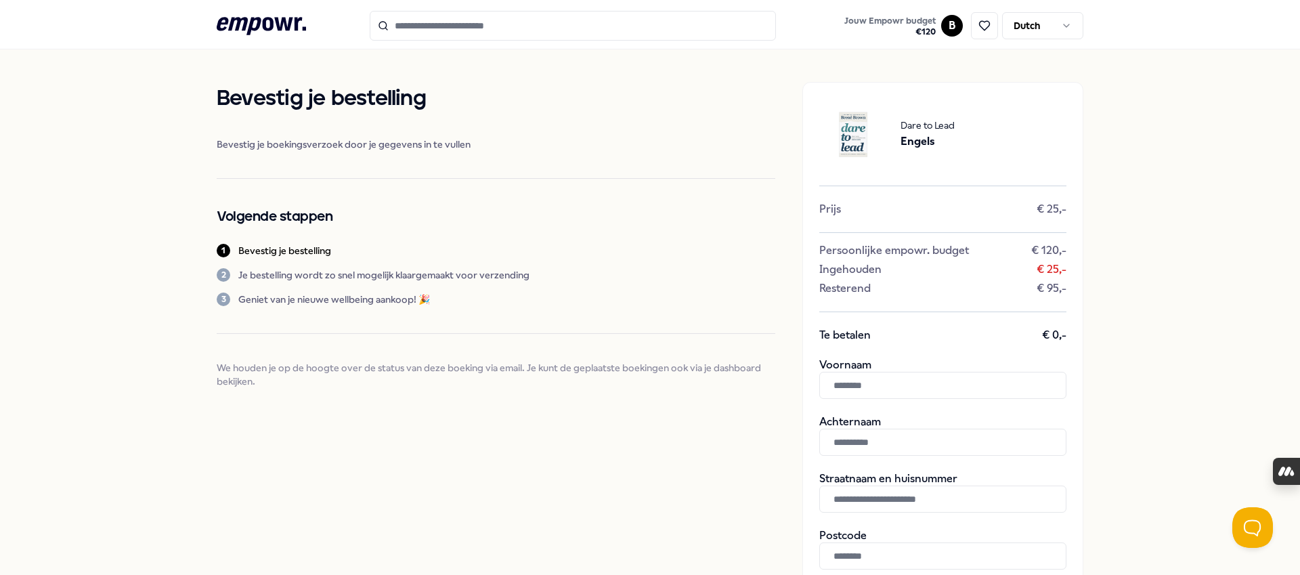
click at [914, 391] on input "text" at bounding box center [942, 385] width 247 height 27
type input "***"
type input "******"
type input "**********"
type input "*******"
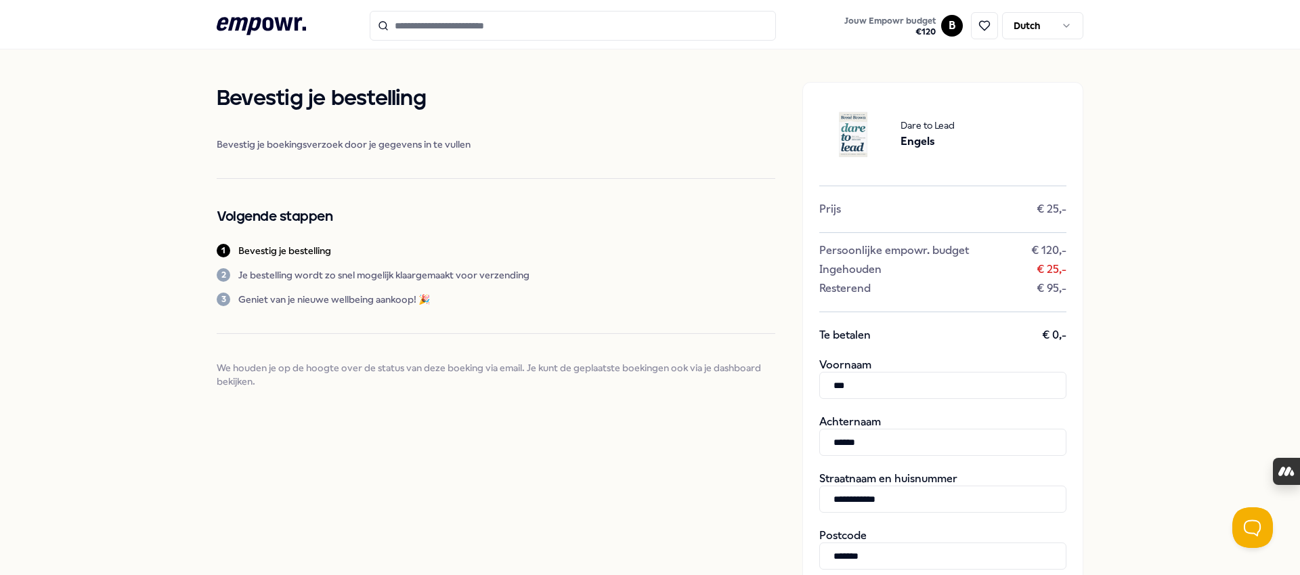
type input "********"
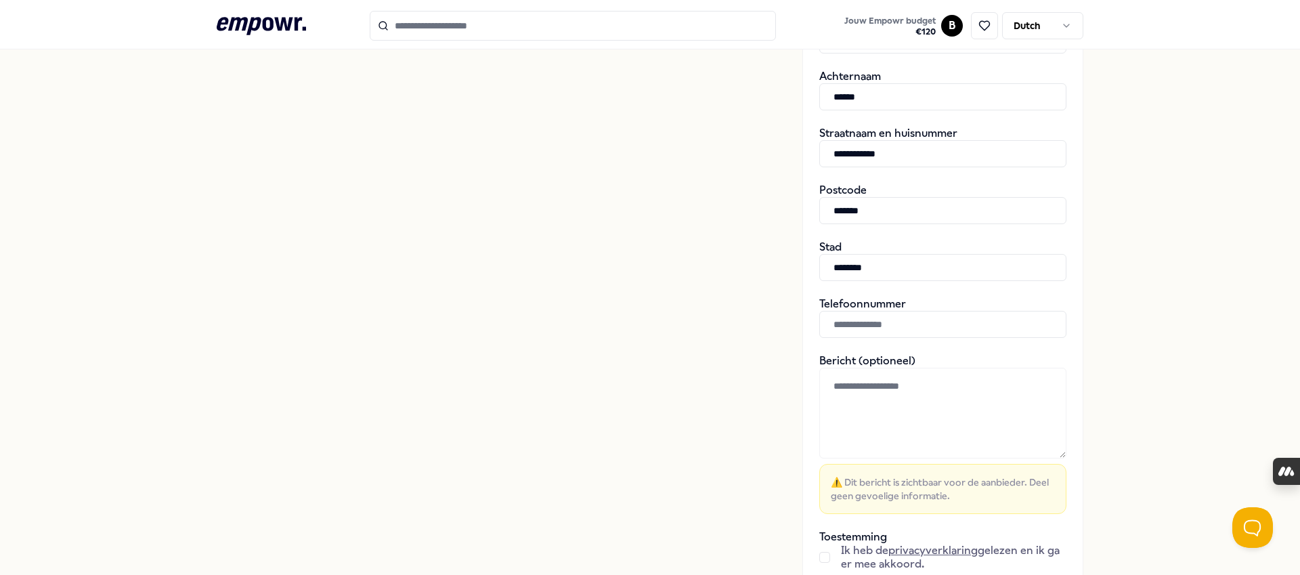
scroll to position [361, 0]
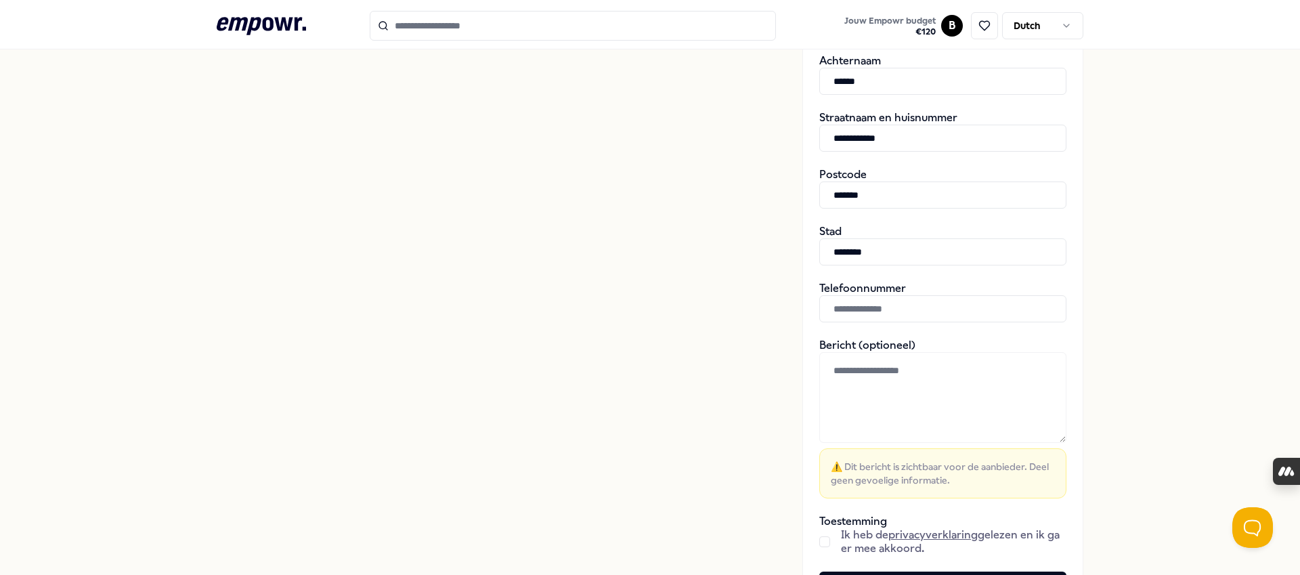
click at [913, 316] on input "text" at bounding box center [942, 308] width 247 height 27
click at [913, 314] on input "text" at bounding box center [942, 308] width 247 height 27
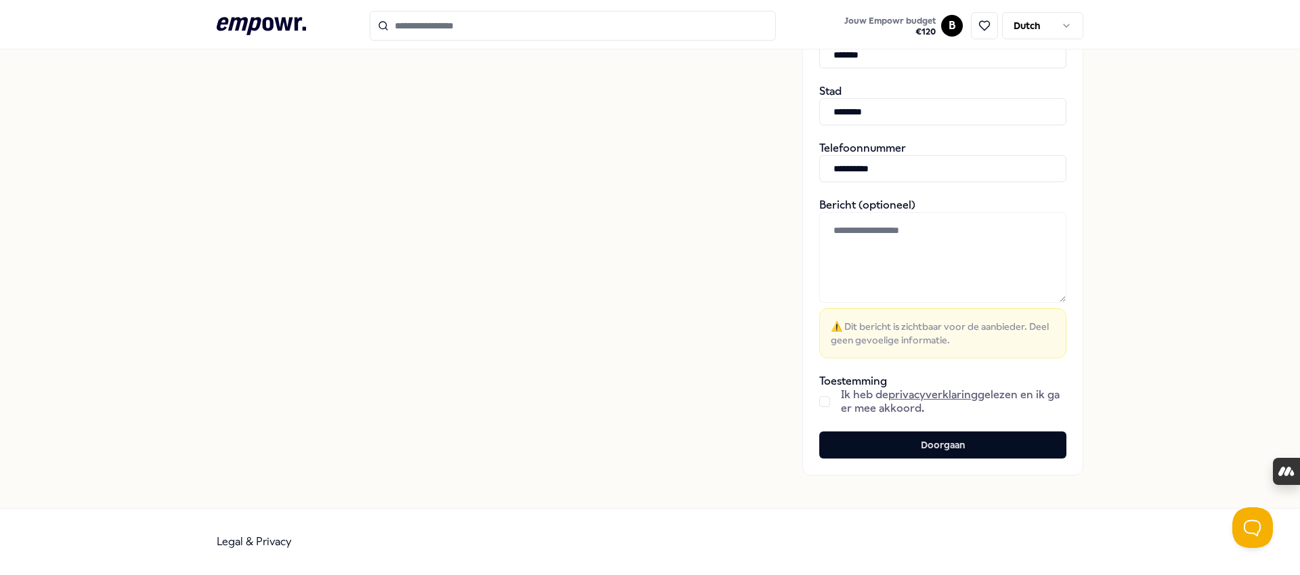
type input "**********"
drag, startPoint x: 823, startPoint y: 404, endPoint x: 861, endPoint y: 420, distance: 41.5
click at [823, 404] on button "button" at bounding box center [824, 401] width 11 height 11
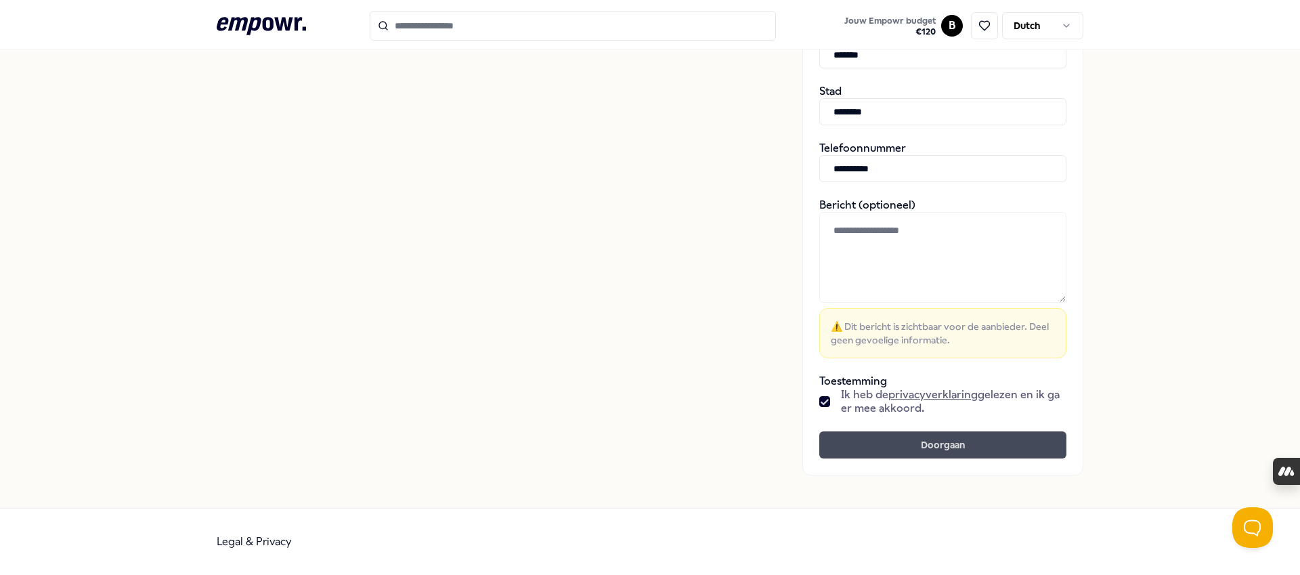
click at [914, 440] on button "Doorgaan" at bounding box center [942, 444] width 247 height 27
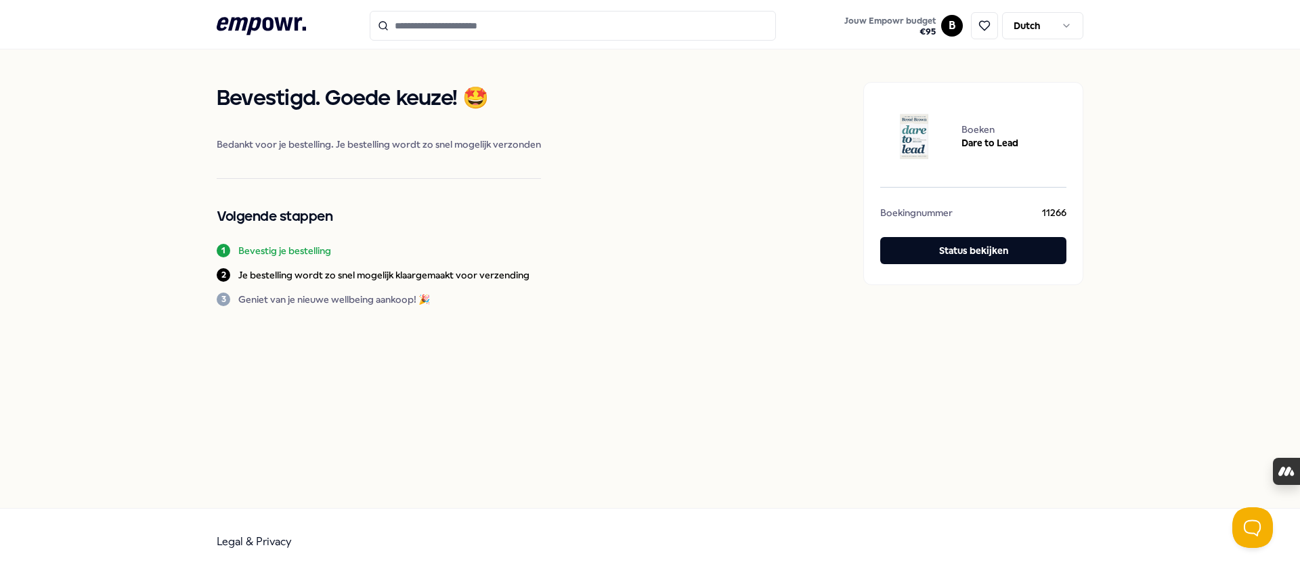
click at [248, 23] on icon ".empowr-logo_svg__cls-1{fill:#03032f}" at bounding box center [261, 26] width 89 height 25
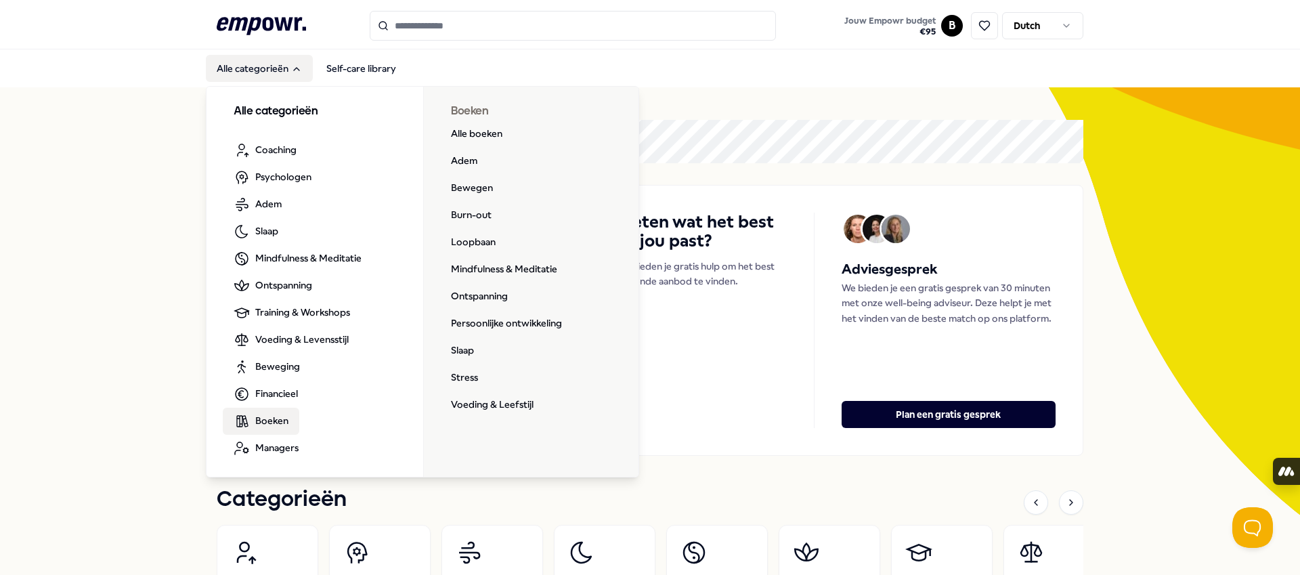
click at [269, 418] on span "Boeken" at bounding box center [271, 420] width 33 height 15
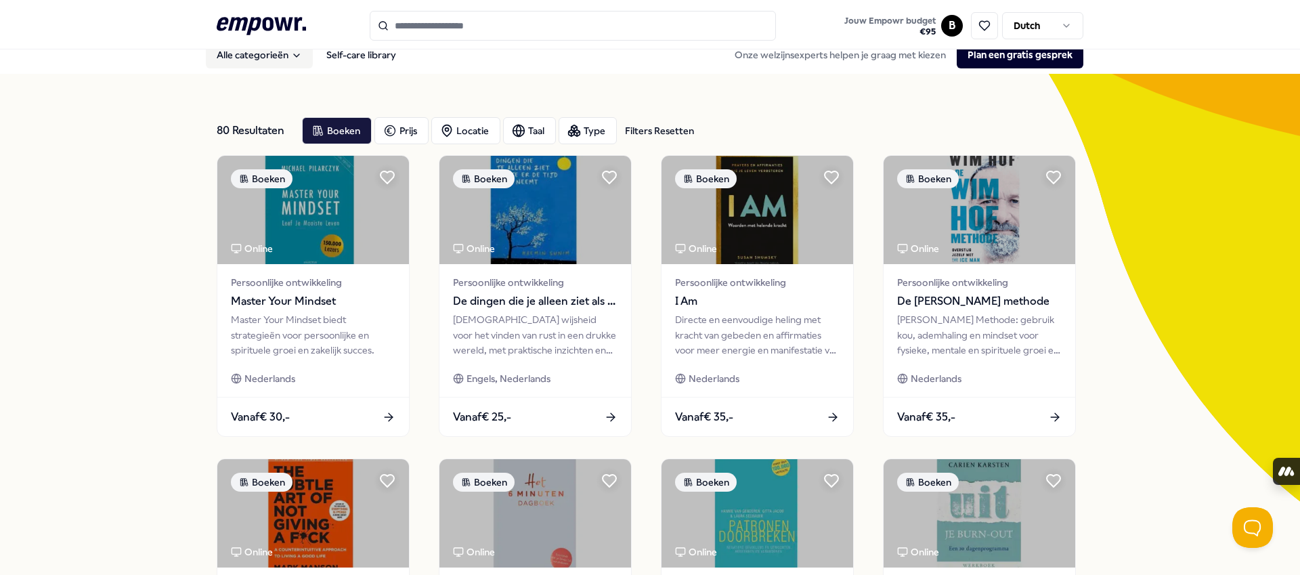
scroll to position [636, 0]
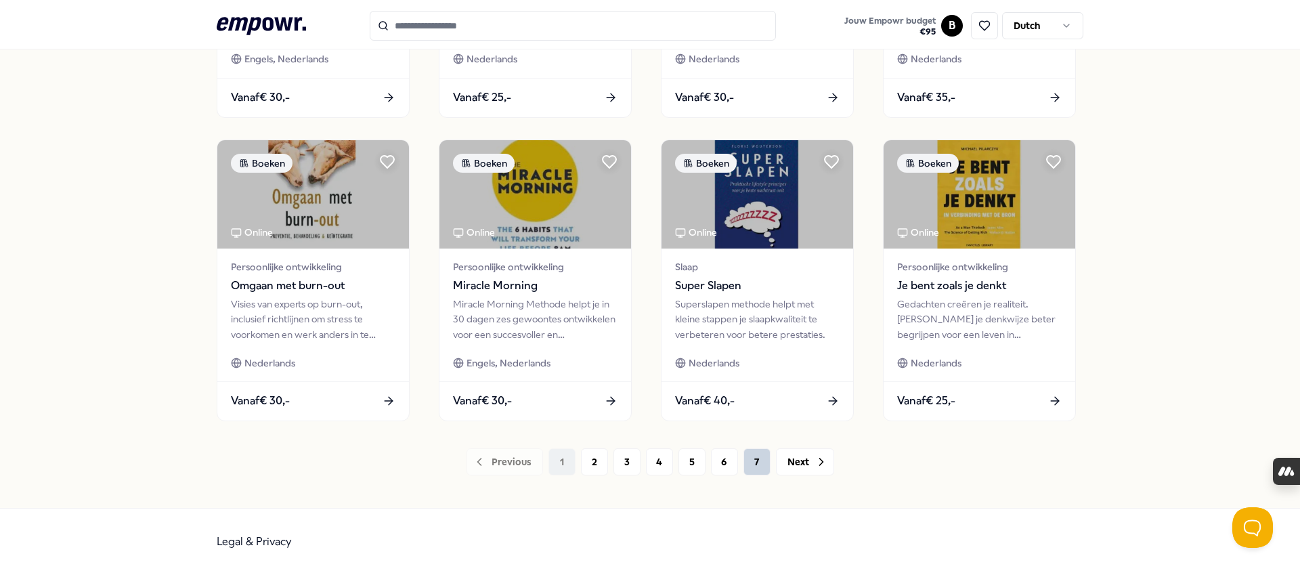
click at [756, 459] on button "7" at bounding box center [756, 461] width 27 height 27
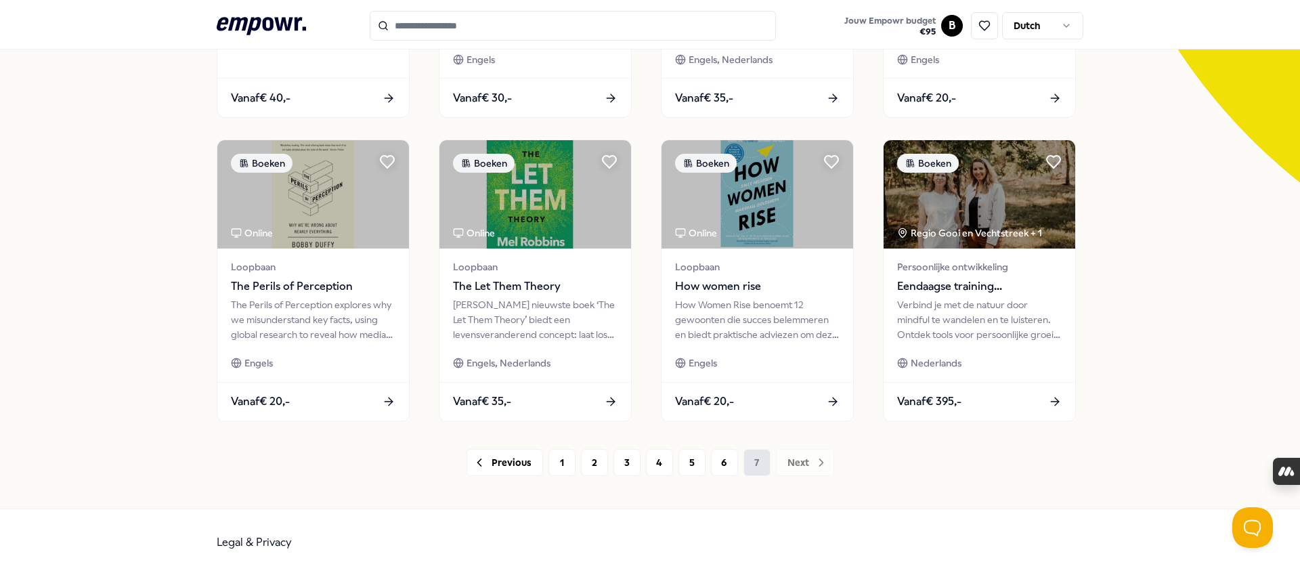
scroll to position [332, 0]
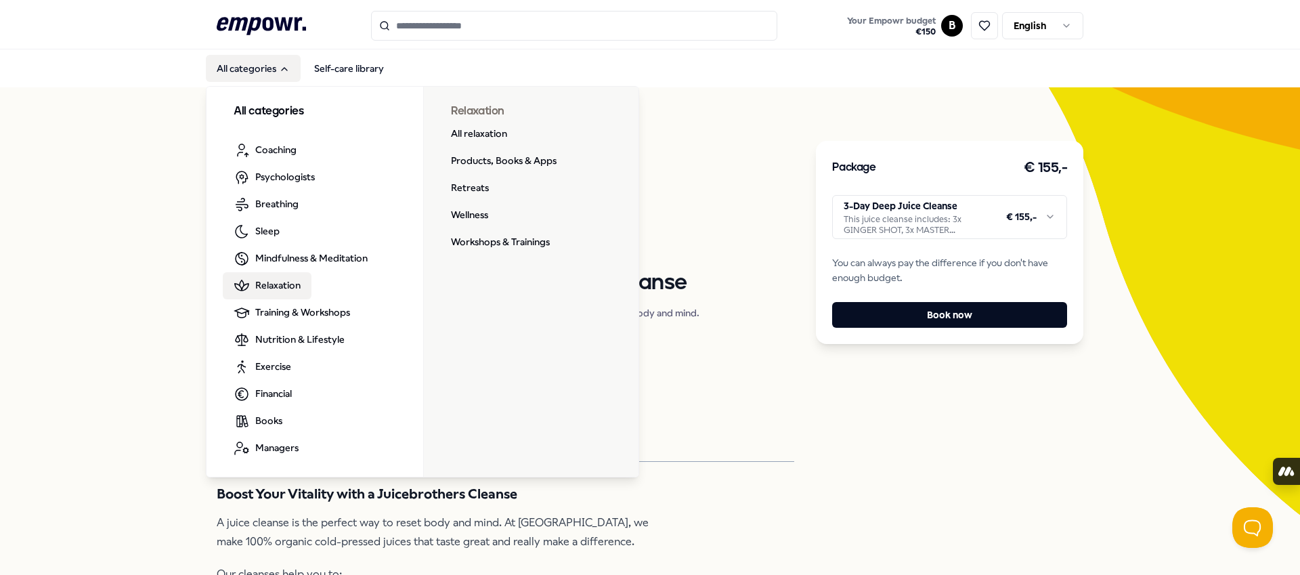
click at [507, 214] on li "Wellness" at bounding box center [526, 215] width 173 height 27
click at [467, 214] on link "Wellness" at bounding box center [469, 215] width 59 height 27
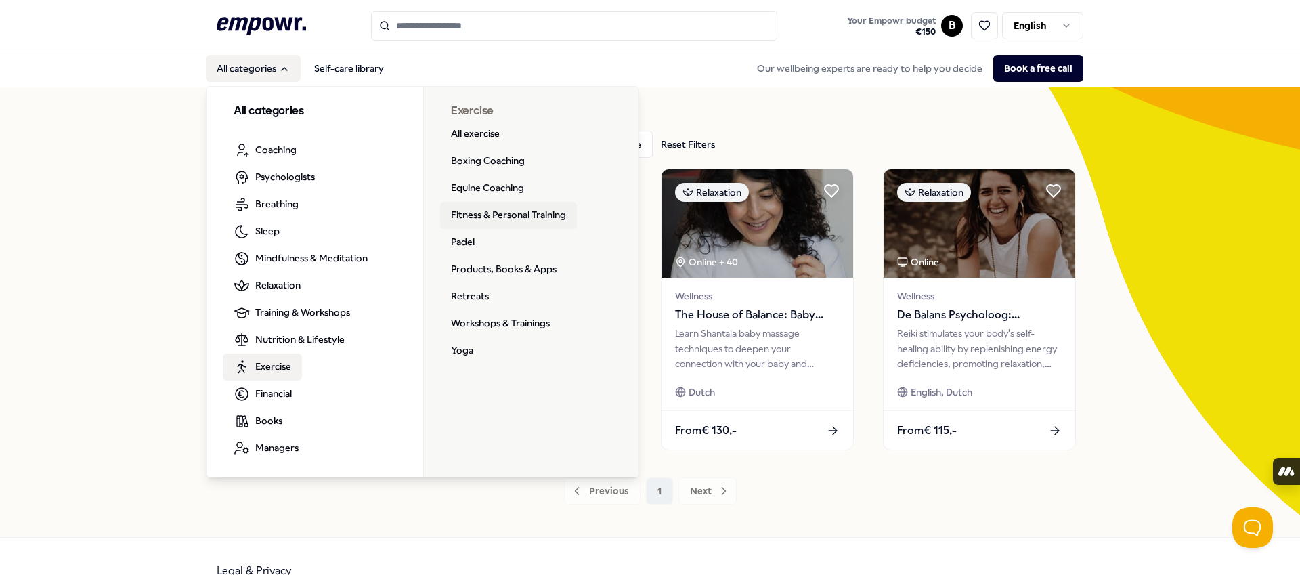
click at [506, 217] on link "Fitness & Personal Training" at bounding box center [508, 215] width 137 height 27
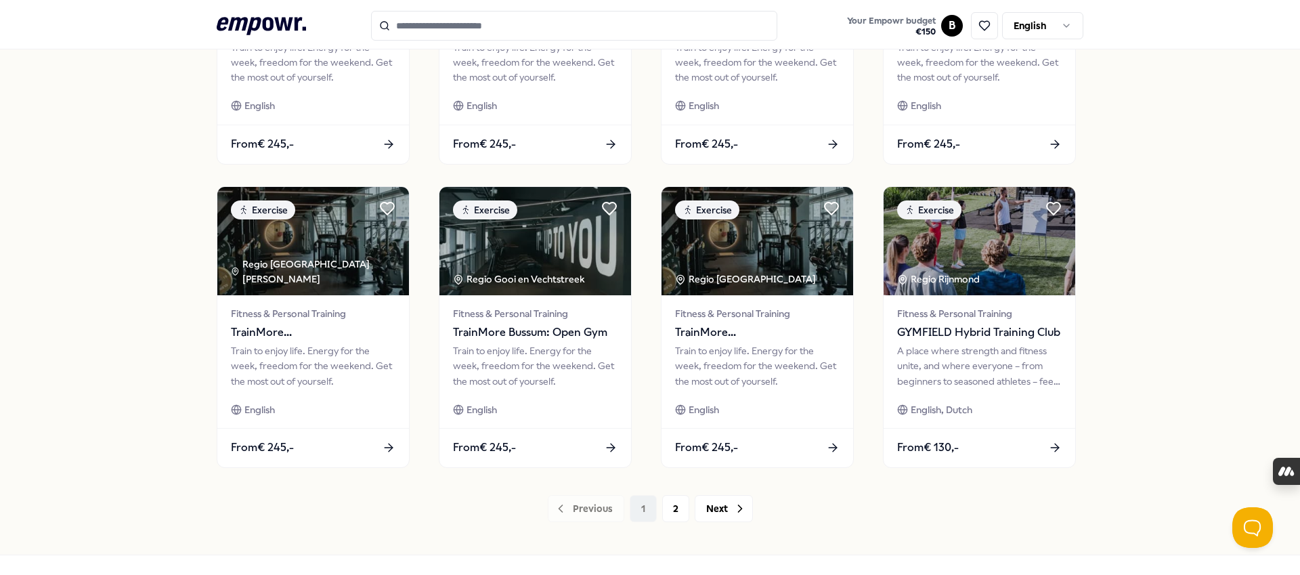
scroll to position [636, 0]
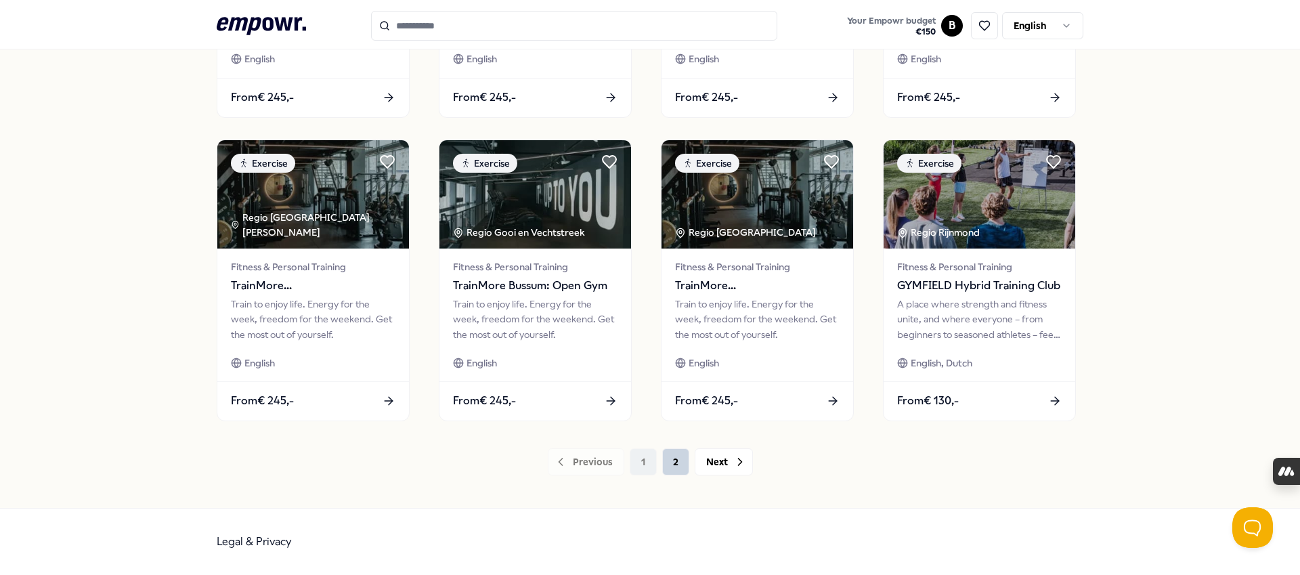
click at [676, 464] on button "2" at bounding box center [675, 461] width 27 height 27
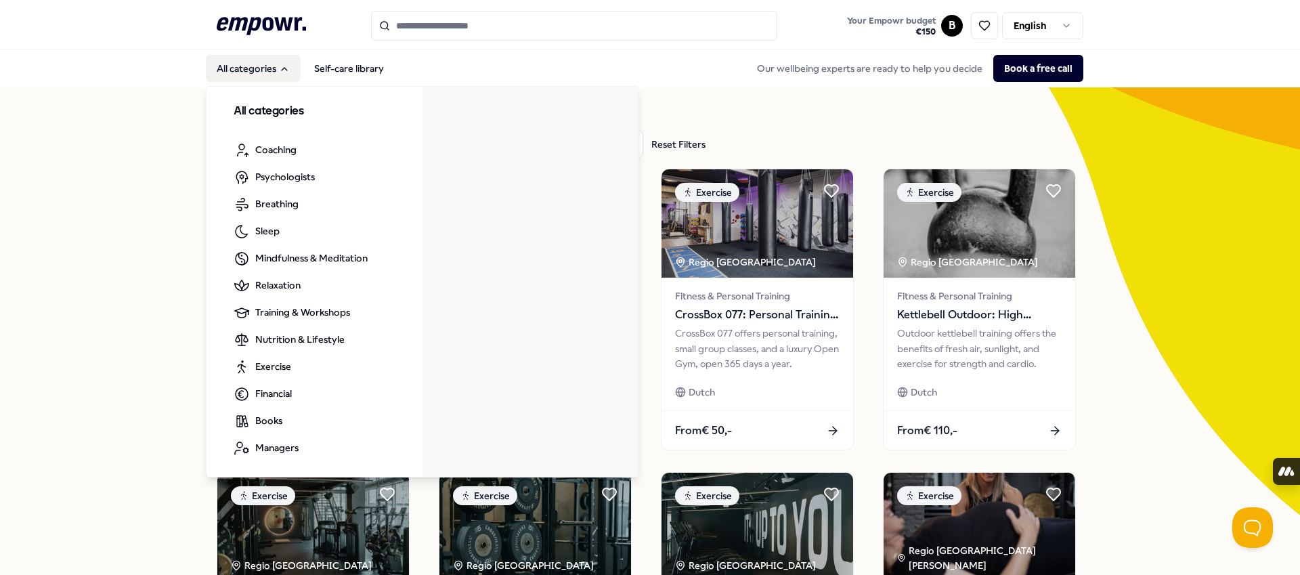
click at [253, 67] on button "All categories" at bounding box center [253, 68] width 95 height 27
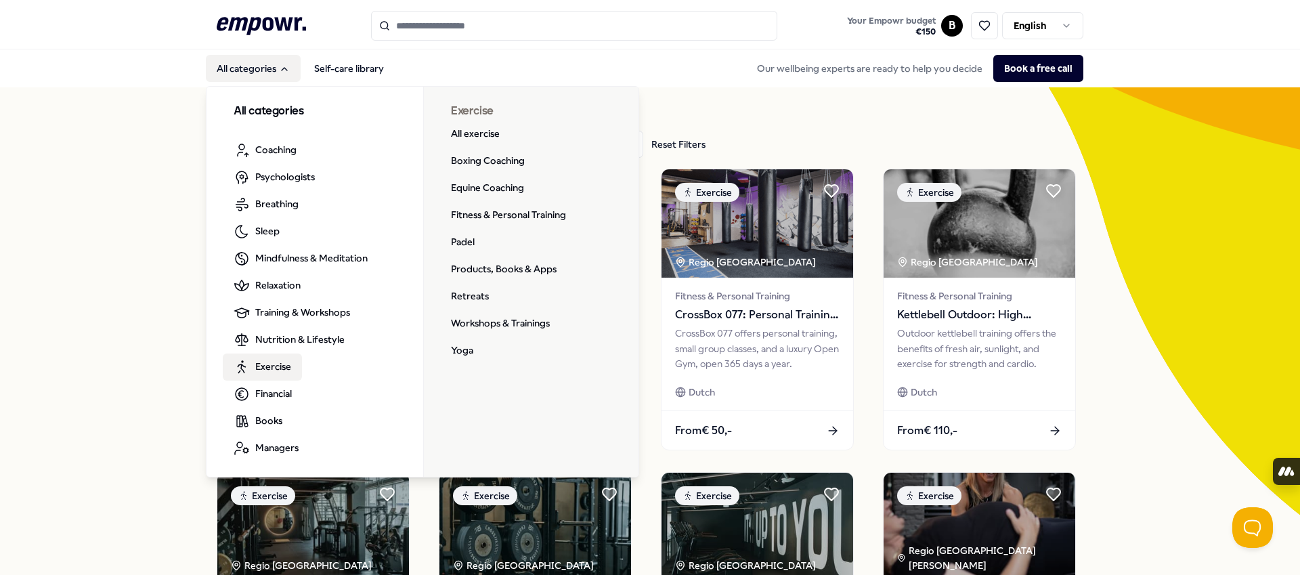
click at [277, 370] on span "Exercise" at bounding box center [273, 366] width 36 height 15
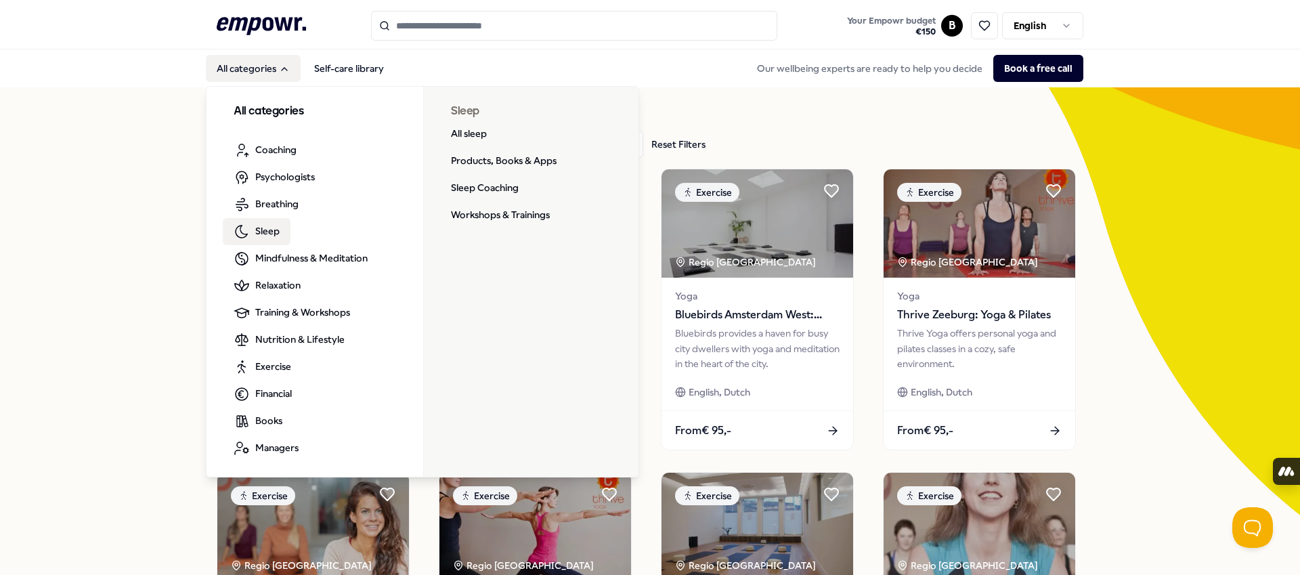
scroll to position [2, 0]
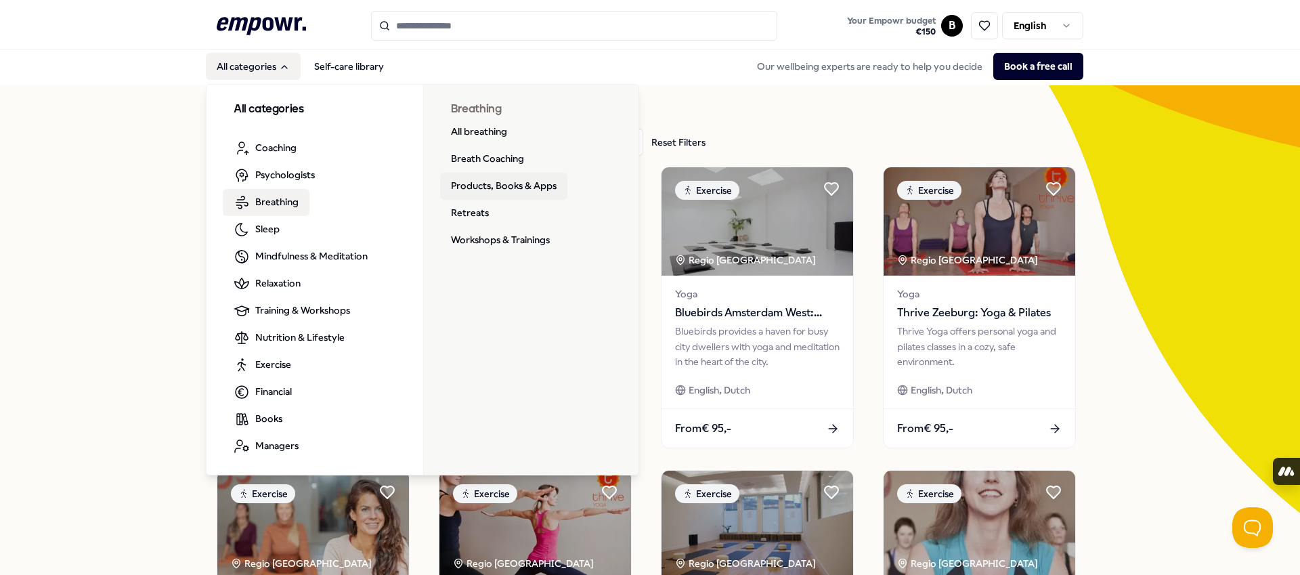
click at [505, 186] on link "Products, Books & Apps" at bounding box center [503, 186] width 127 height 27
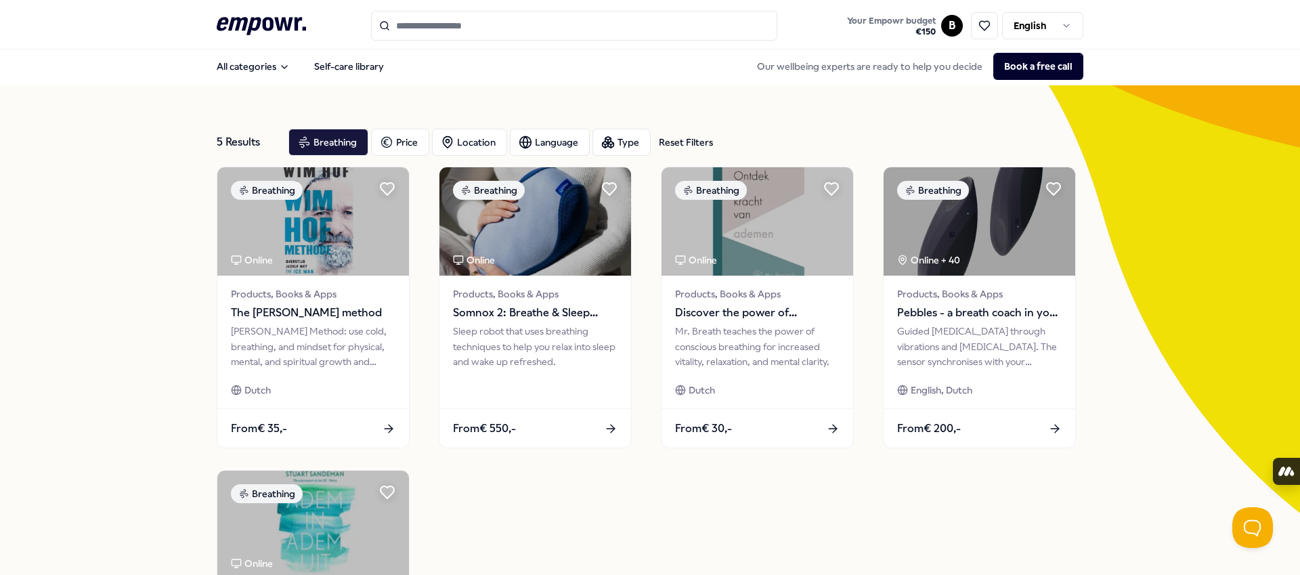
click at [93, 306] on div "5 Results Reset Filters Breathing Price Location Language Type Reset Filters Br…" at bounding box center [650, 462] width 1300 height 754
click at [95, 304] on div "5 Results Reset Filters Breathing Price Location Language Type Reset Filters Br…" at bounding box center [650, 462] width 1300 height 754
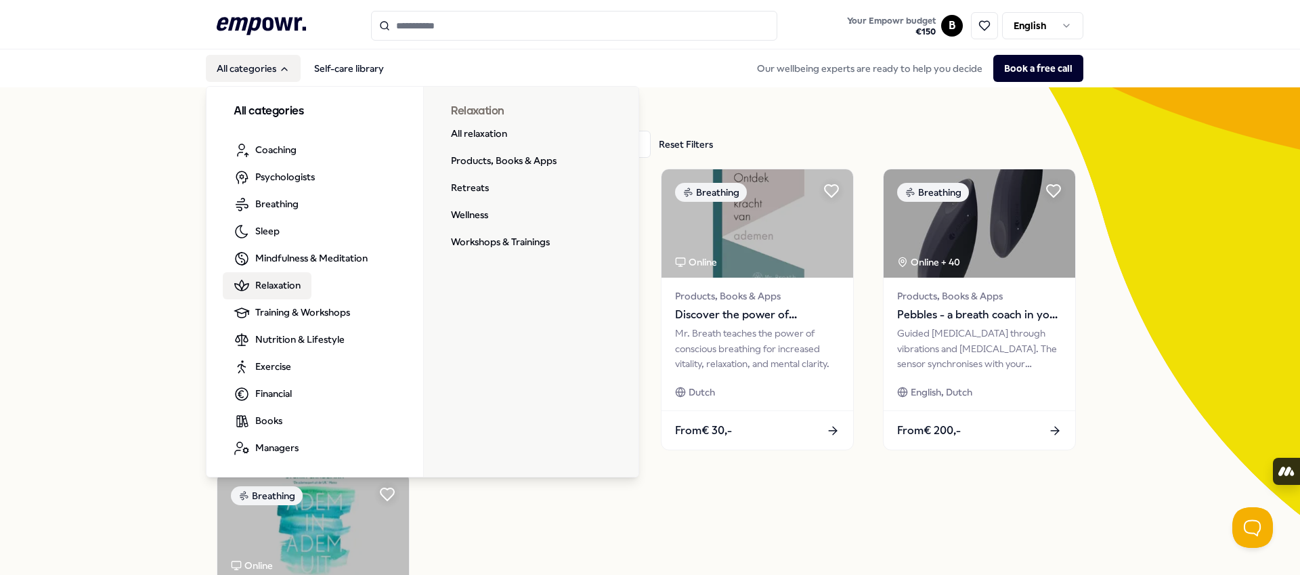
click at [285, 292] on span "Relaxation" at bounding box center [277, 285] width 45 height 15
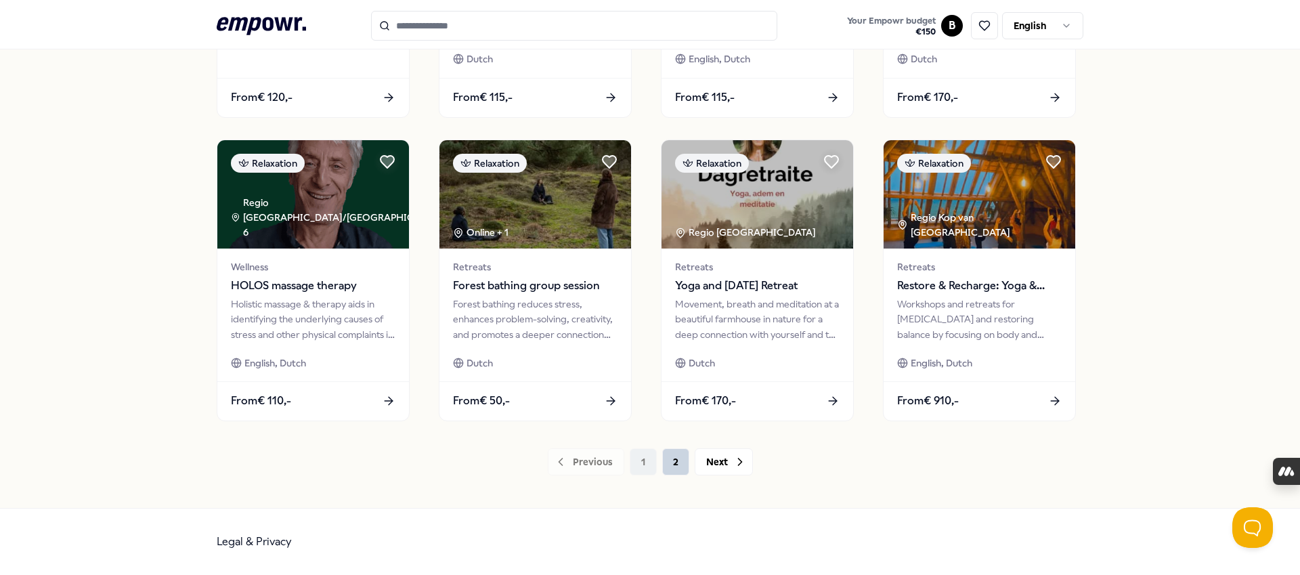
click at [673, 463] on button "2" at bounding box center [675, 461] width 27 height 27
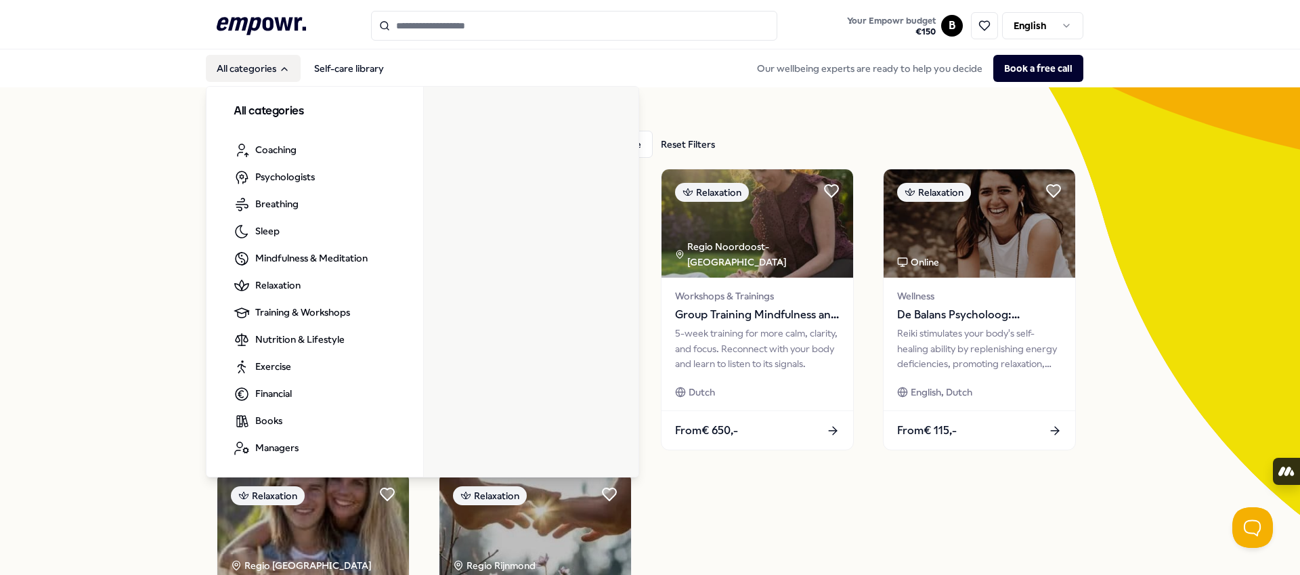
click at [267, 65] on button "All categories" at bounding box center [253, 68] width 95 height 27
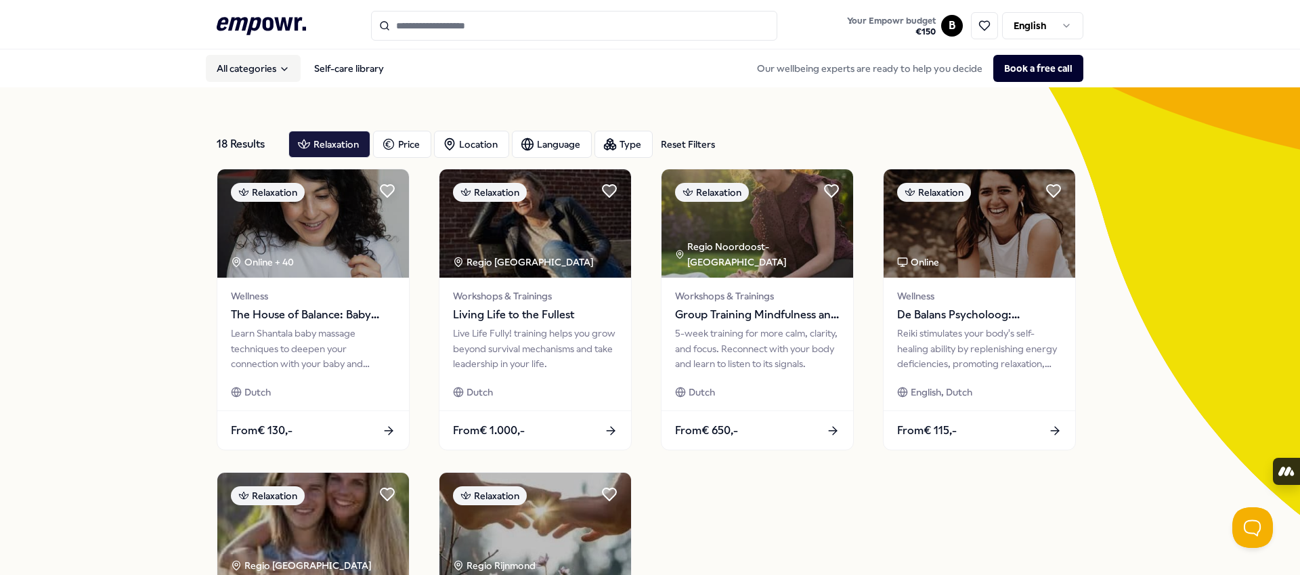
click at [267, 65] on button "All categories" at bounding box center [253, 68] width 95 height 27
click at [456, 30] on input "Search for products, categories or subcategories" at bounding box center [574, 26] width 406 height 30
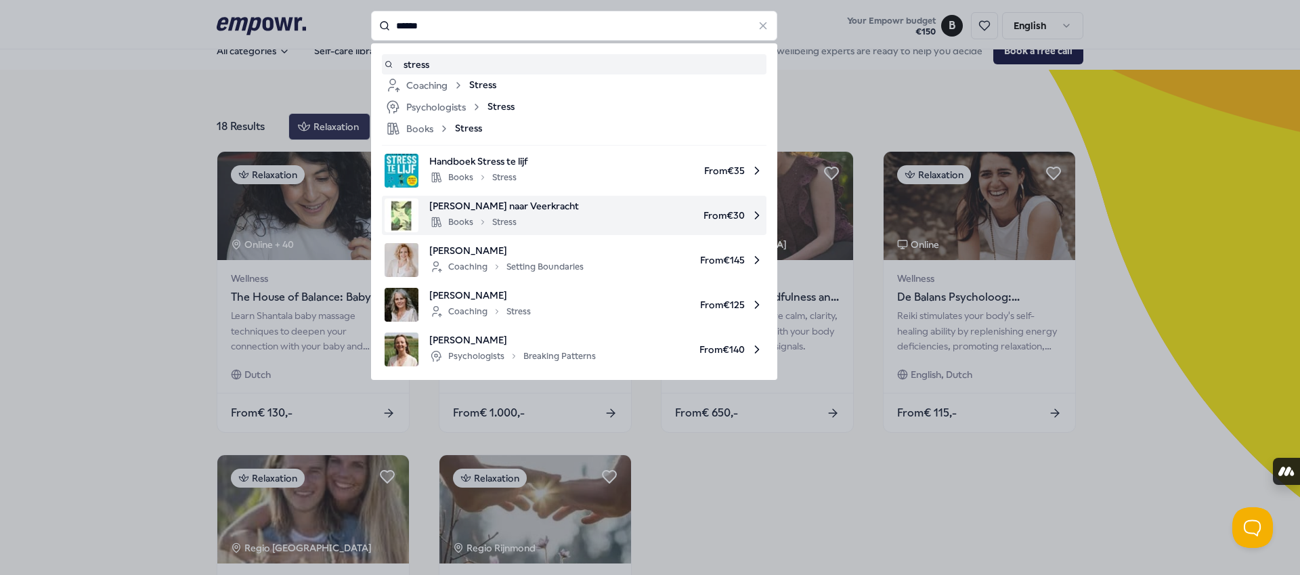
scroll to position [15, 0]
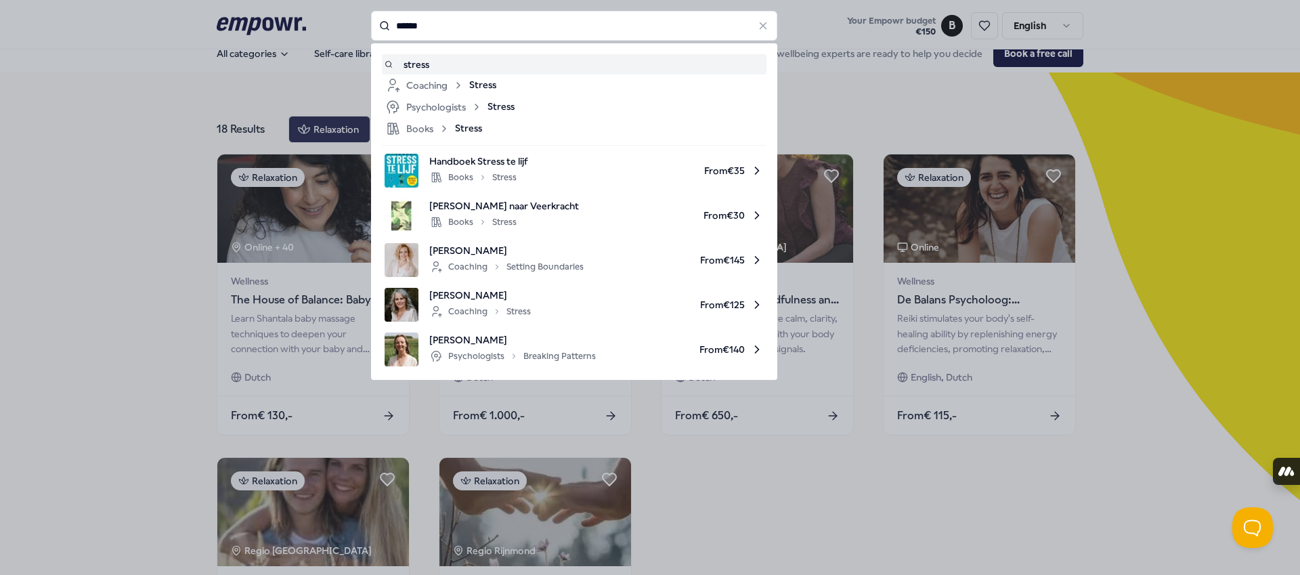
type input "******"
